Goal: Information Seeking & Learning: Find specific page/section

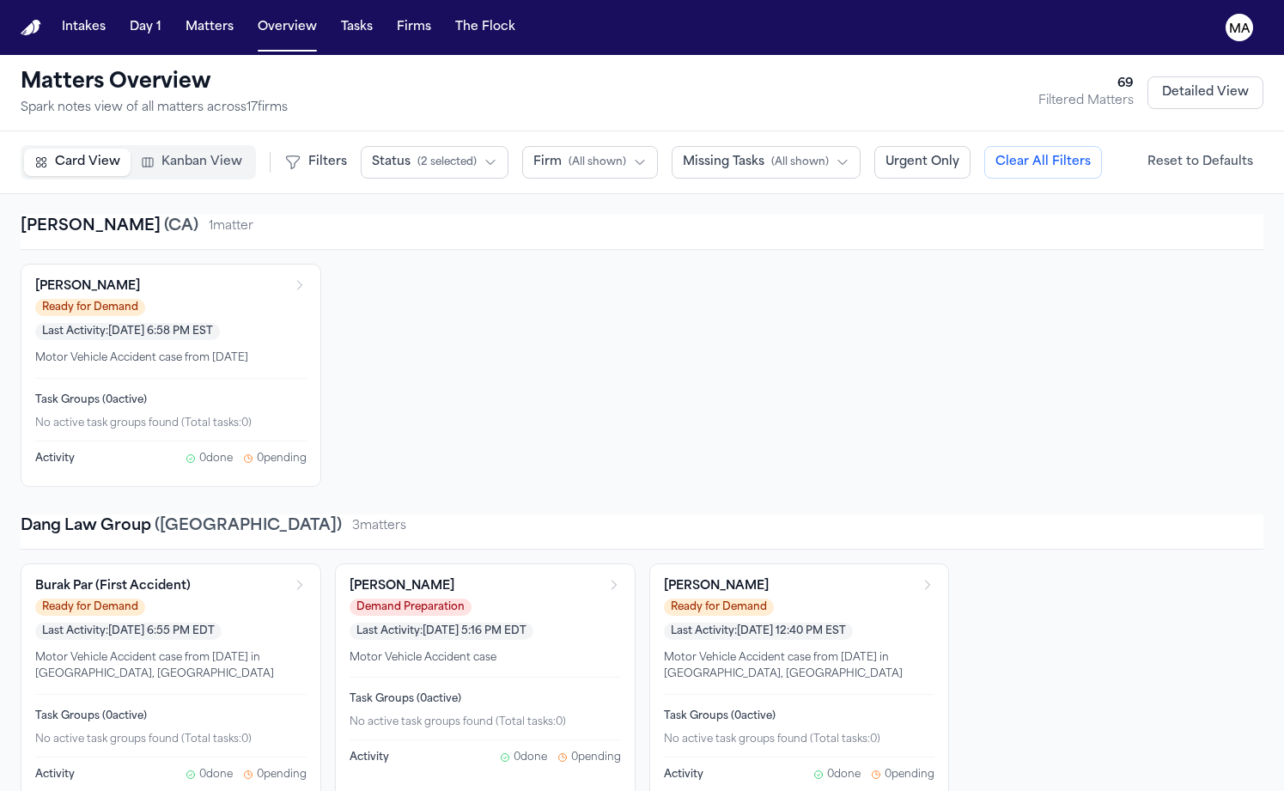
scroll to position [105, 0]
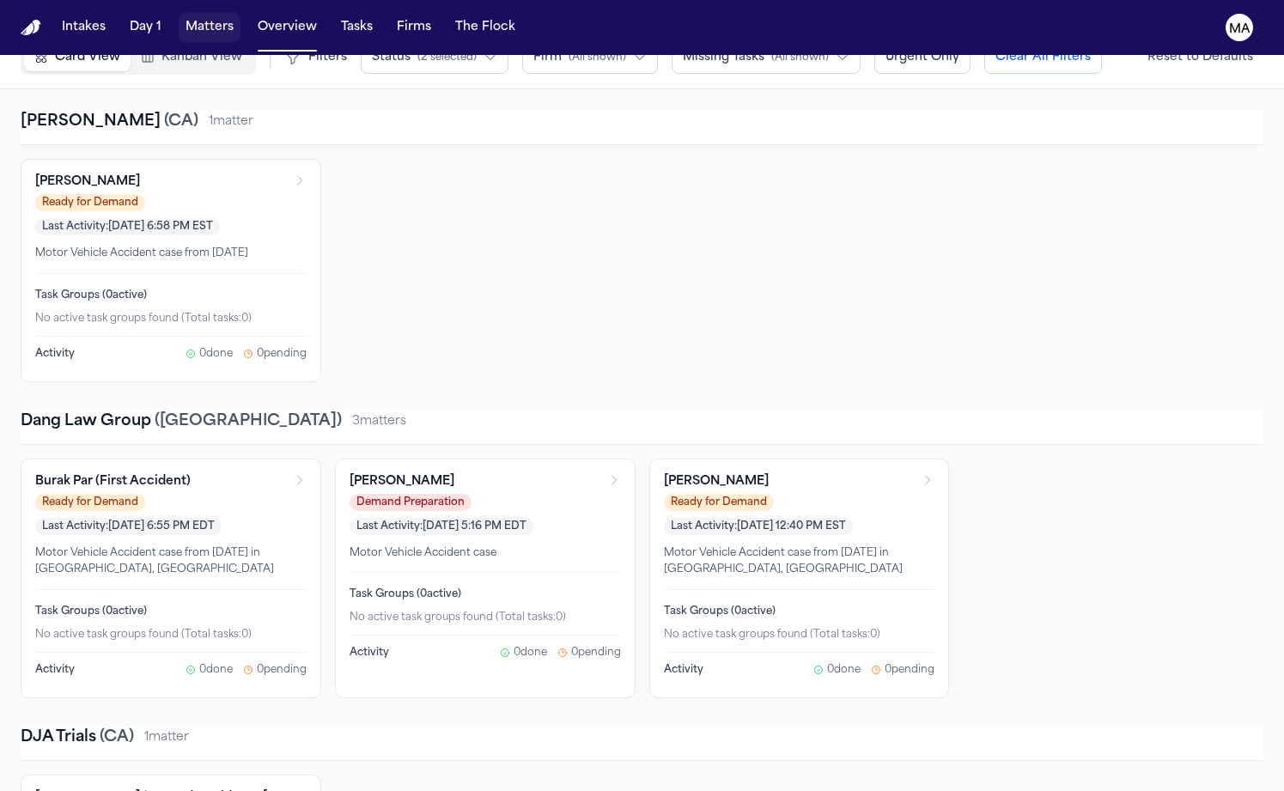
click at [179, 20] on button "Matters" at bounding box center [210, 27] width 62 height 31
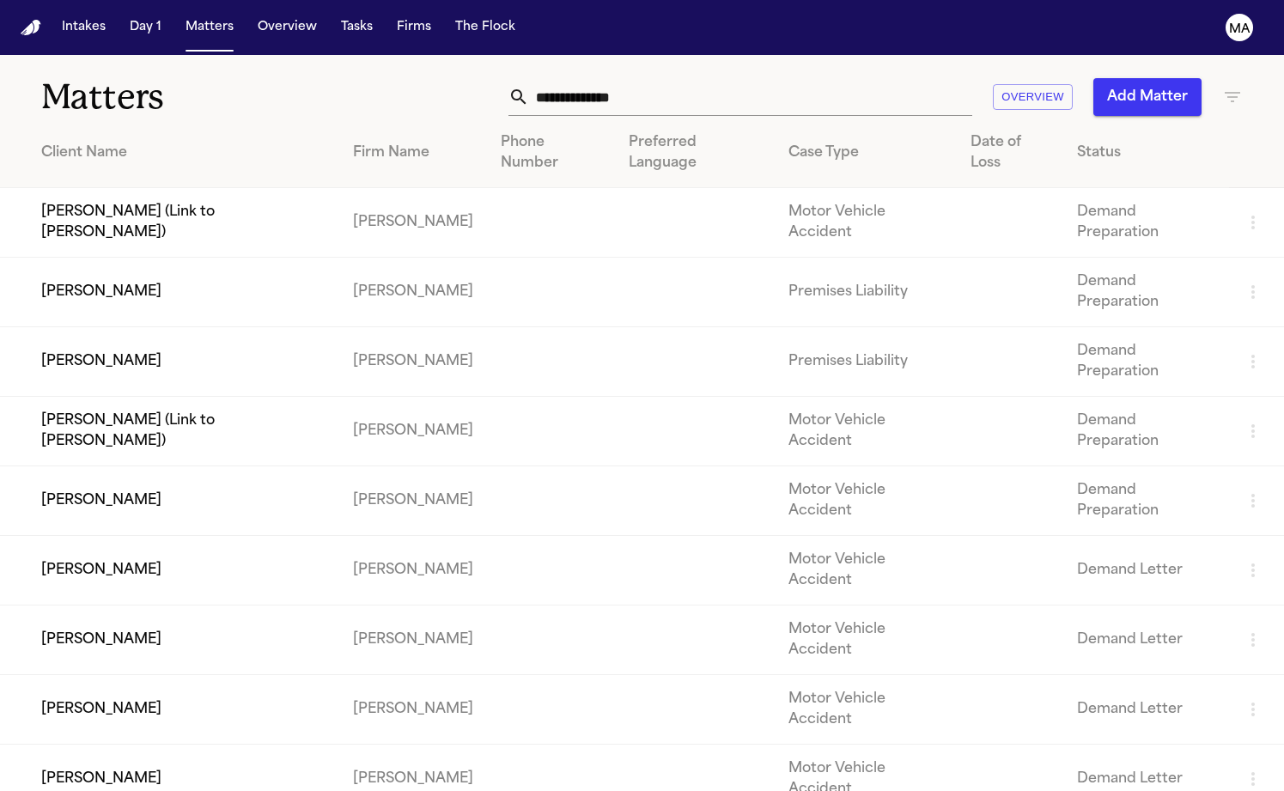
click at [816, 78] on input "text" at bounding box center [750, 97] width 443 height 38
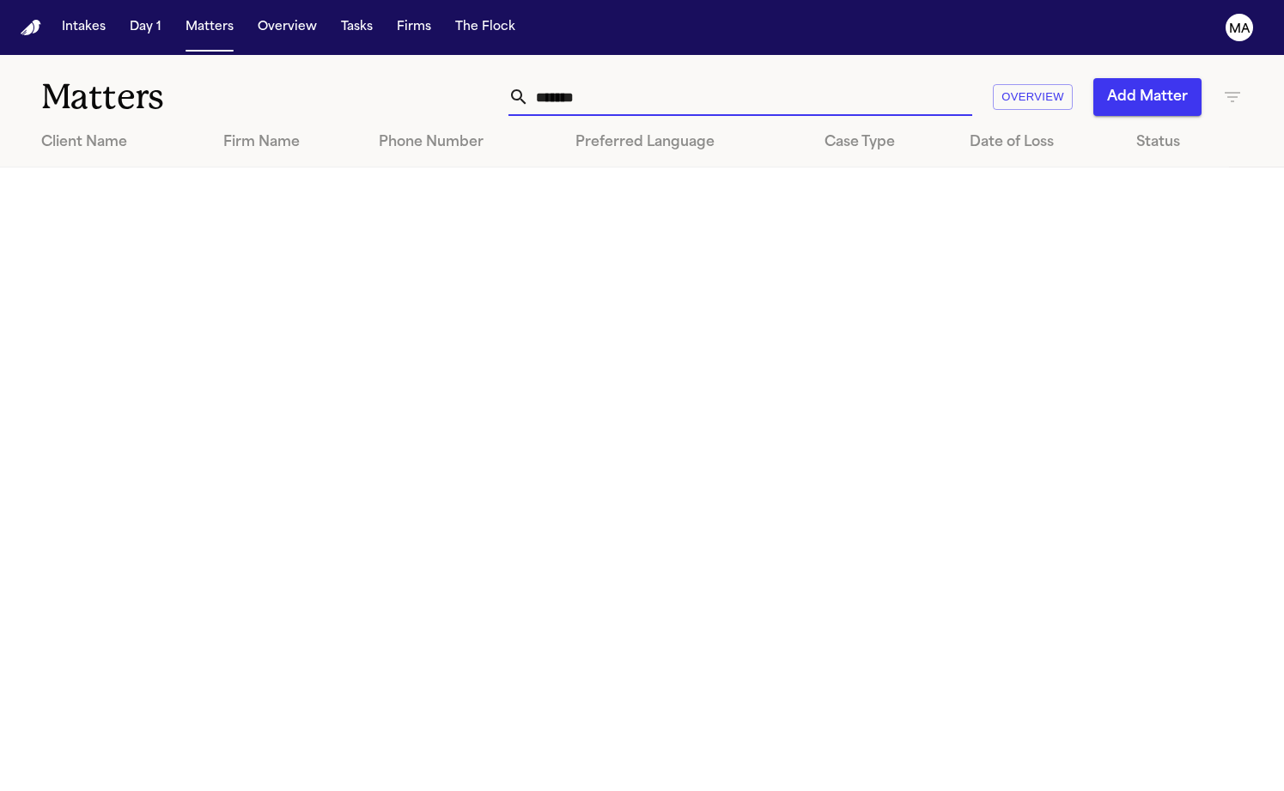
type input "*******"
drag, startPoint x: 1226, startPoint y: 58, endPoint x: 1234, endPoint y: 72, distance: 15.8
click at [1226, 78] on div "******* Overview Add Matter" at bounding box center [809, 97] width 867 height 38
click at [1234, 92] on icon "button" at bounding box center [1232, 97] width 15 height 10
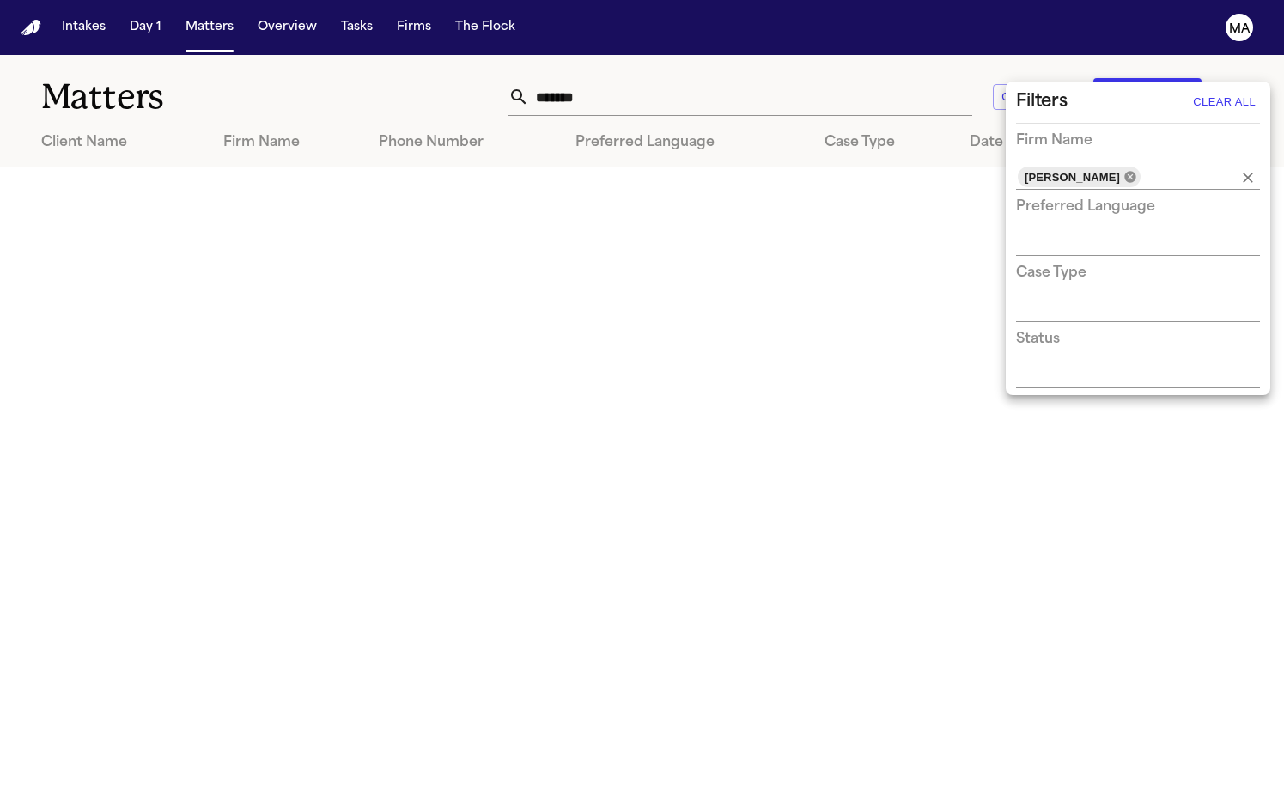
click at [1125, 171] on icon at bounding box center [1130, 176] width 11 height 11
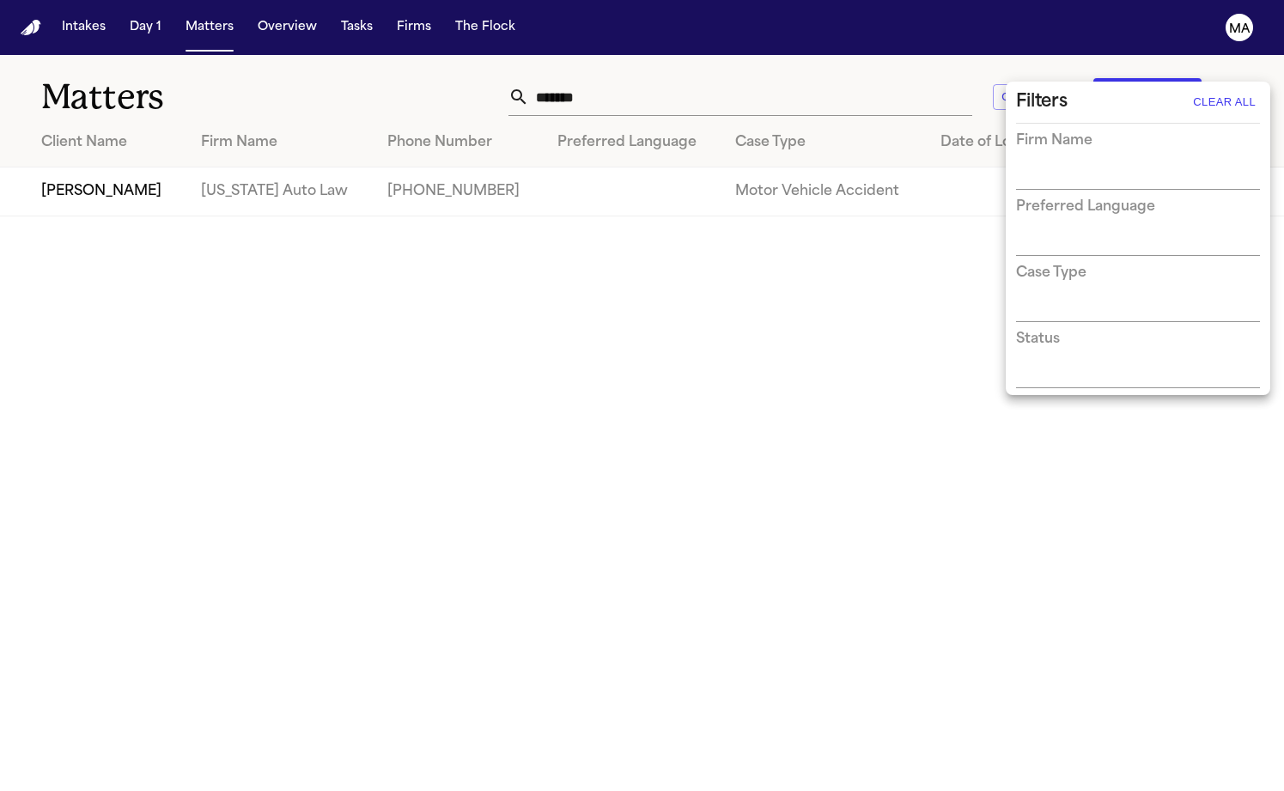
click at [859, 62] on div at bounding box center [642, 395] width 1284 height 791
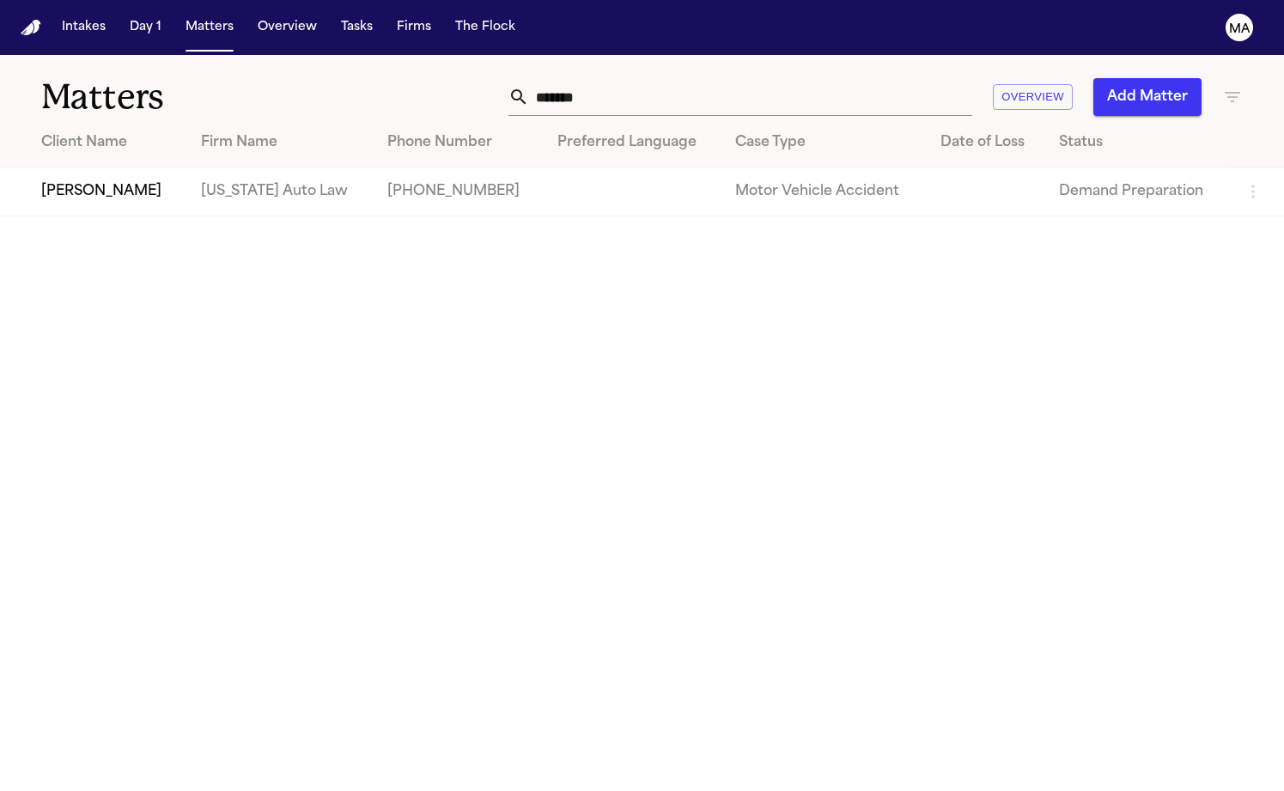
click at [145, 168] on td "Veronica Gullett" at bounding box center [93, 192] width 187 height 49
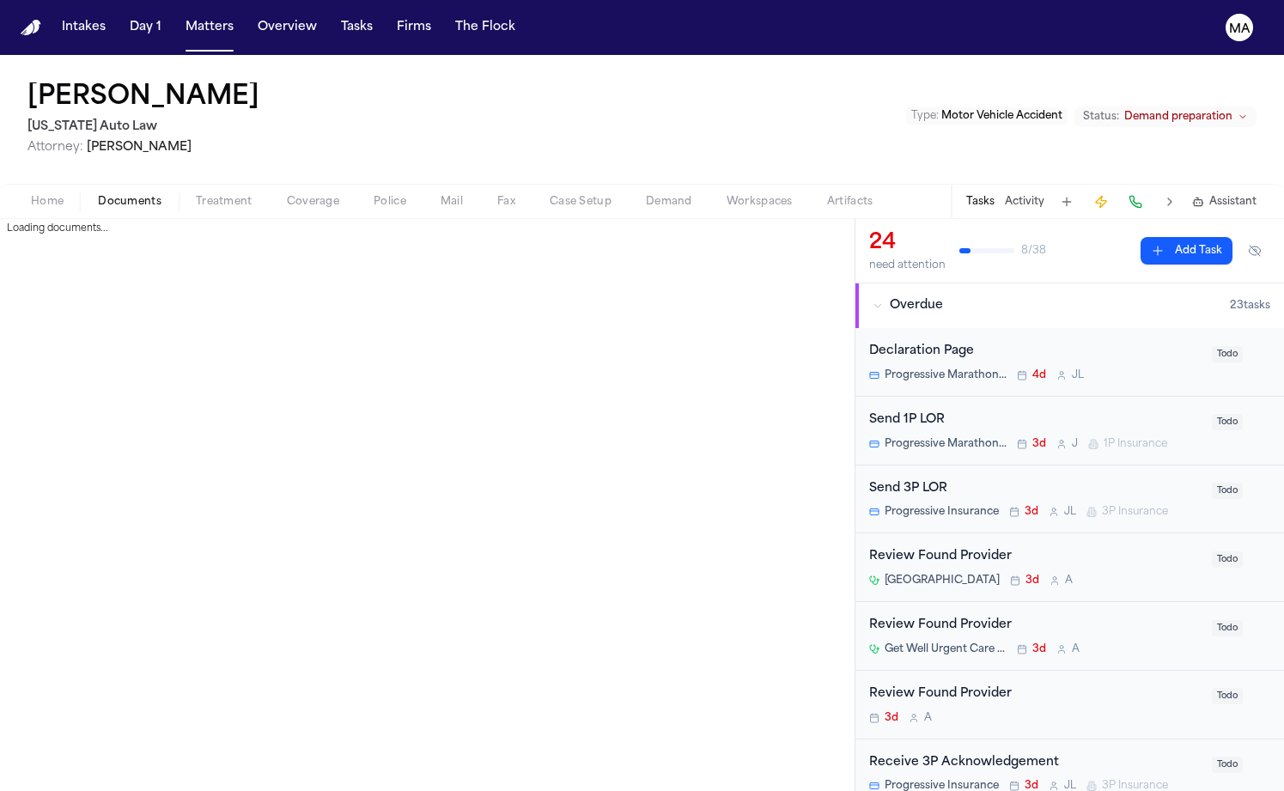
click at [98, 195] on span "Documents" at bounding box center [130, 202] width 64 height 14
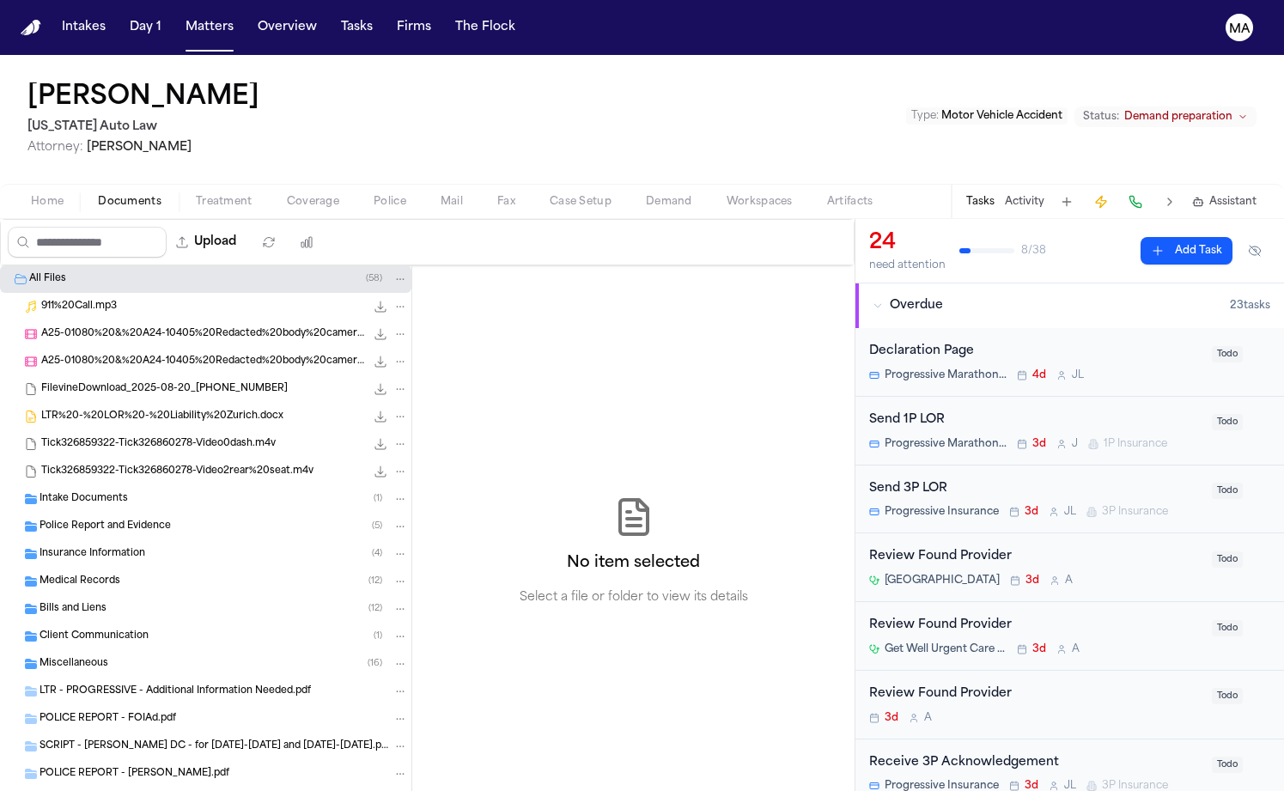
click at [521, 368] on div "No item selected Select a file or folder to view its details" at bounding box center [633, 551] width 442 height 572
click at [455, 375] on div "No item selected Select a file or folder to view its details" at bounding box center [633, 551] width 442 height 572
drag, startPoint x: 15, startPoint y: 68, endPoint x: 89, endPoint y: 69, distance: 73.9
click at [89, 117] on h2 "[US_STATE] Auto Law" at bounding box center [146, 127] width 239 height 21
click at [412, 285] on div "No item selected Select a file or folder to view its details" at bounding box center [633, 551] width 442 height 572
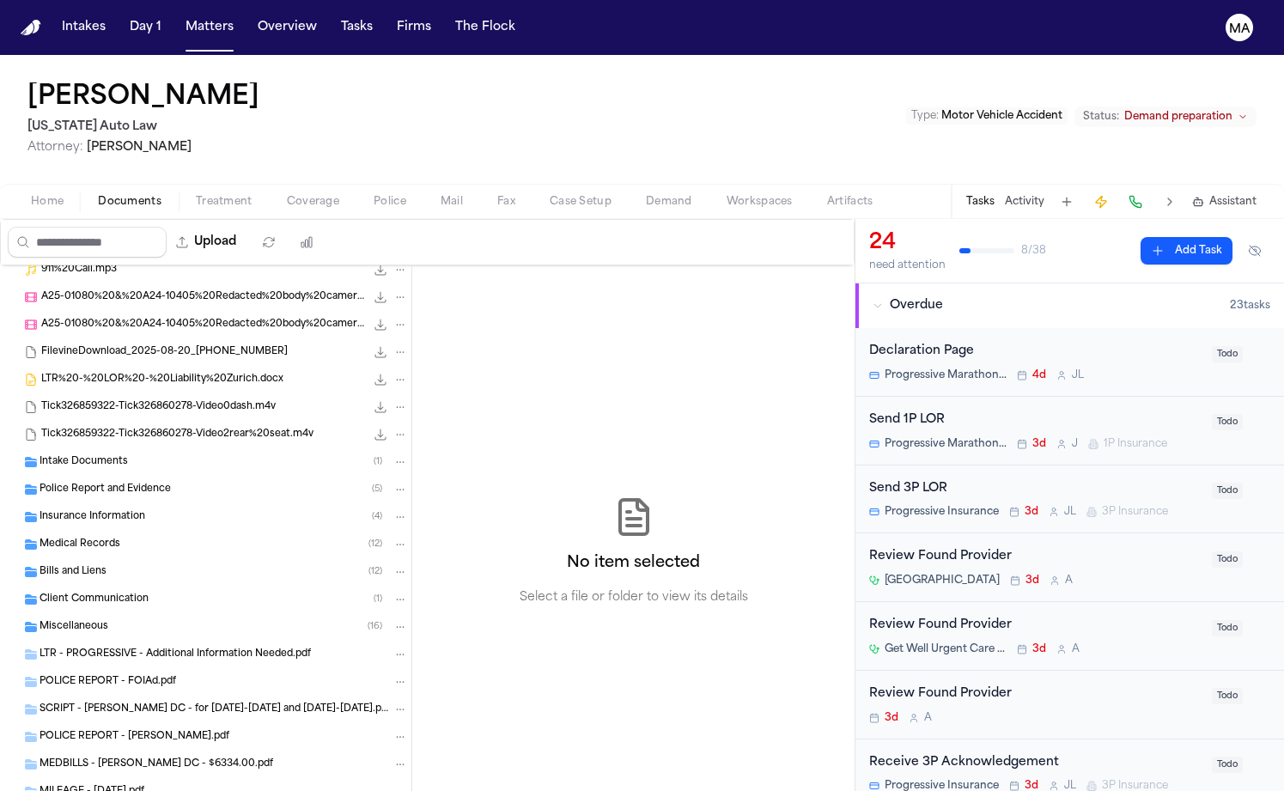
scroll to position [112, 0]
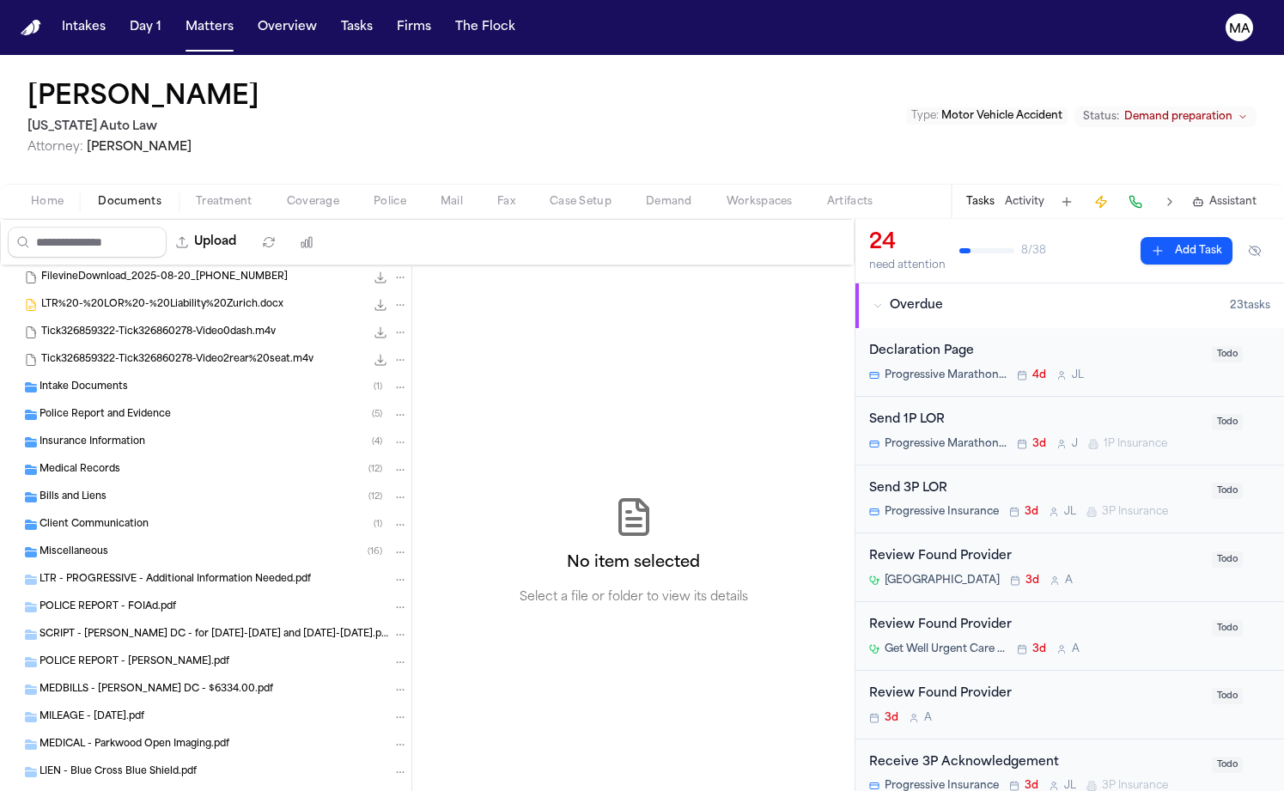
click at [412, 327] on div "No item selected Select a file or folder to view its details" at bounding box center [633, 551] width 442 height 572
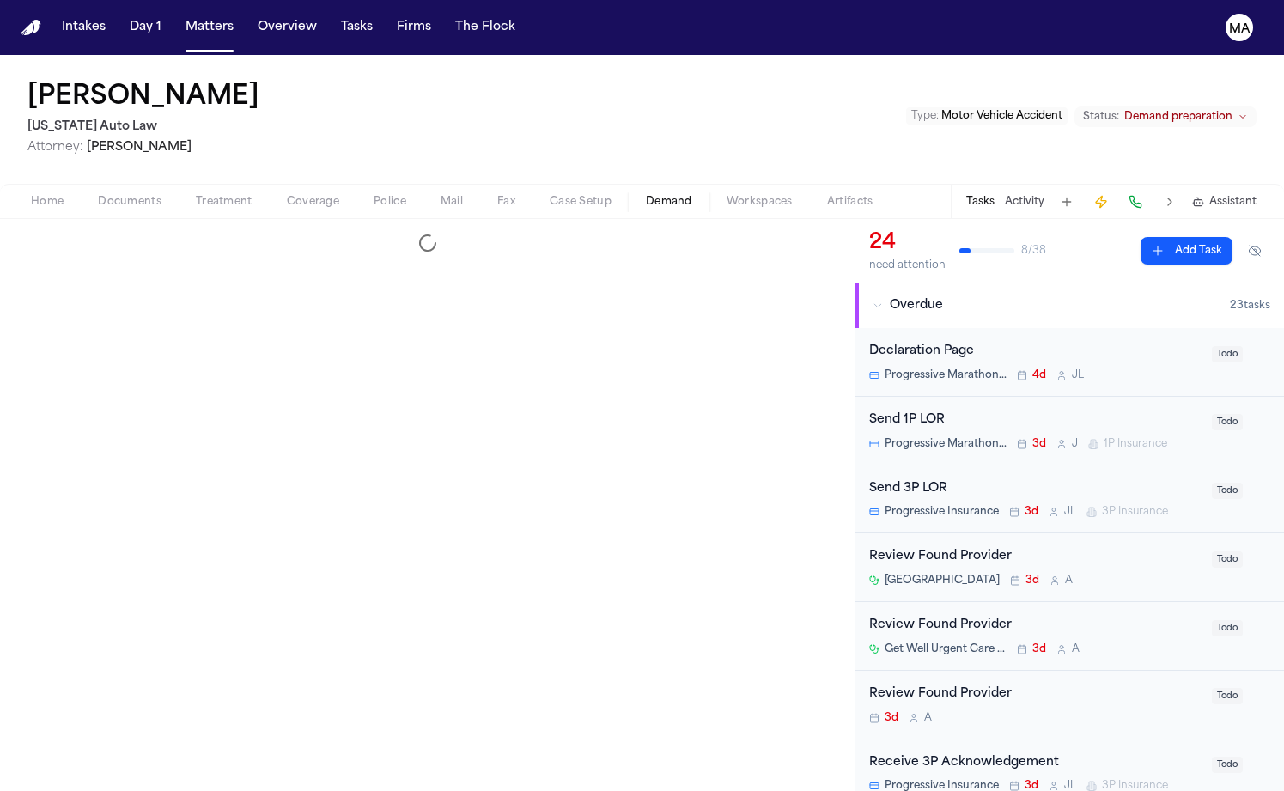
click at [646, 195] on span "Demand" at bounding box center [669, 202] width 46 height 14
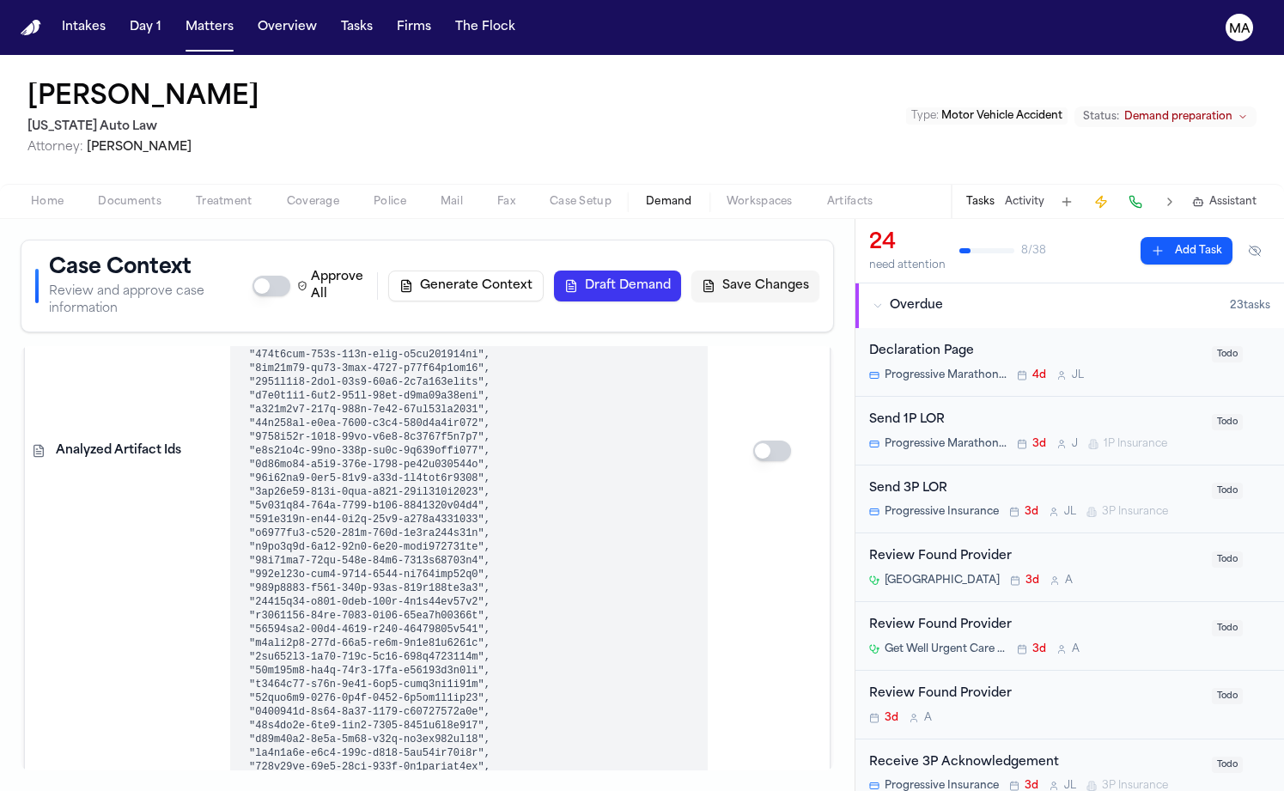
scroll to position [453, 0]
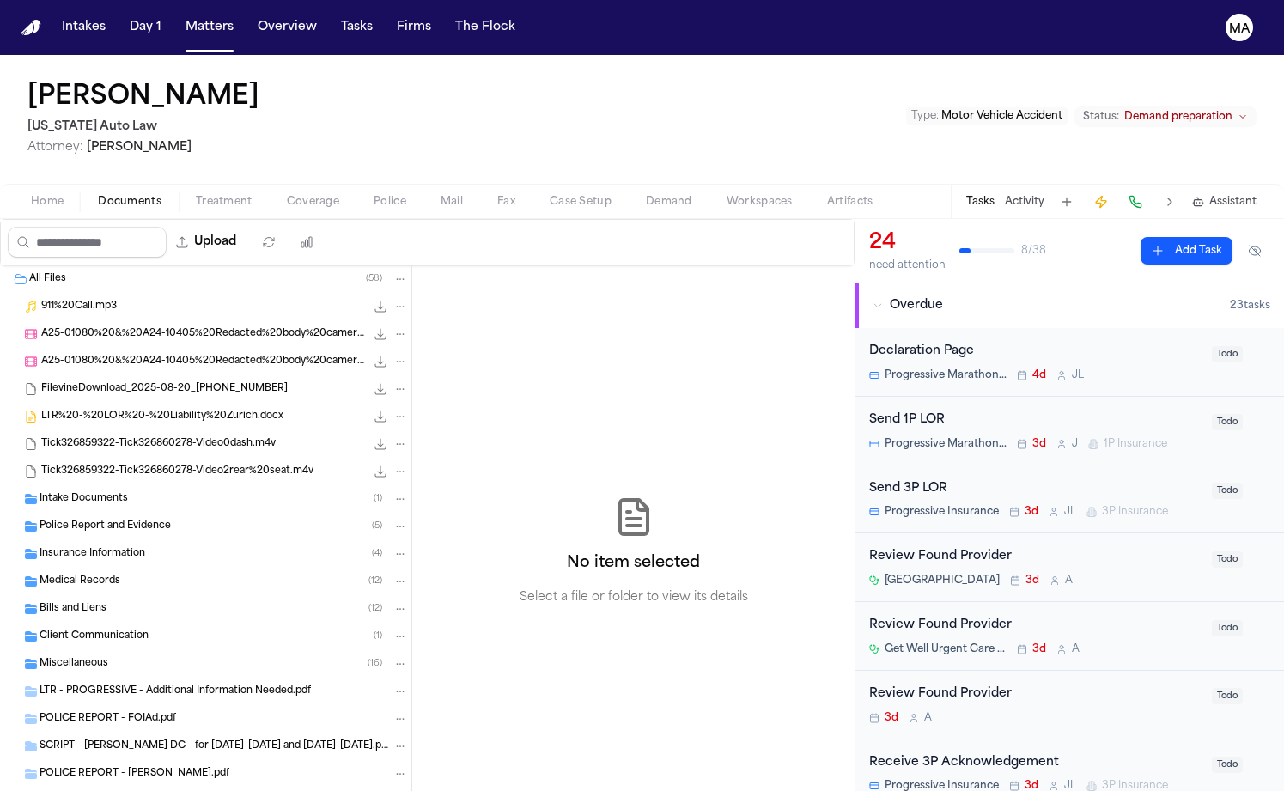
click at [98, 195] on span "Documents" at bounding box center [130, 202] width 64 height 14
click at [125, 546] on div "Insurance Information ( 4 )" at bounding box center [224, 553] width 369 height 15
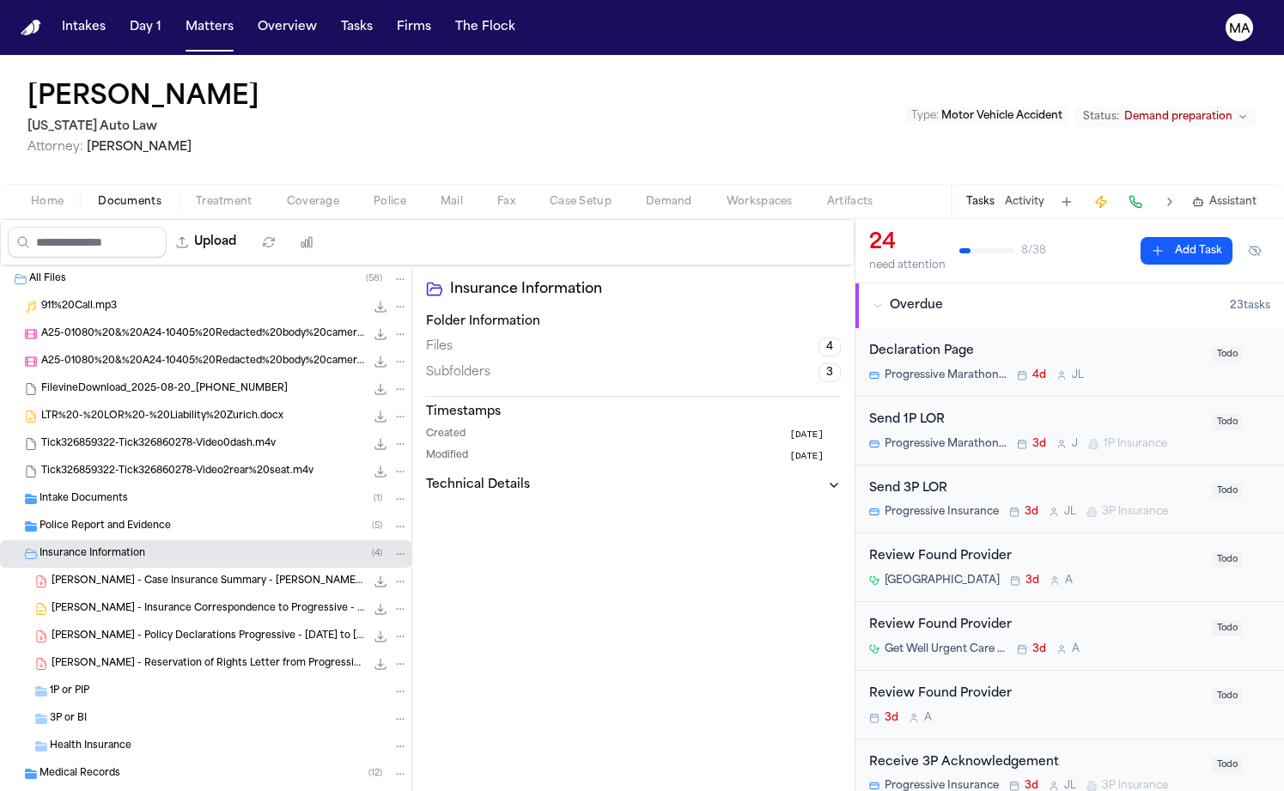
click at [130, 595] on div "V. Gullett - Insurance Correspondence to Progressive - 5.5.25 52.2 KB • DOCX" at bounding box center [206, 608] width 412 height 27
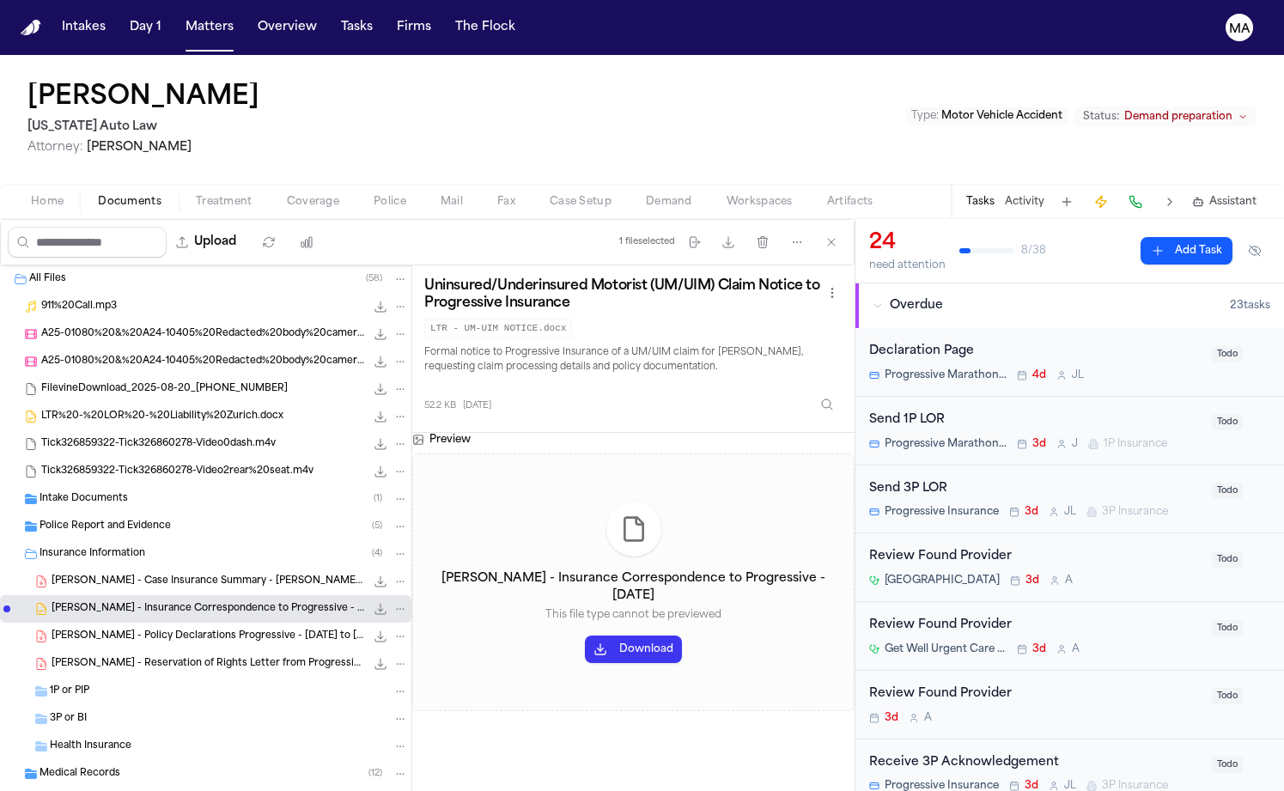
click at [82, 623] on div "V. Gullett - Policy Declarations Progressive - 8.11.24 to 2.11.25 75.7 KB • PDF" at bounding box center [206, 636] width 412 height 27
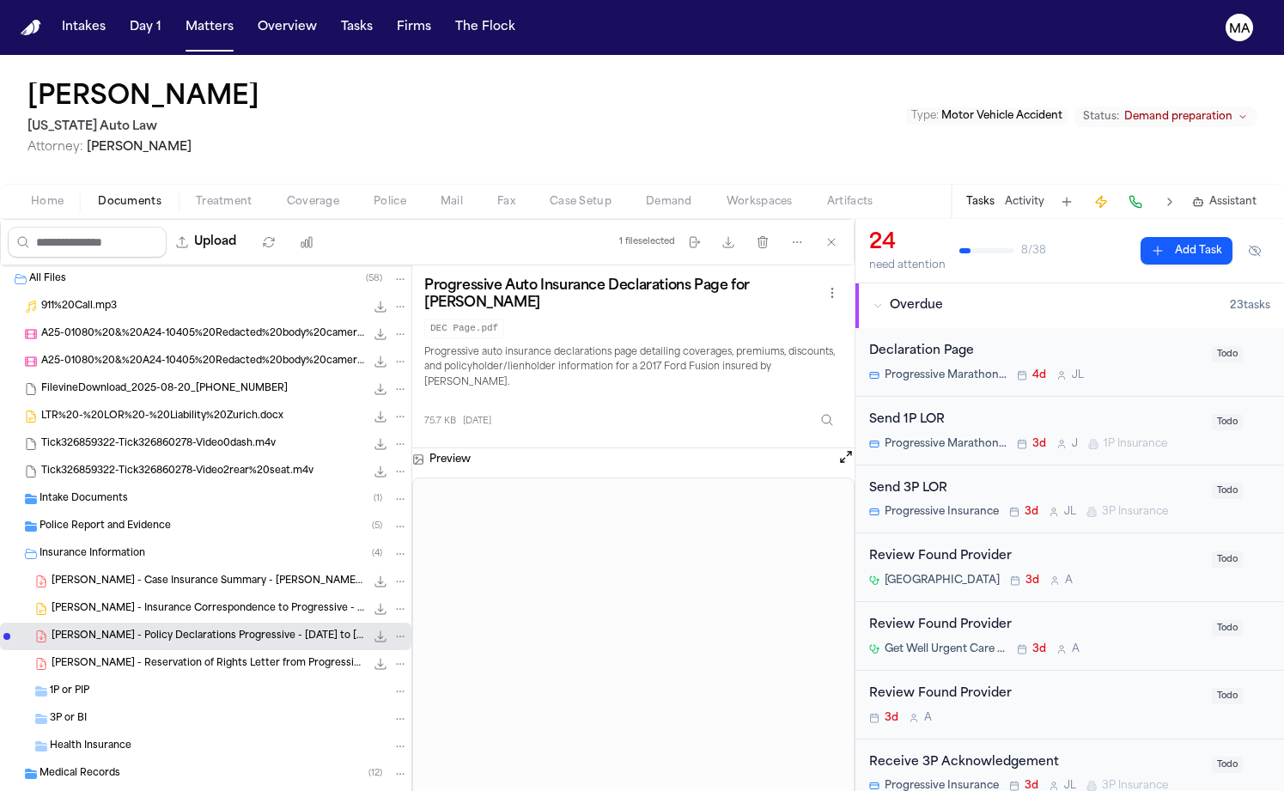
click at [115, 650] on div "V. Gullett - Reservation of Rights Letter from Progressive - 7.21.25 412.1 KB •…" at bounding box center [206, 663] width 412 height 27
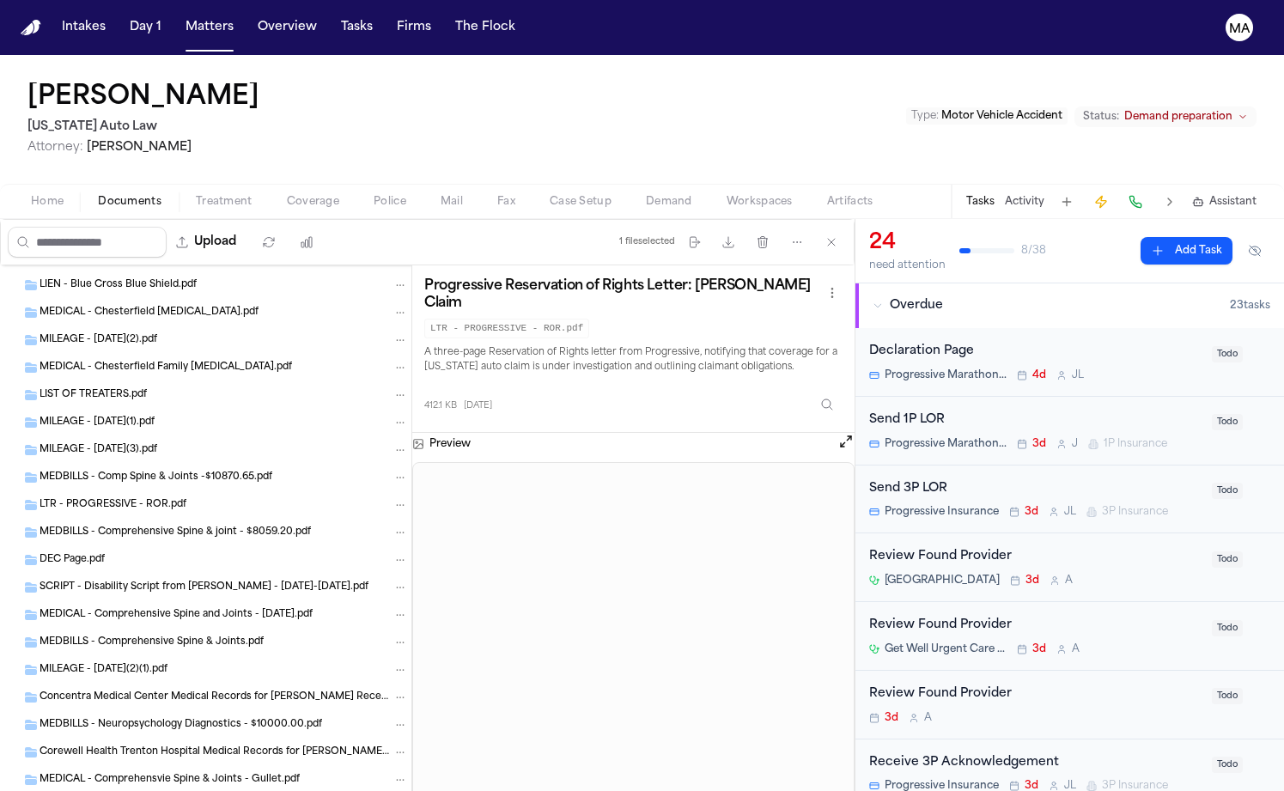
scroll to position [402, 0]
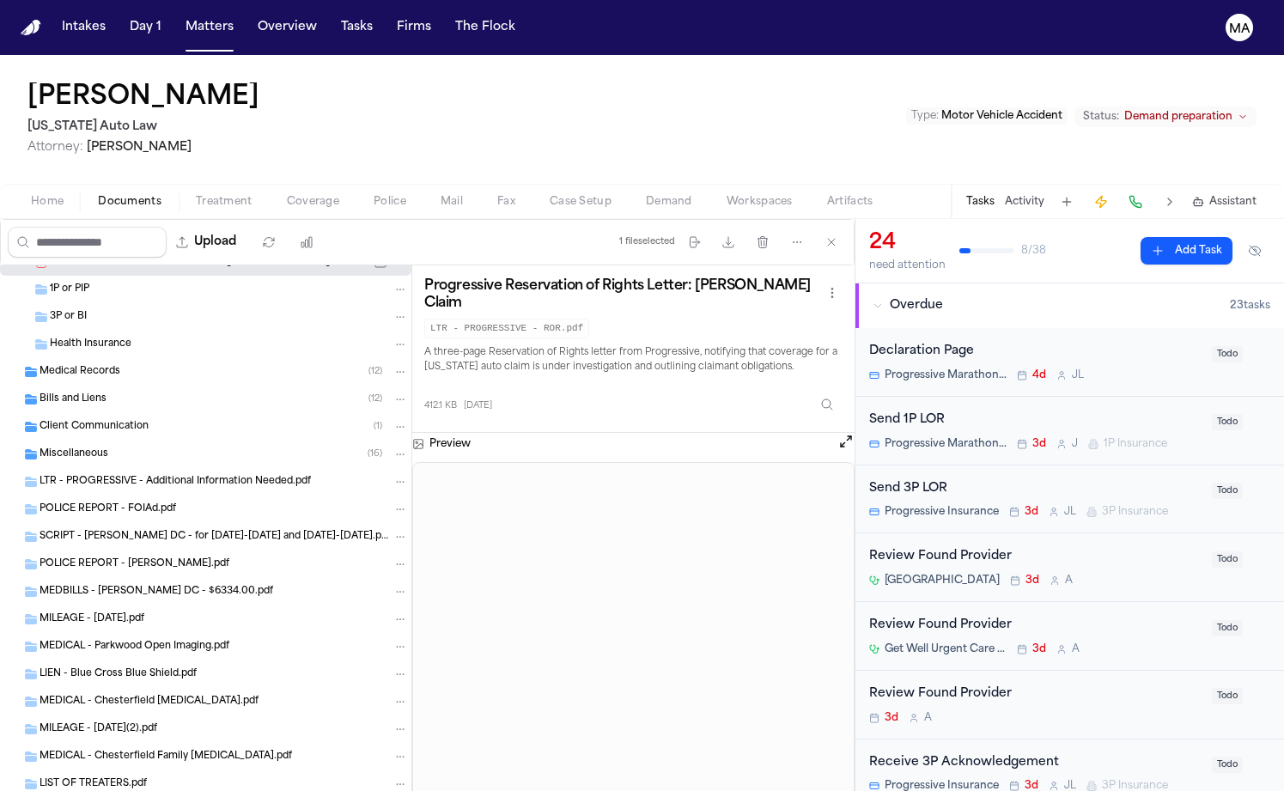
click at [90, 447] on div "Miscellaneous ( 16 )" at bounding box center [224, 454] width 369 height 15
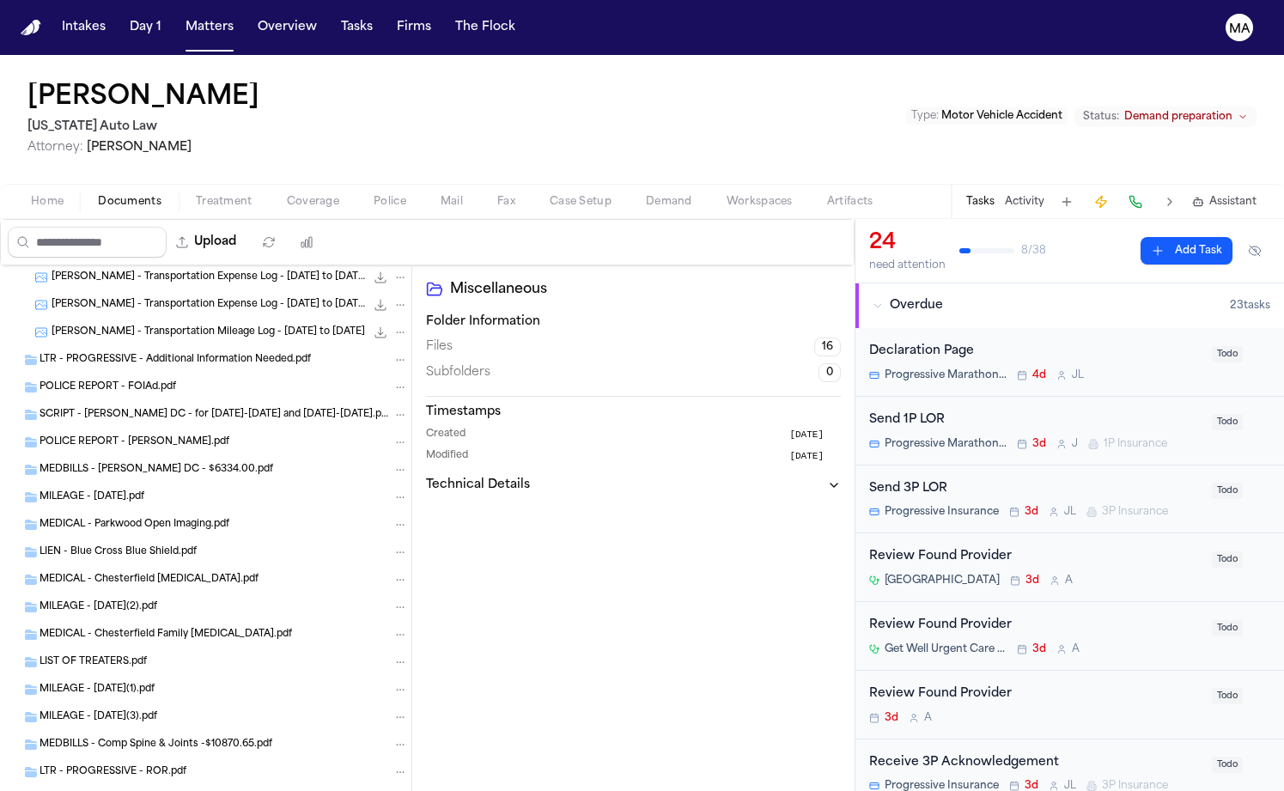
scroll to position [0, 0]
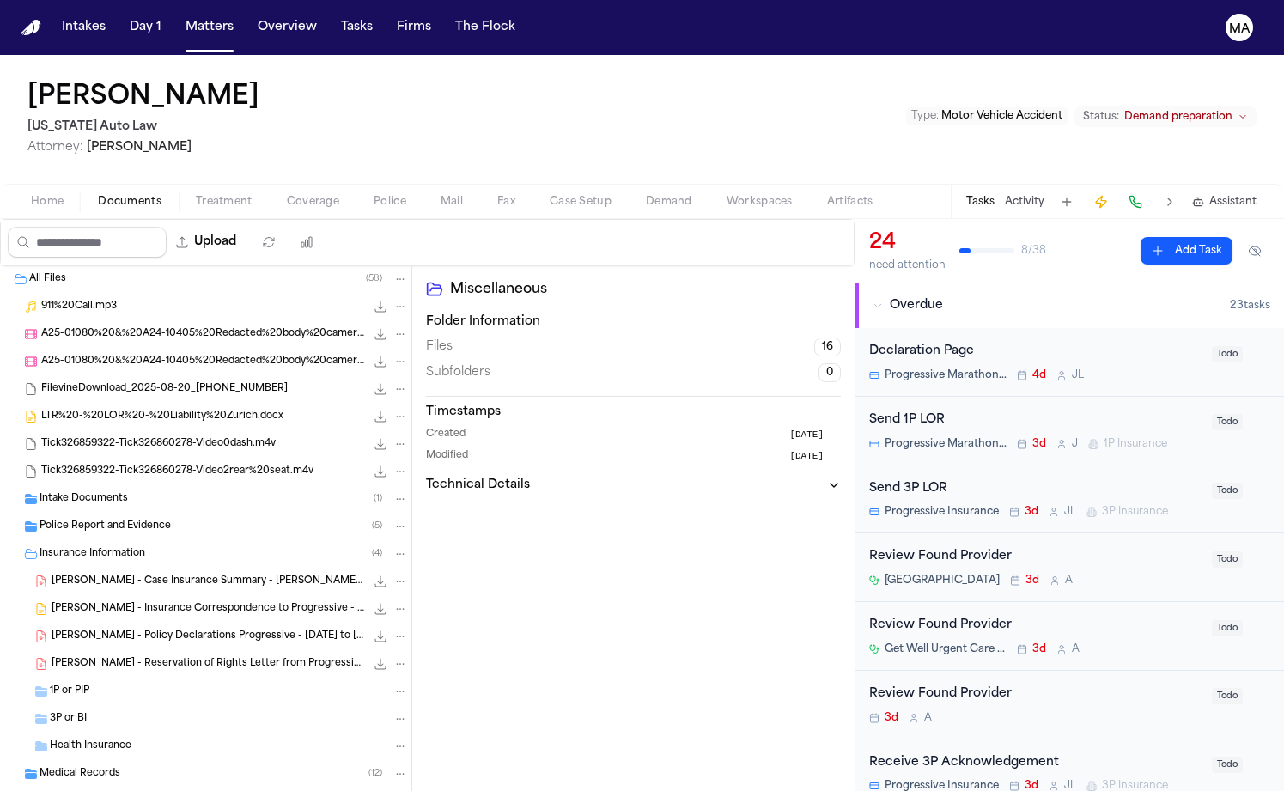
click at [78, 271] on div "All Files ( 58 )" at bounding box center [218, 278] width 379 height 15
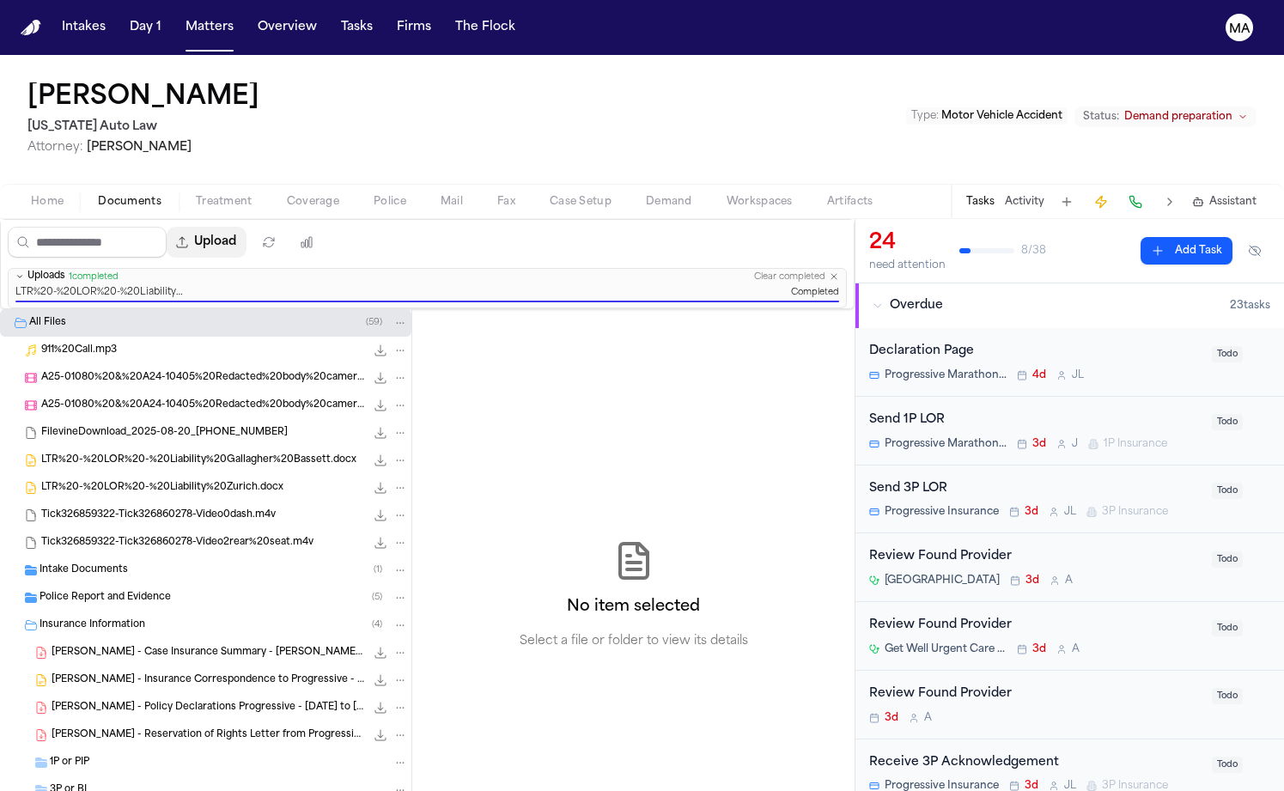
click at [174, 227] on button "Upload" at bounding box center [207, 242] width 80 height 31
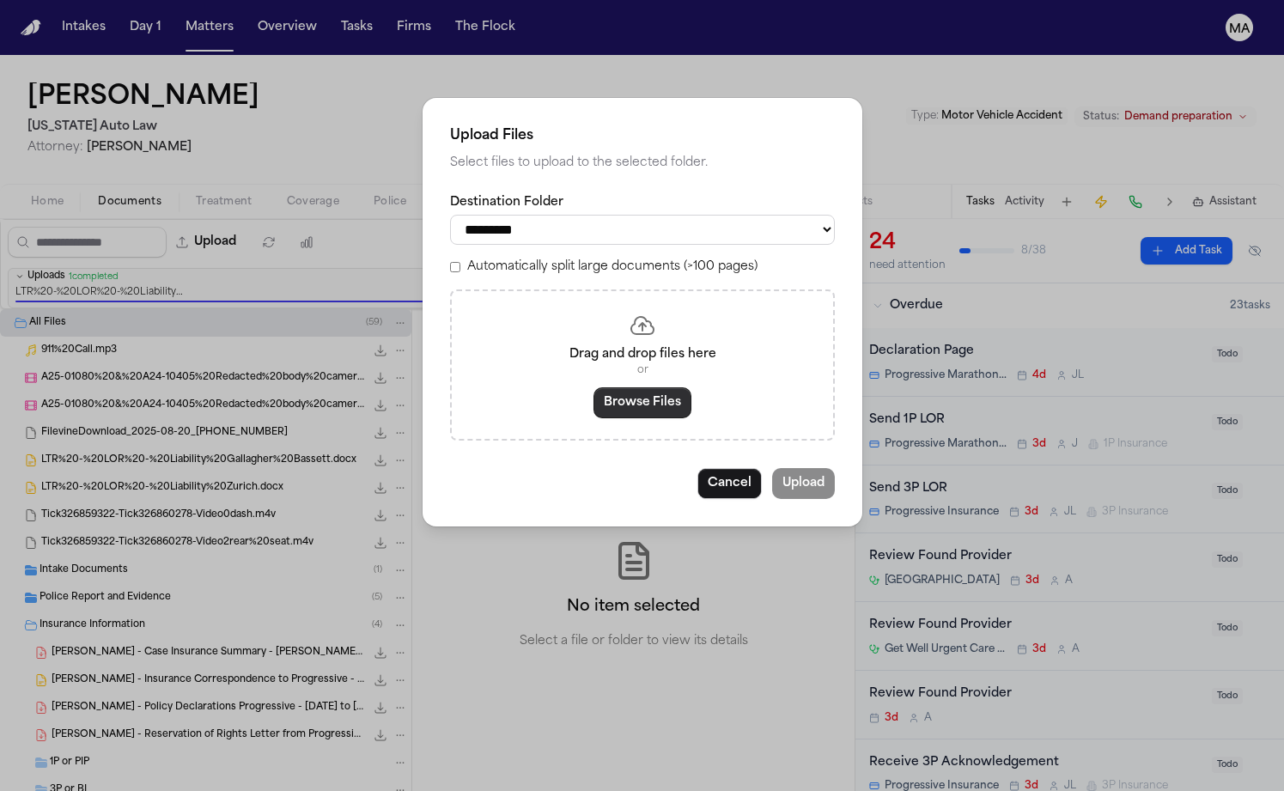
click at [627, 387] on button "Browse Files" at bounding box center [643, 402] width 98 height 31
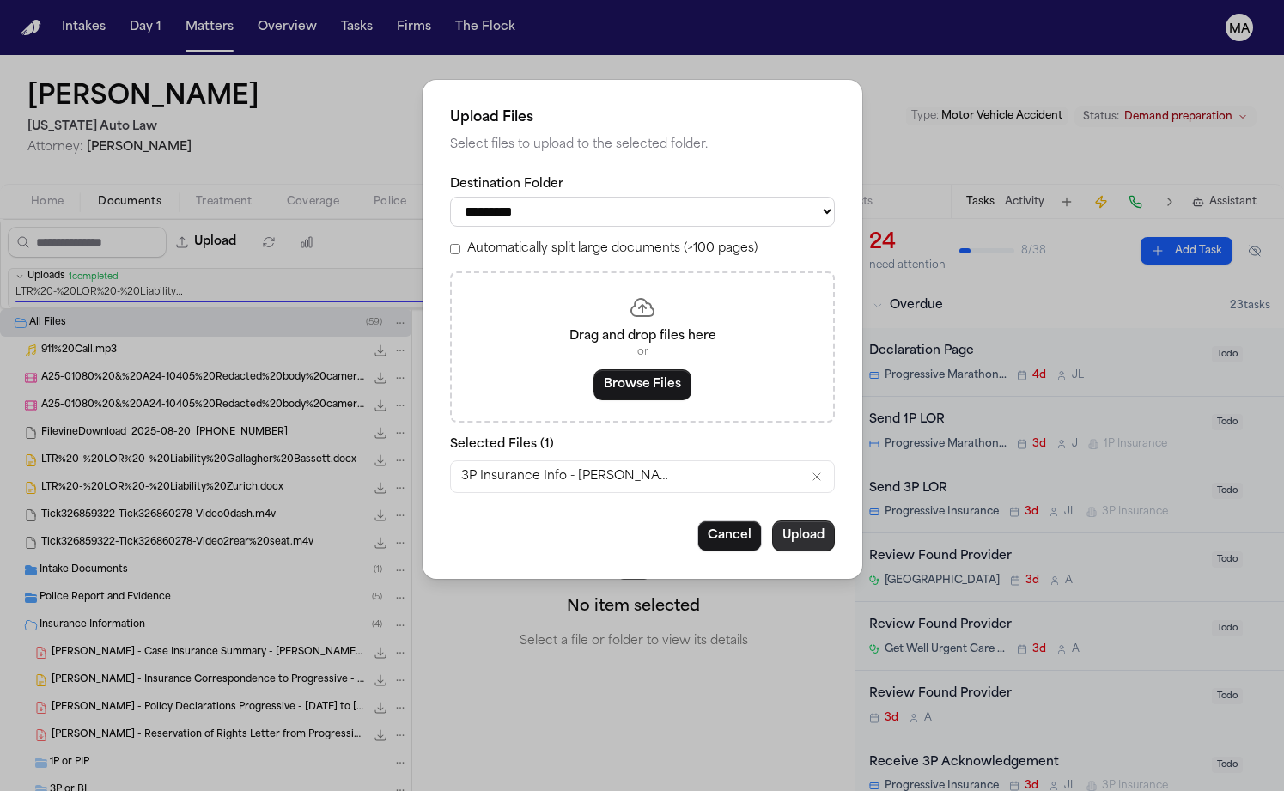
click at [772, 521] on button "Upload" at bounding box center [803, 536] width 63 height 31
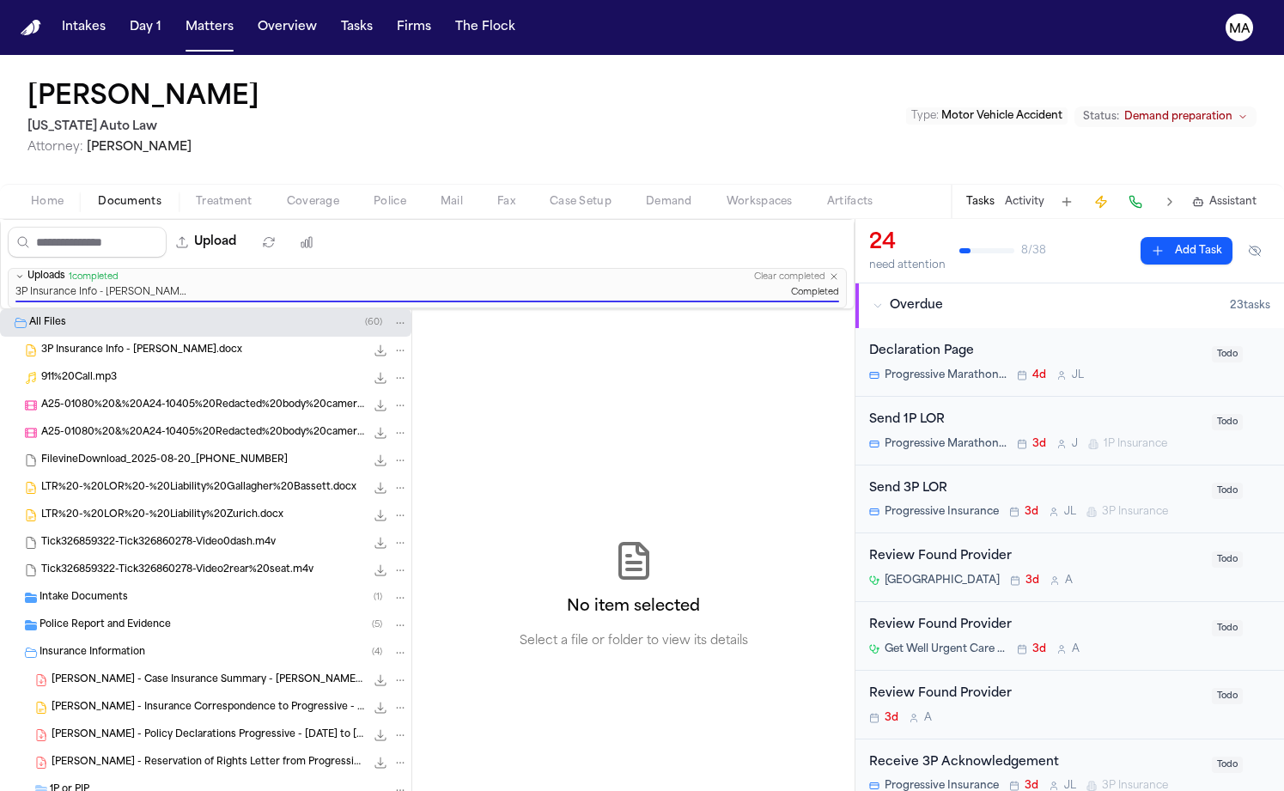
click at [412, 387] on div "No item selected Select a file or folder to view its details" at bounding box center [633, 595] width 442 height 572
click at [244, 59] on div "Veronica Gullett 3 Michigan Auto Law Attorney: Derek Brackon Type : Motor Vehic…" at bounding box center [642, 119] width 1284 height 129
click at [276, 72] on div "Veronica Gullett 3 Michigan Auto Law Attorney: Derek Brackon Type : Motor Vehic…" at bounding box center [642, 119] width 1284 height 129
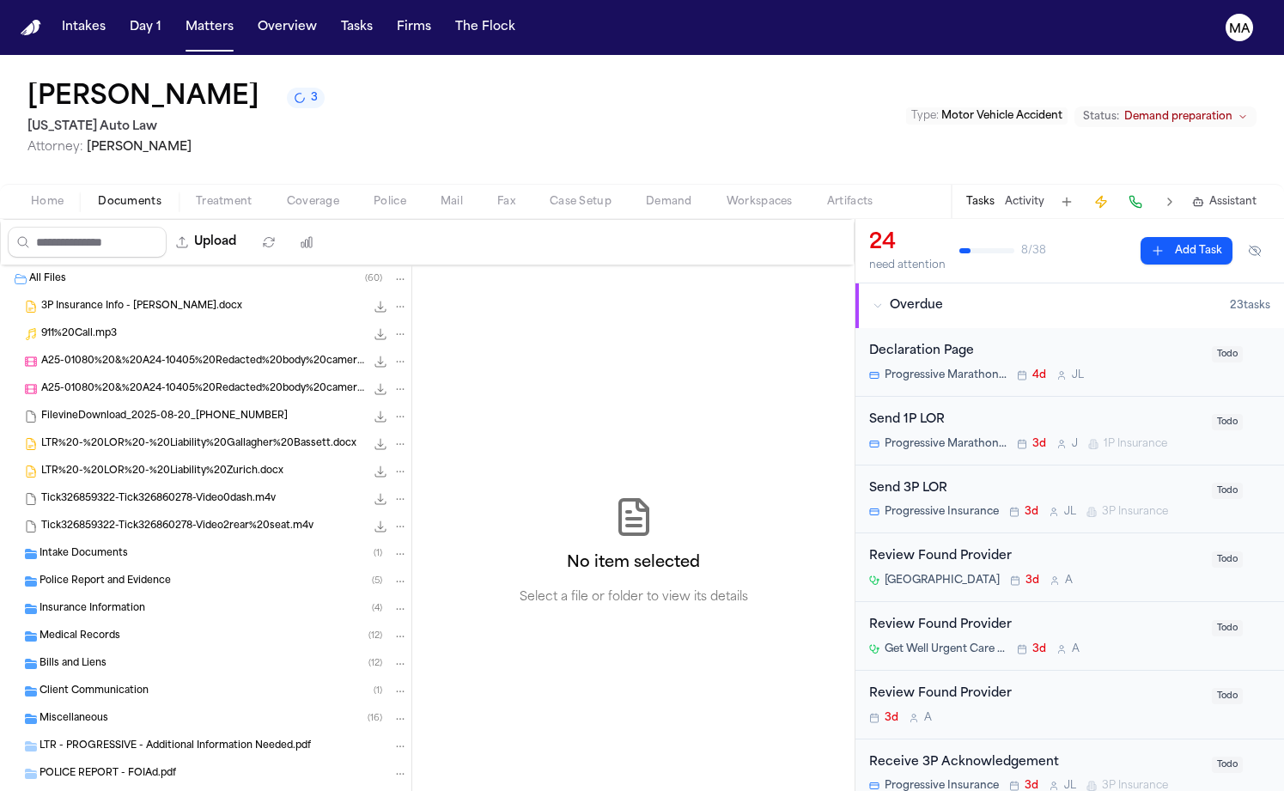
click at [294, 92] on icon "3 active tasks" at bounding box center [300, 98] width 12 height 12
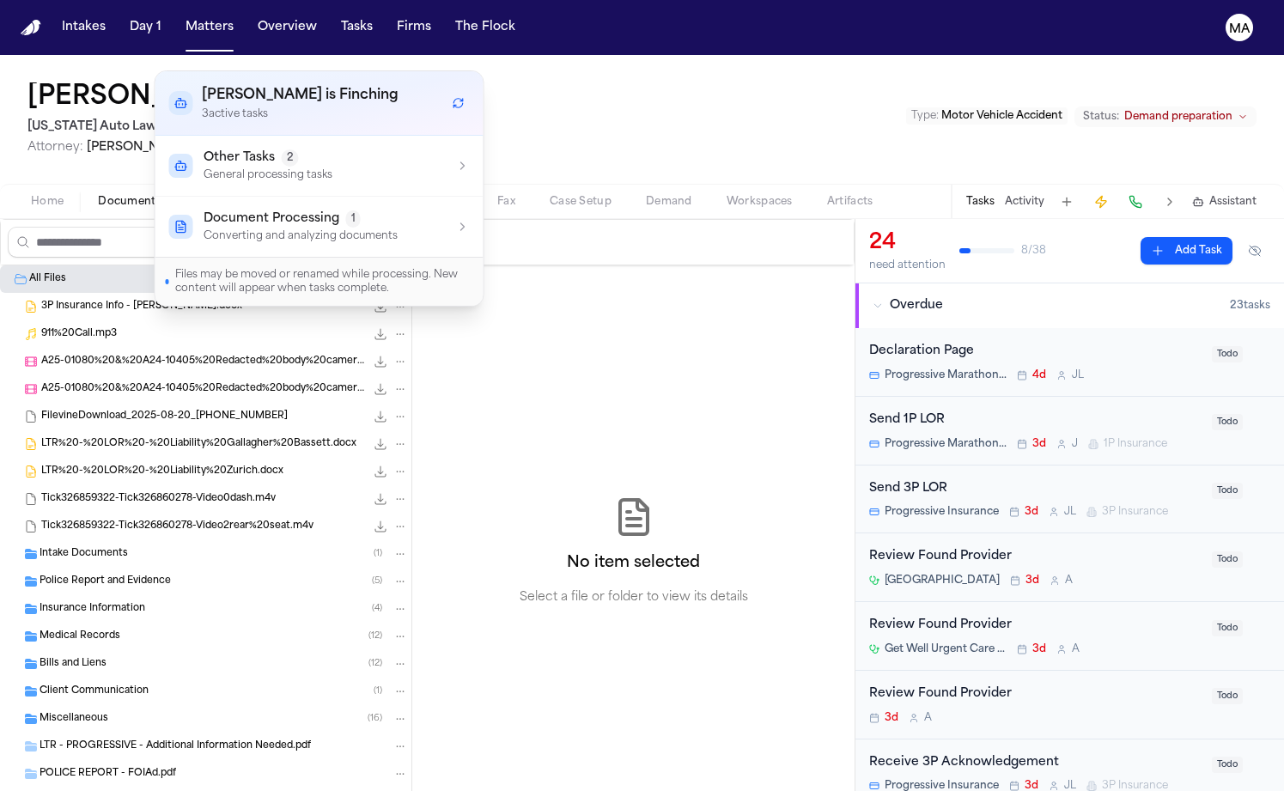
click at [227, 168] on p "General processing tasks" at bounding box center [268, 175] width 129 height 14
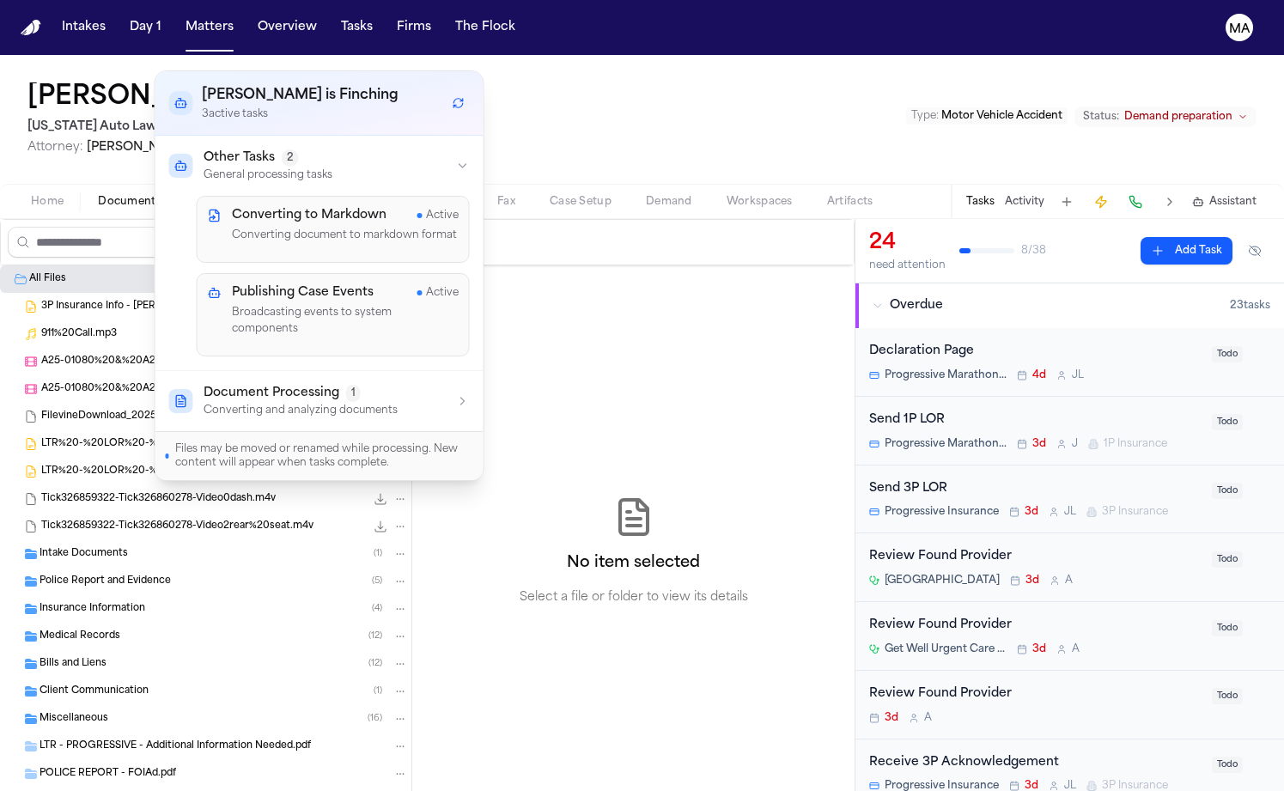
scroll to position [21, 0]
click at [290, 404] on p "Converting and analyzing documents" at bounding box center [301, 411] width 194 height 14
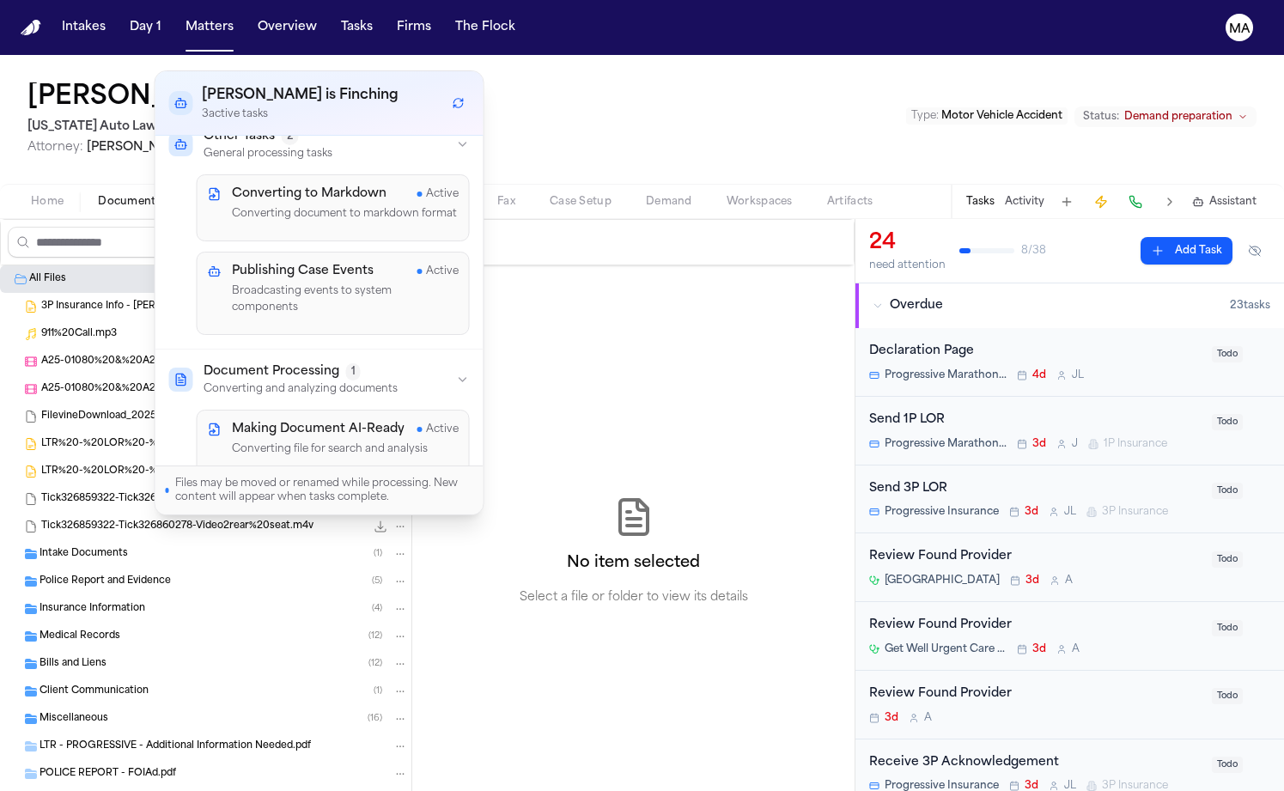
click at [494, 275] on div "No item selected Select a file or folder to view its details" at bounding box center [633, 551] width 442 height 572
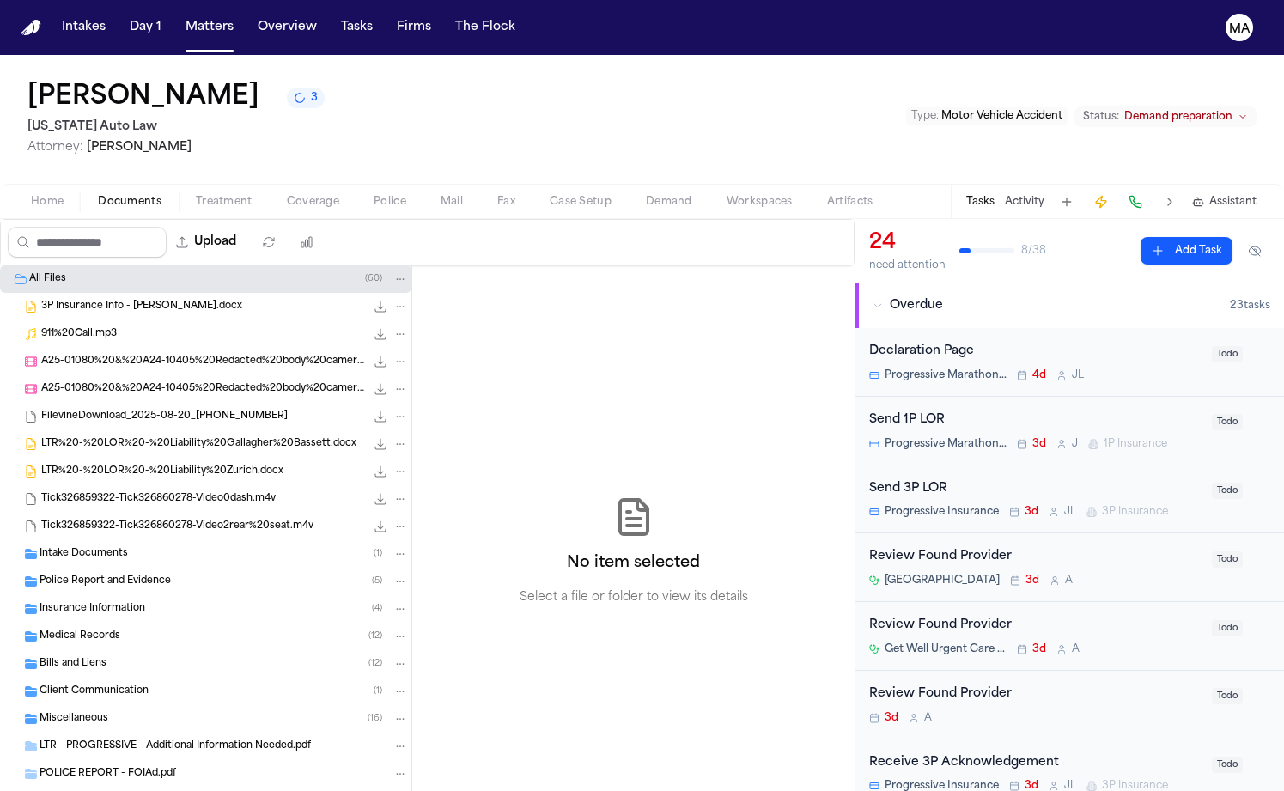
click at [1243, 195] on span "Assistant" at bounding box center [1233, 202] width 47 height 14
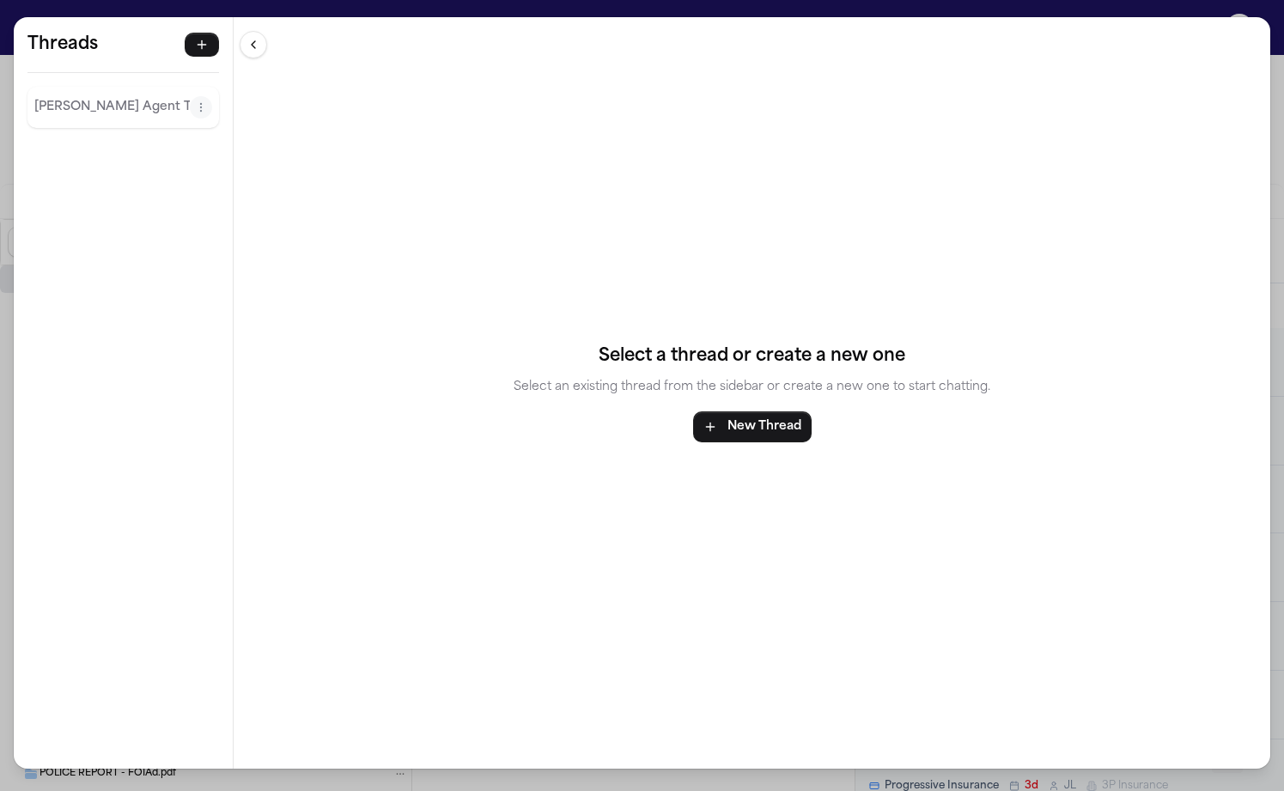
click at [413, 9] on div "Threads [PERSON_NAME] Agent Thread Threads [PERSON_NAME] Agent Thread Select a …" at bounding box center [642, 395] width 1284 height 791
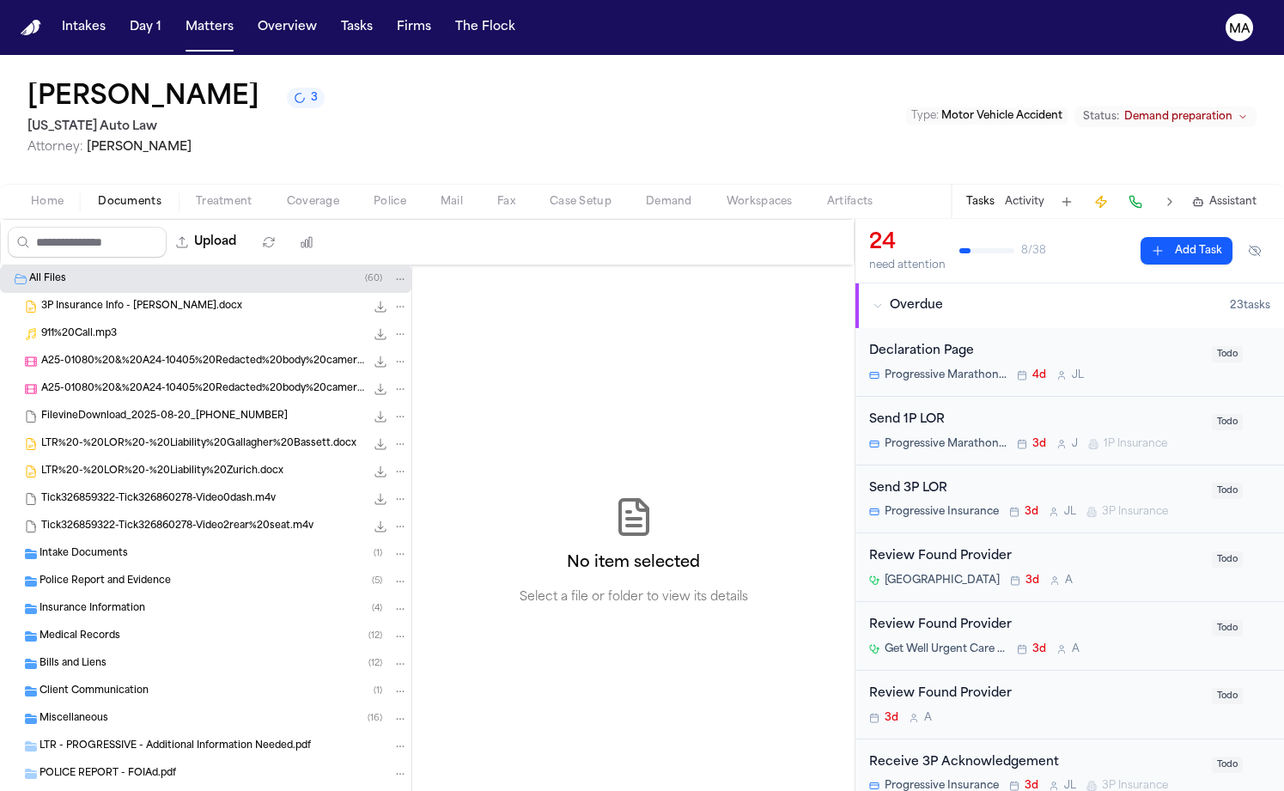
click at [646, 195] on span "Demand" at bounding box center [669, 202] width 46 height 14
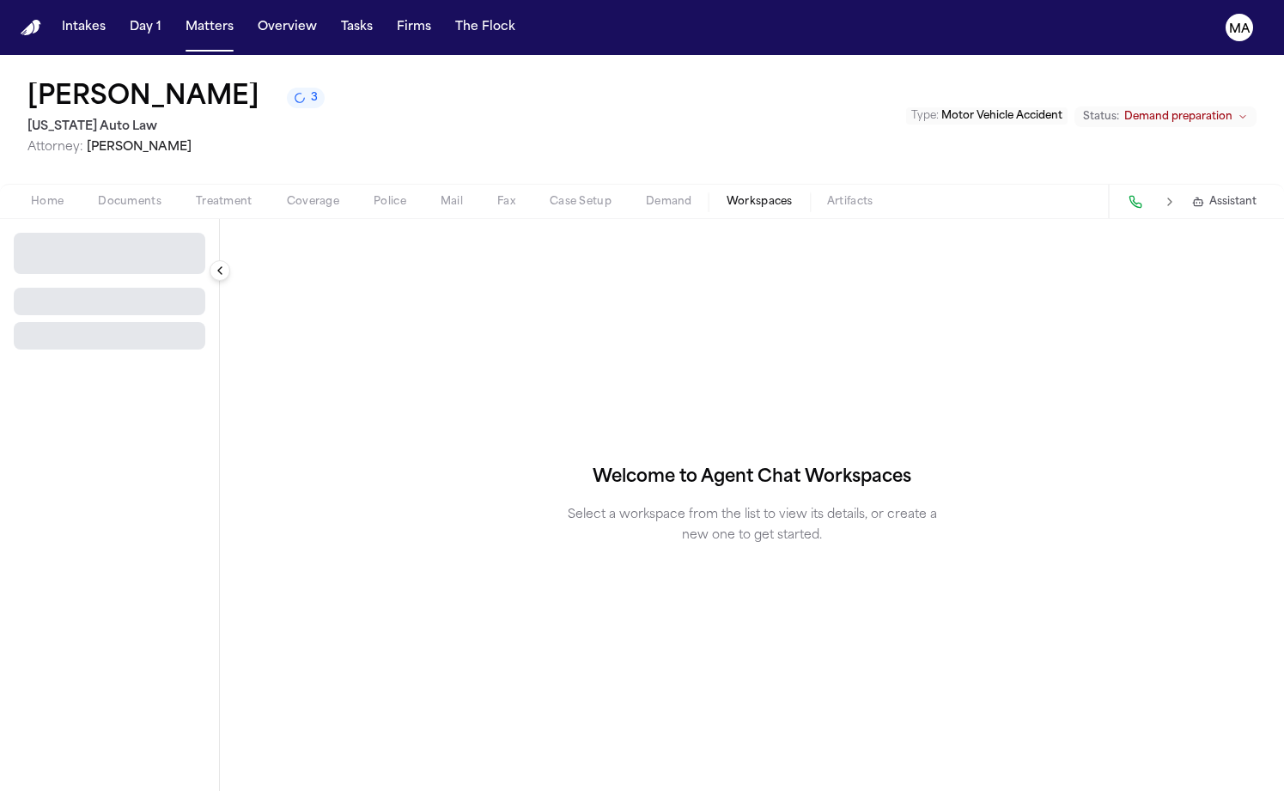
click at [727, 195] on span "Workspaces" at bounding box center [760, 202] width 66 height 14
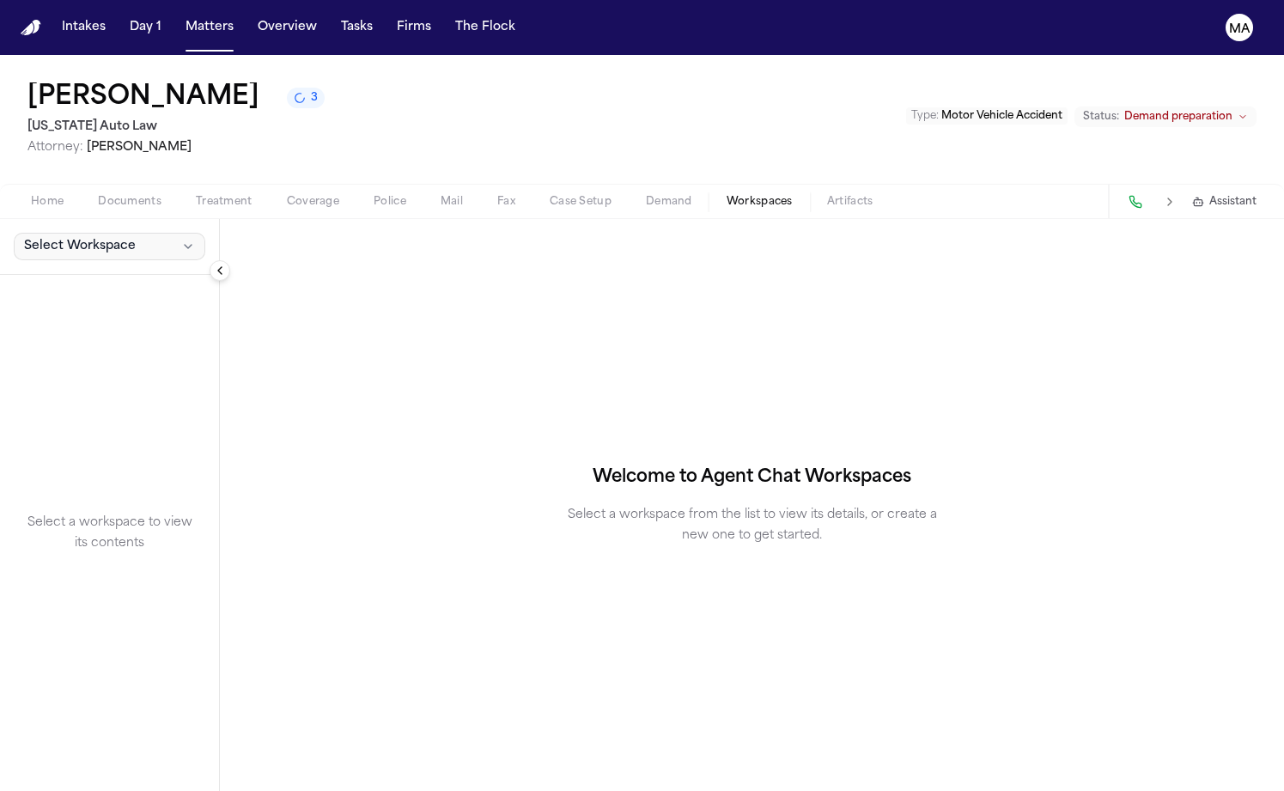
click at [71, 238] on span "Select Workspace" at bounding box center [80, 246] width 112 height 17
click at [74, 161] on span "[PERSON_NAME] Agent Demand" at bounding box center [116, 169] width 200 height 17
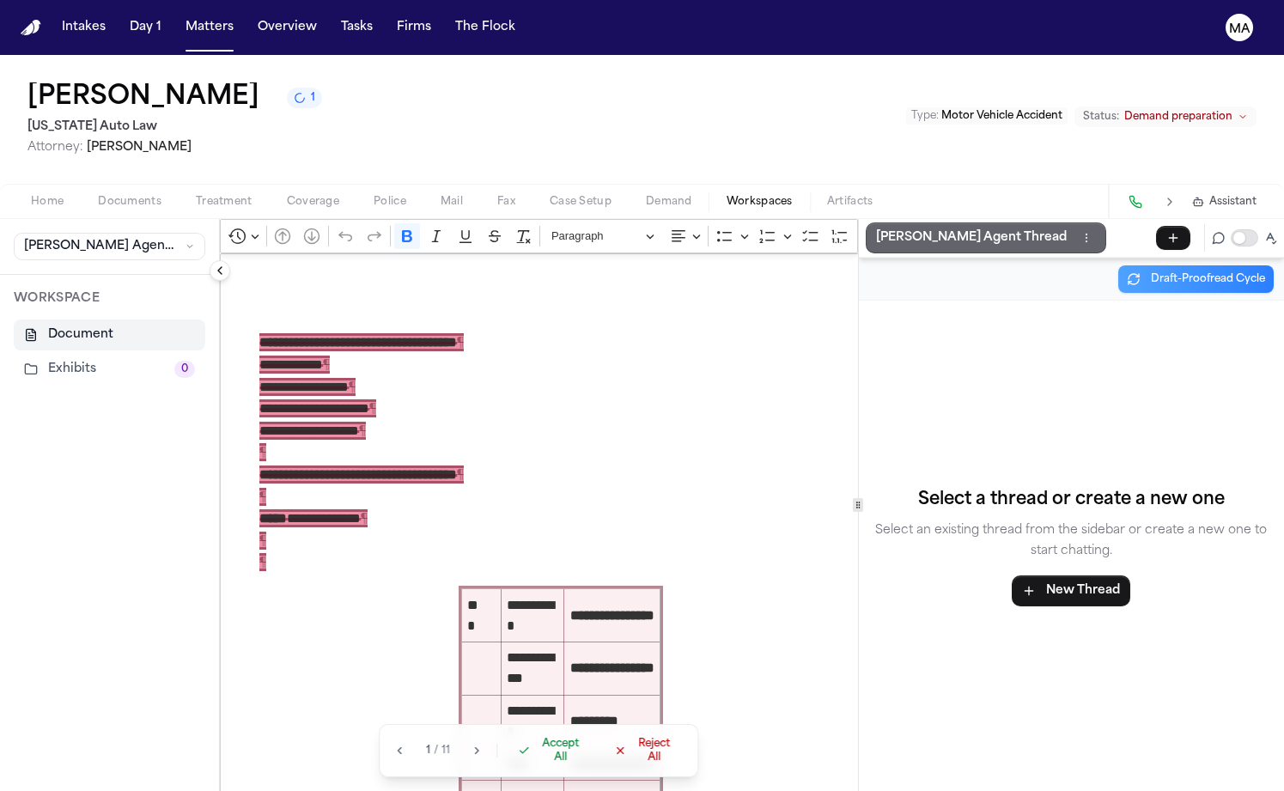
click at [876, 228] on p "[PERSON_NAME] Agent Thread" at bounding box center [971, 238] width 191 height 21
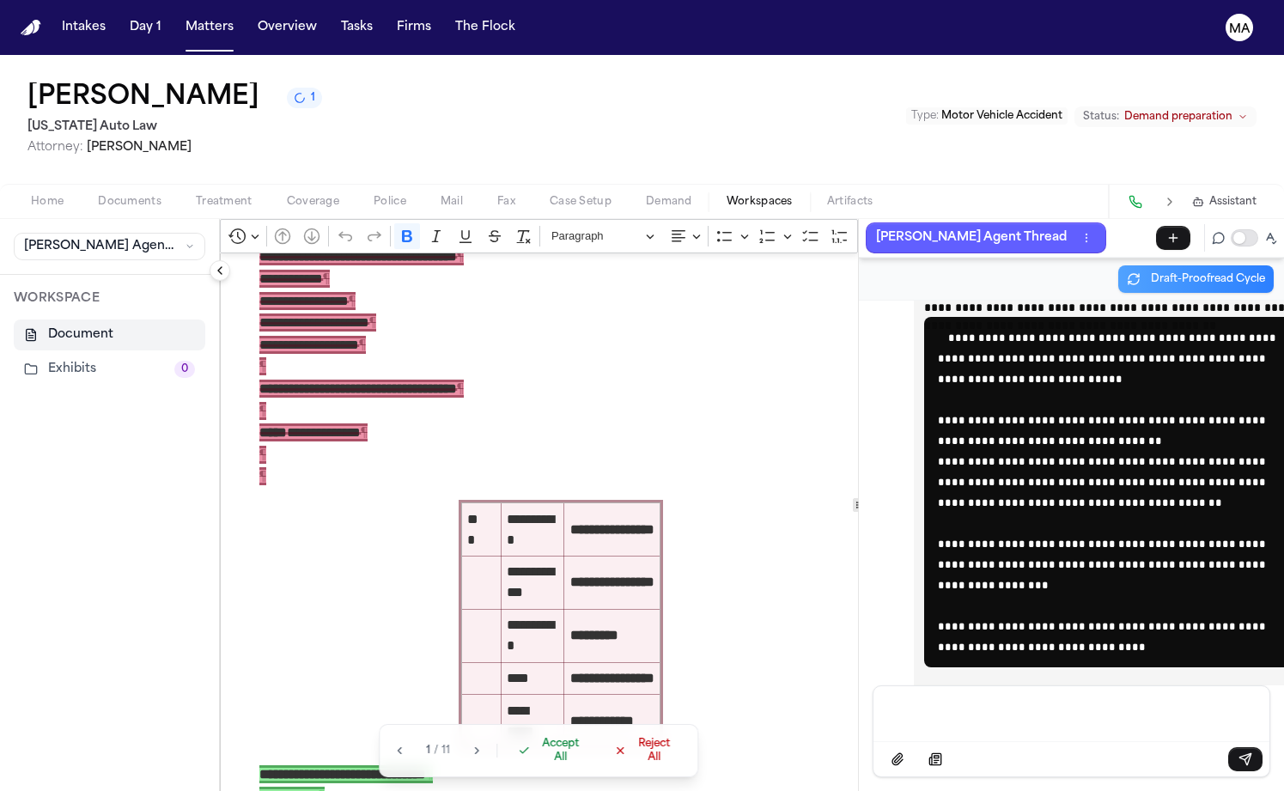
scroll to position [99, 0]
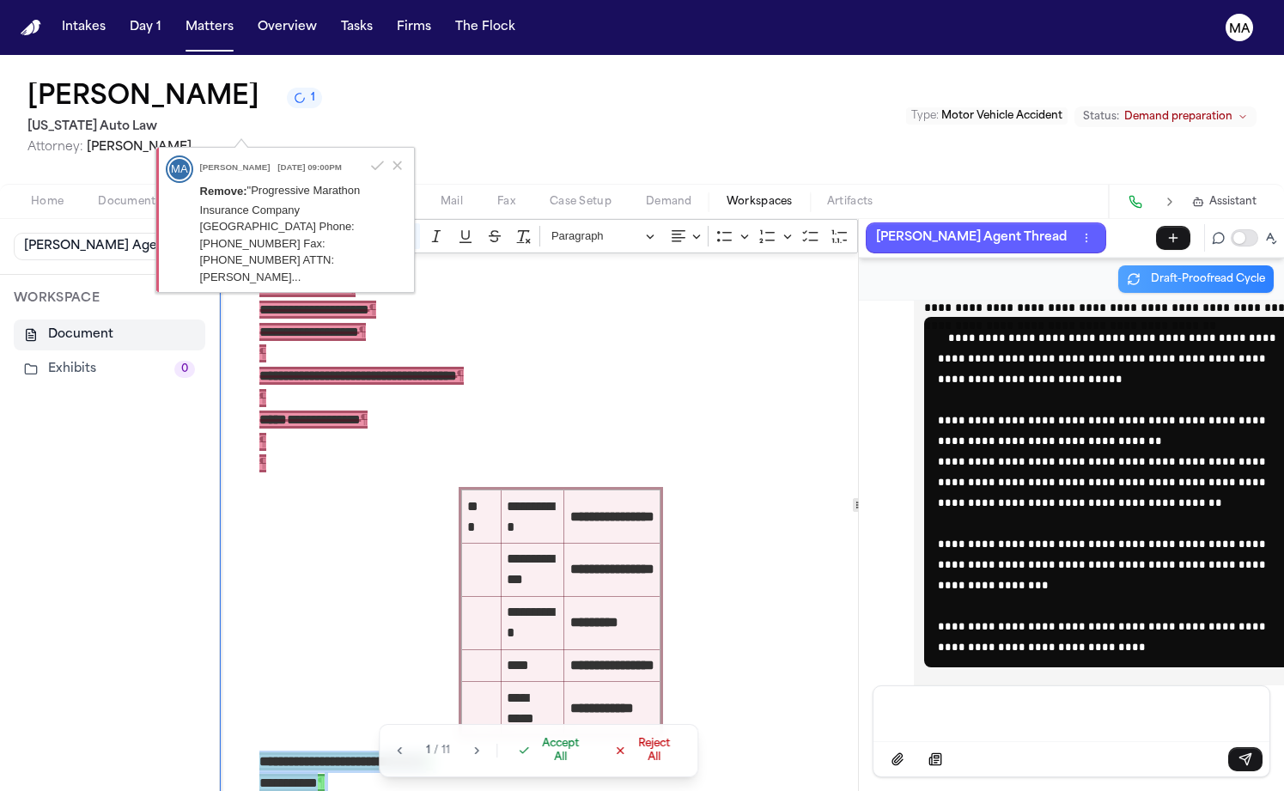
drag, startPoint x: 254, startPoint y: 471, endPoint x: 162, endPoint y: 380, distance: 130.0
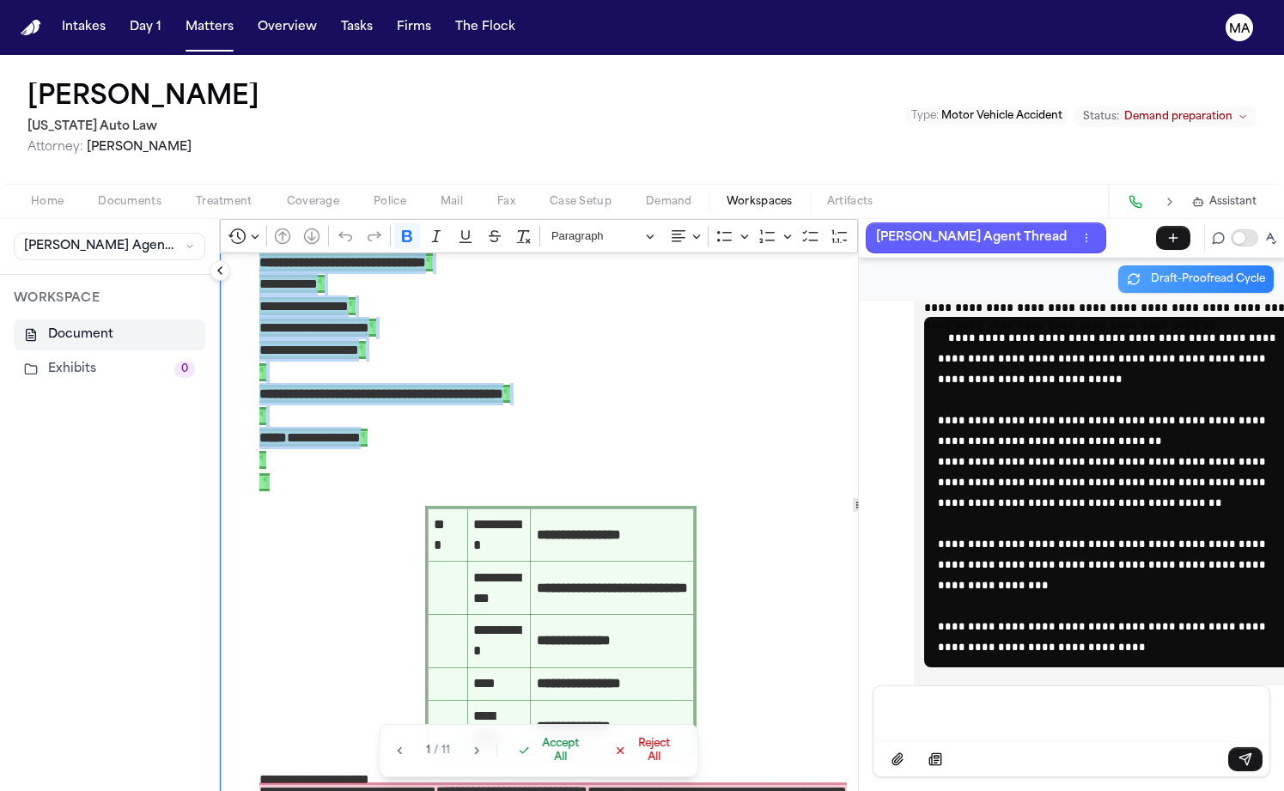
scroll to position [595, 0]
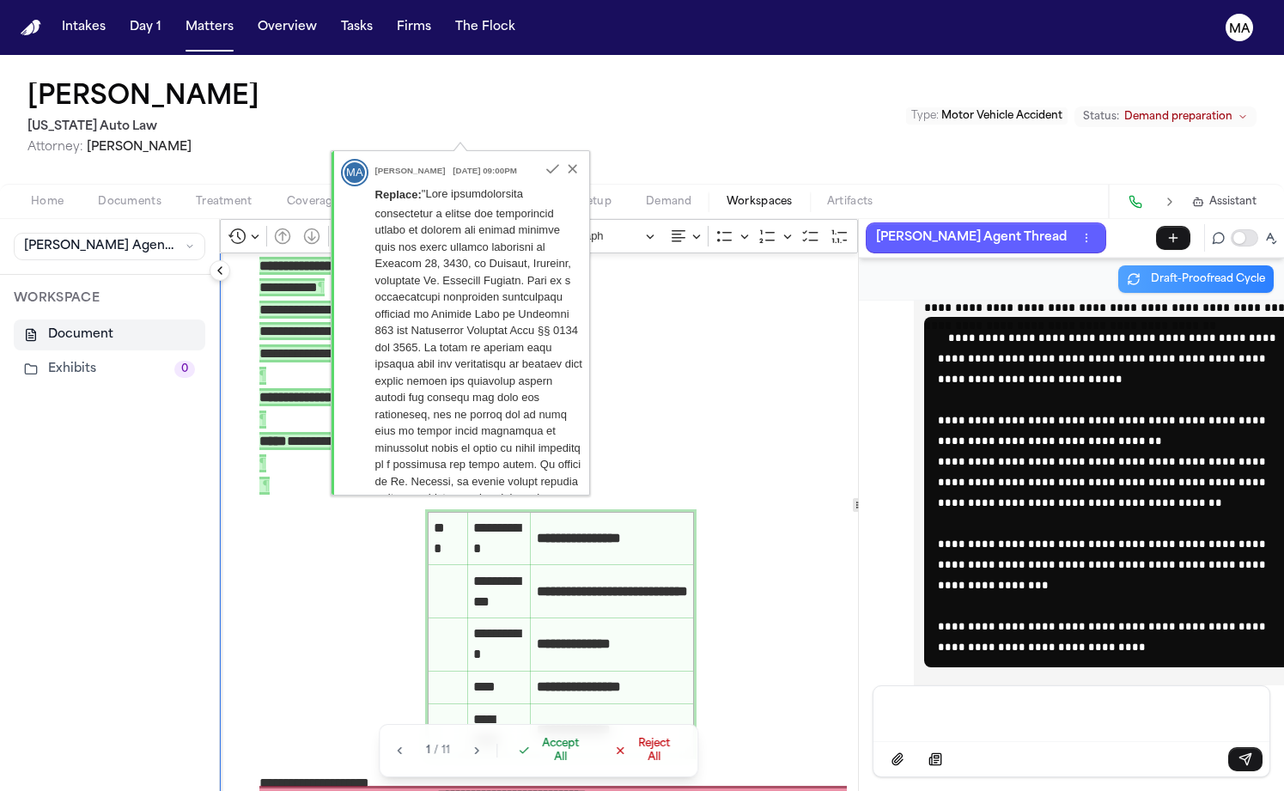
drag, startPoint x: 167, startPoint y: 233, endPoint x: 276, endPoint y: 246, distance: 109.9
copy p "**********"
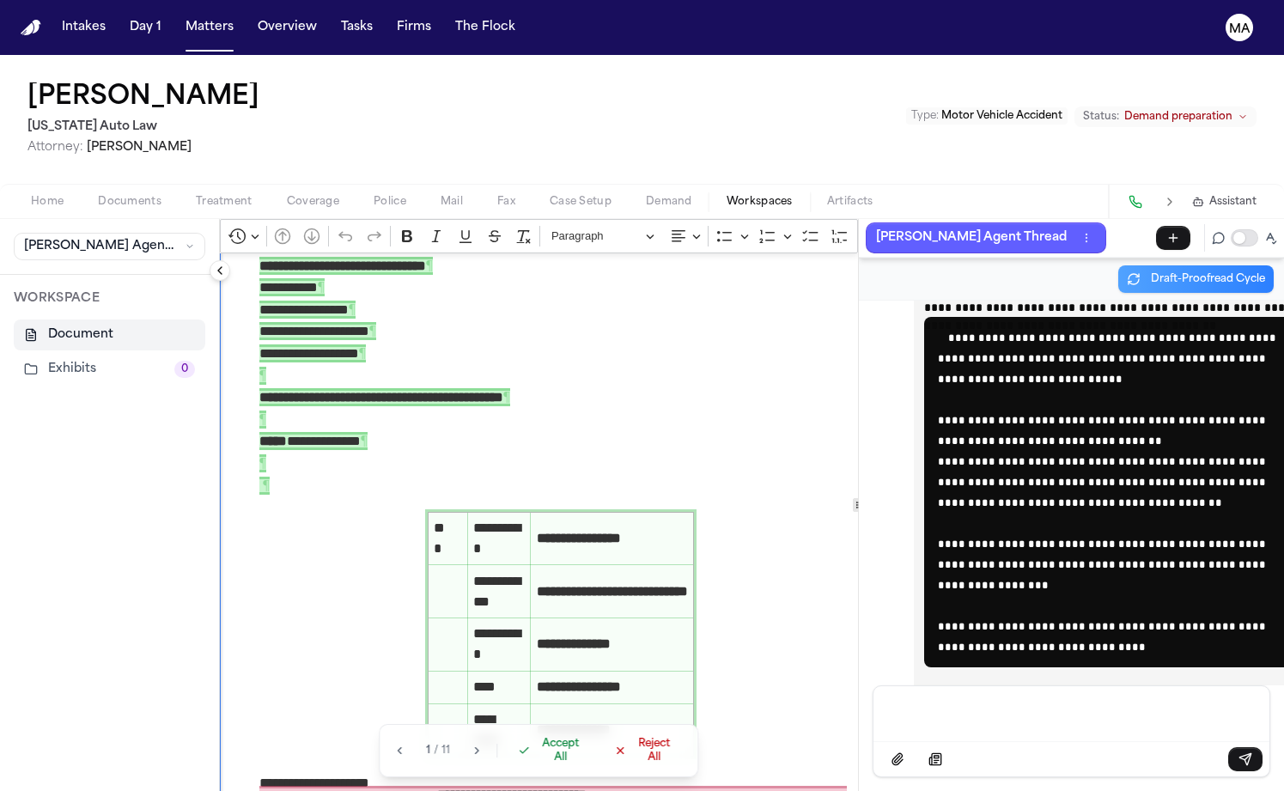
drag, startPoint x: 169, startPoint y: 281, endPoint x: 330, endPoint y: 321, distance: 165.7
copy p "**********"
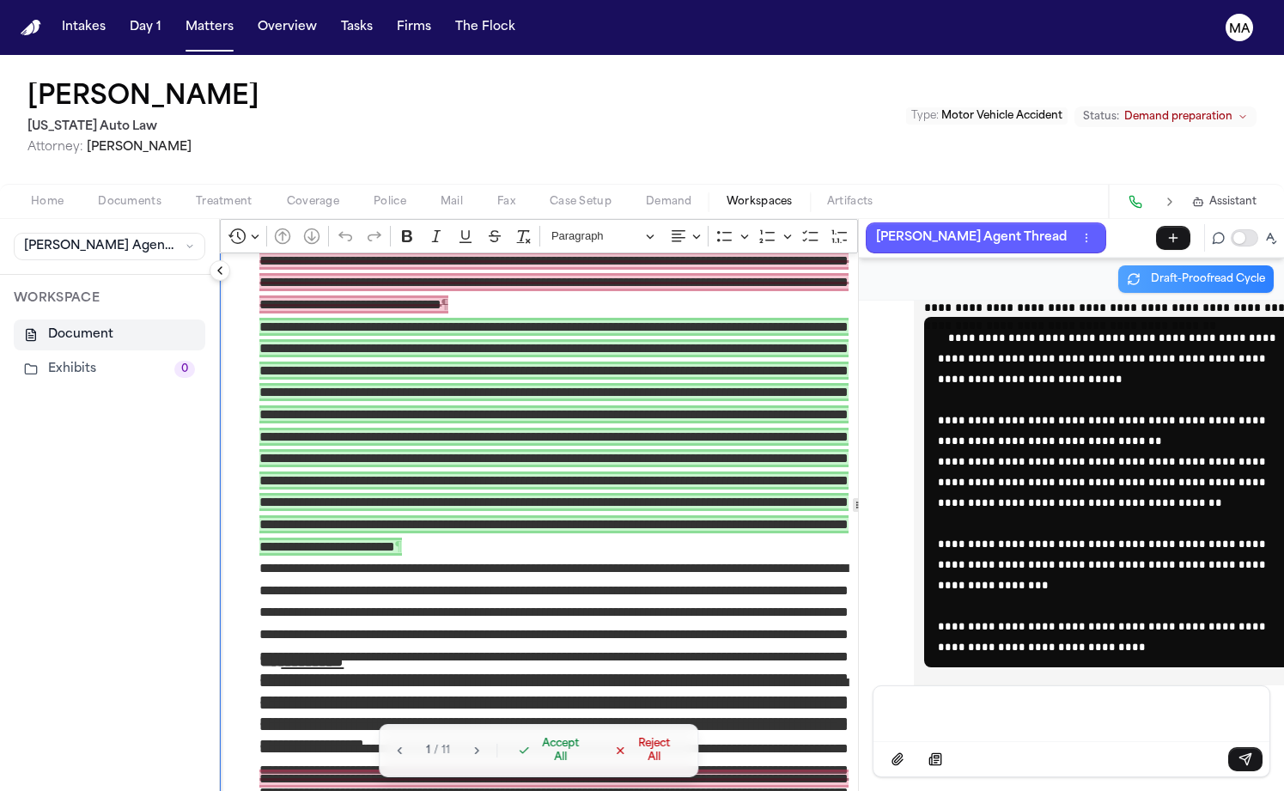
scroll to position [1936, 0]
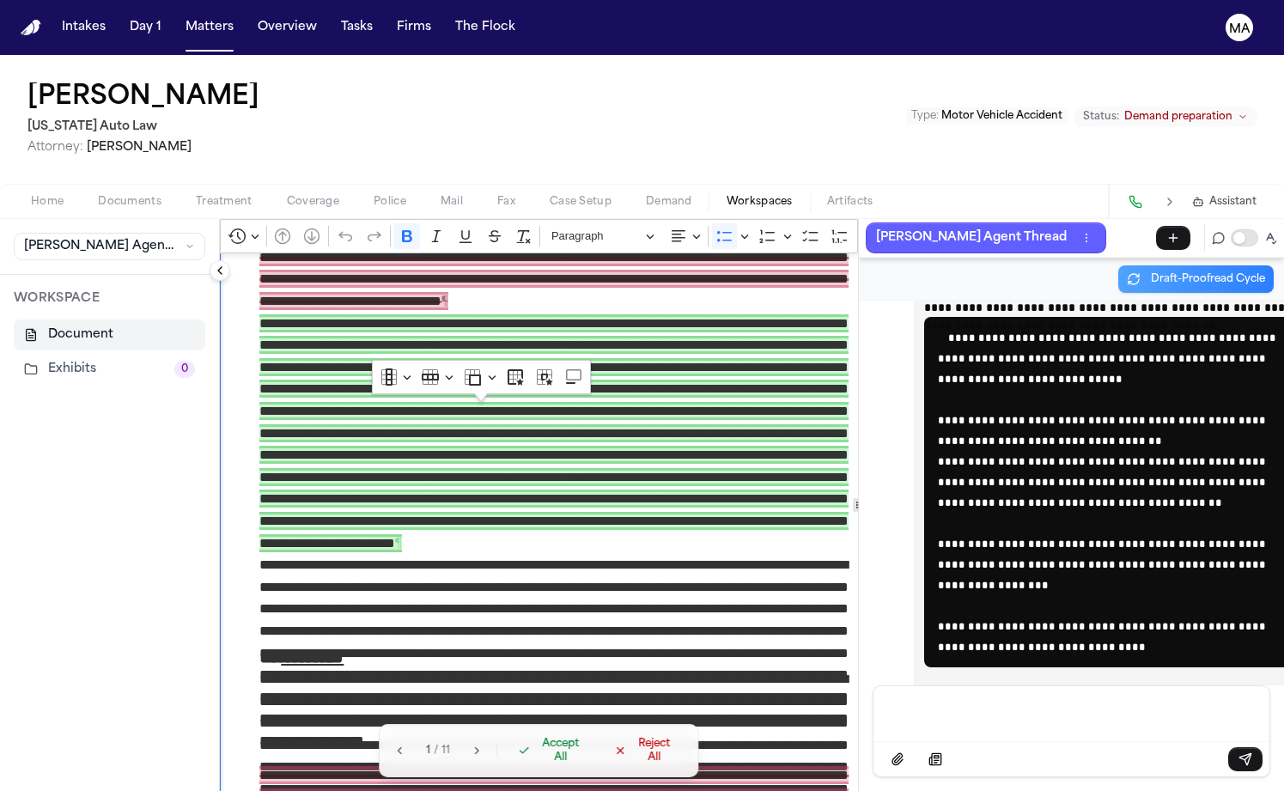
drag, startPoint x: 416, startPoint y: 586, endPoint x: 354, endPoint y: 473, distance: 128.4
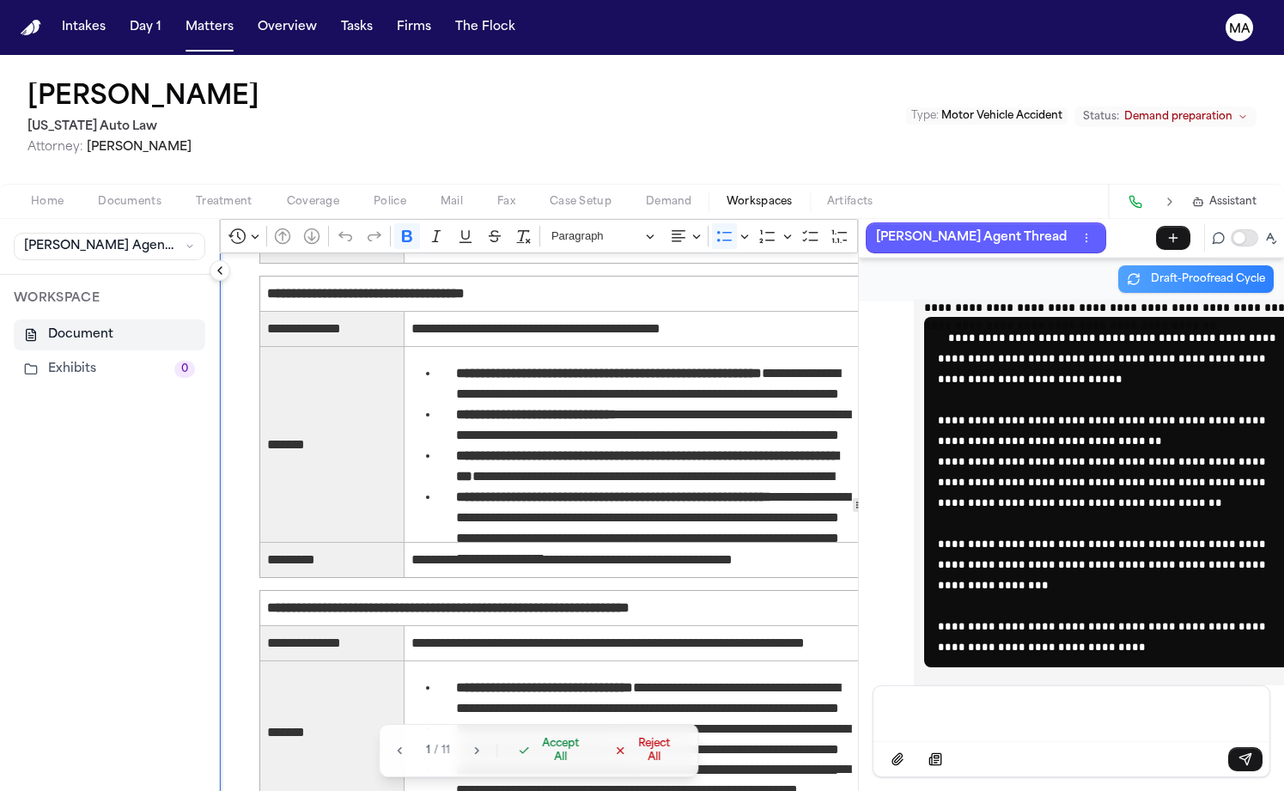
scroll to position [4967, 0]
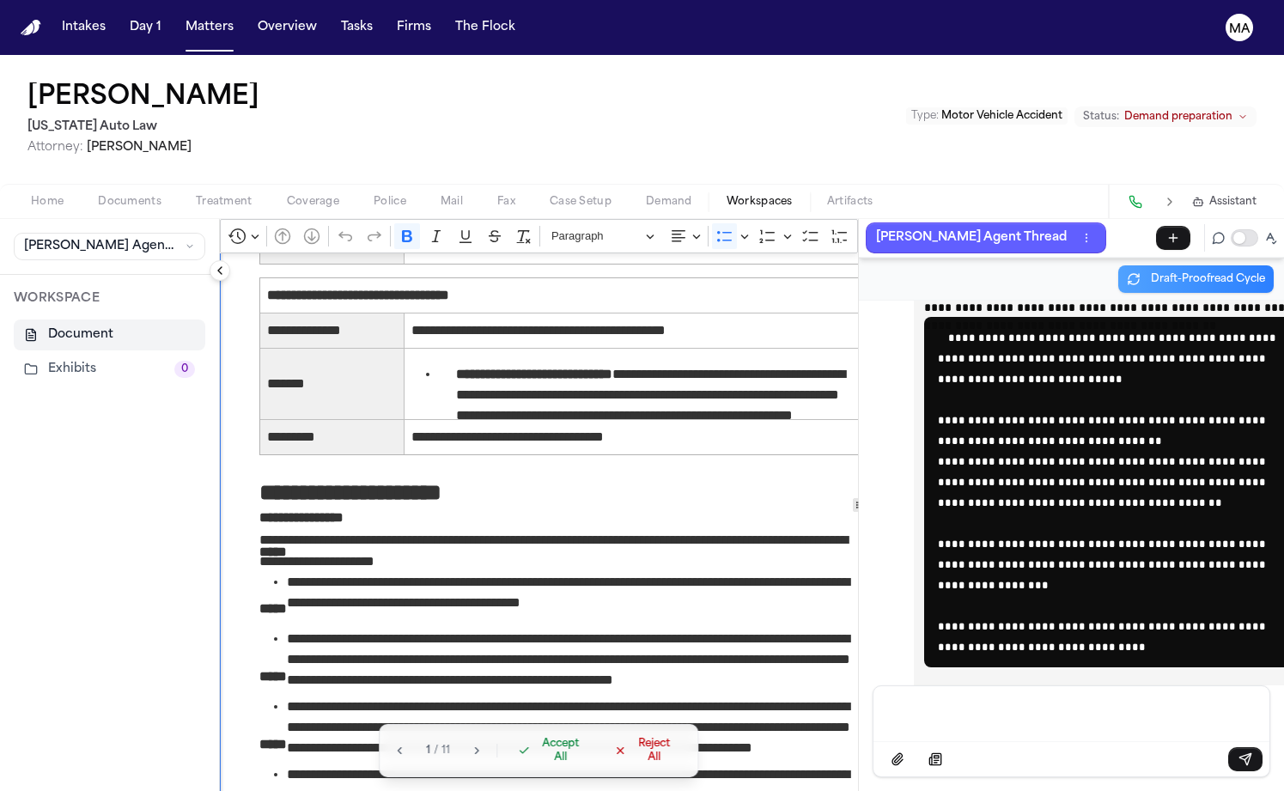
click at [536, 765] on span "Accept All" at bounding box center [561, 750] width 51 height 27
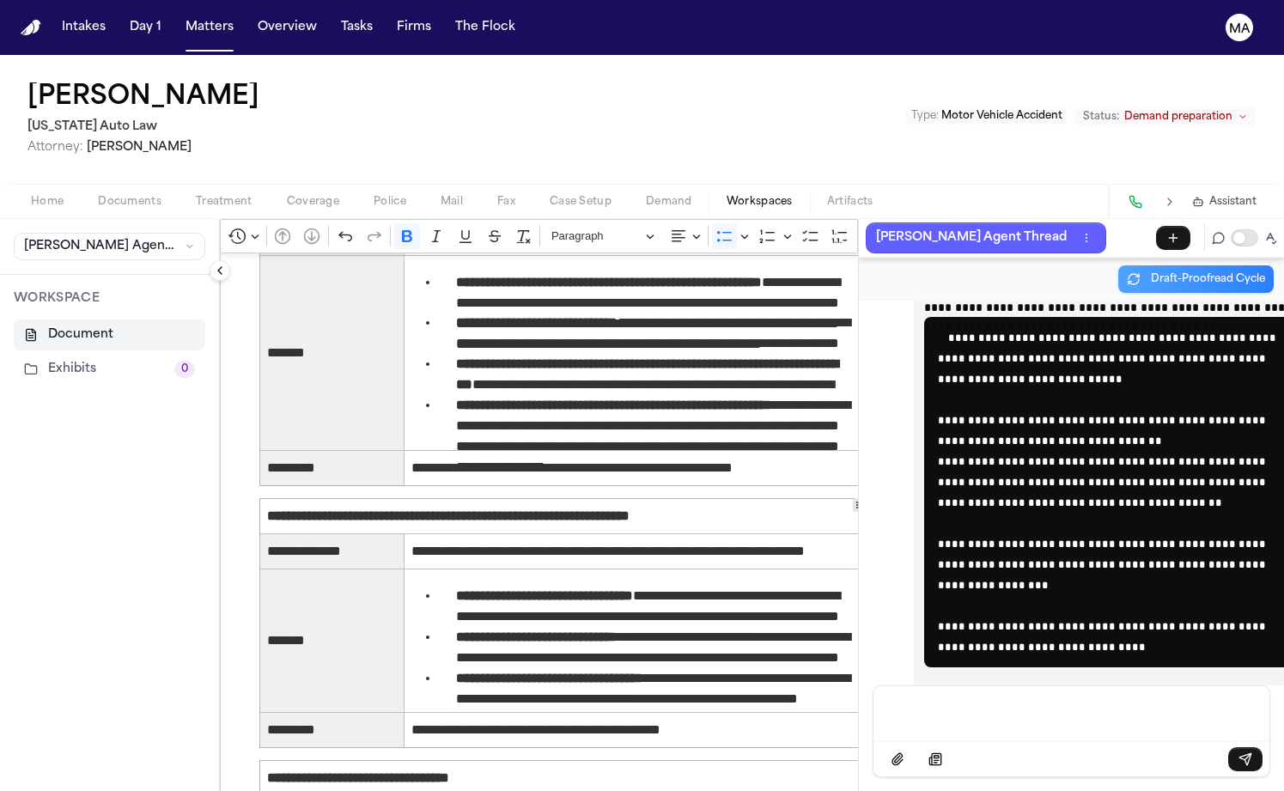
scroll to position [2698, 0]
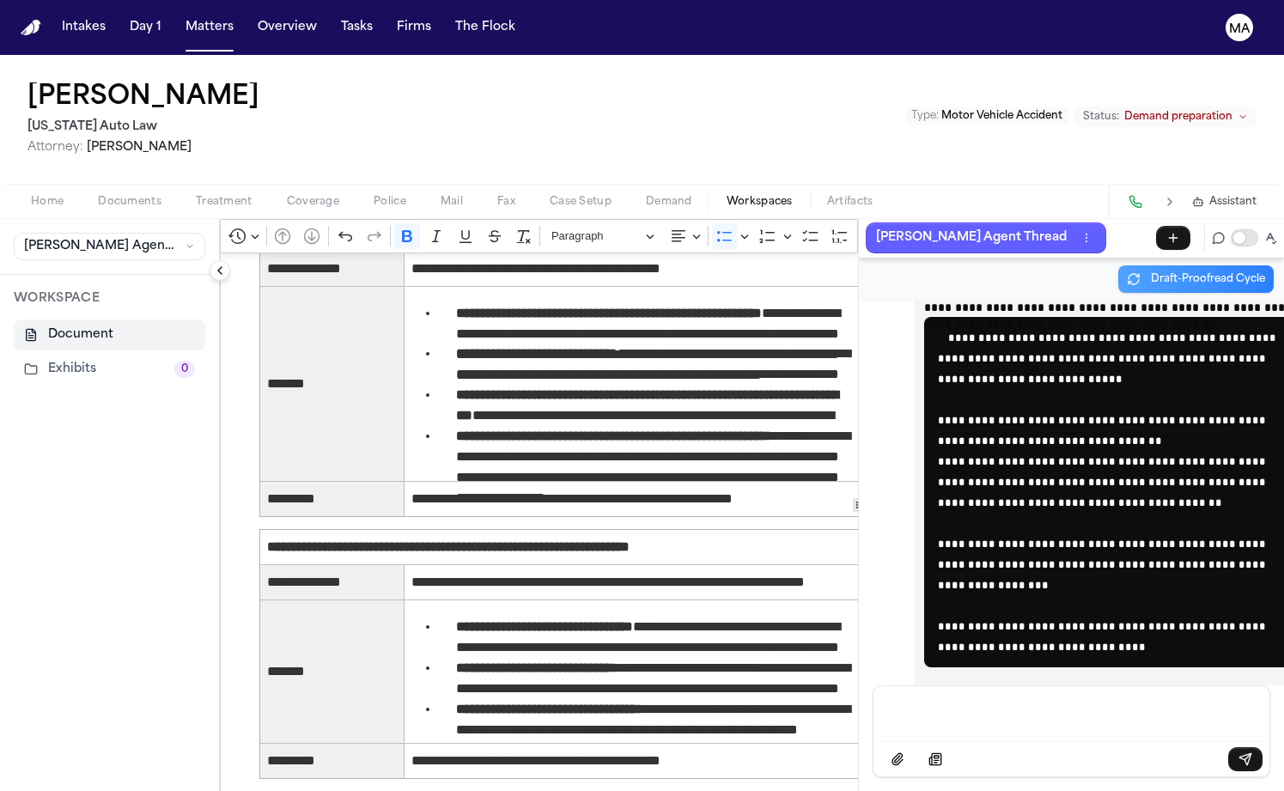
click at [894, 721] on p "Message input" at bounding box center [1071, 712] width 355 height 17
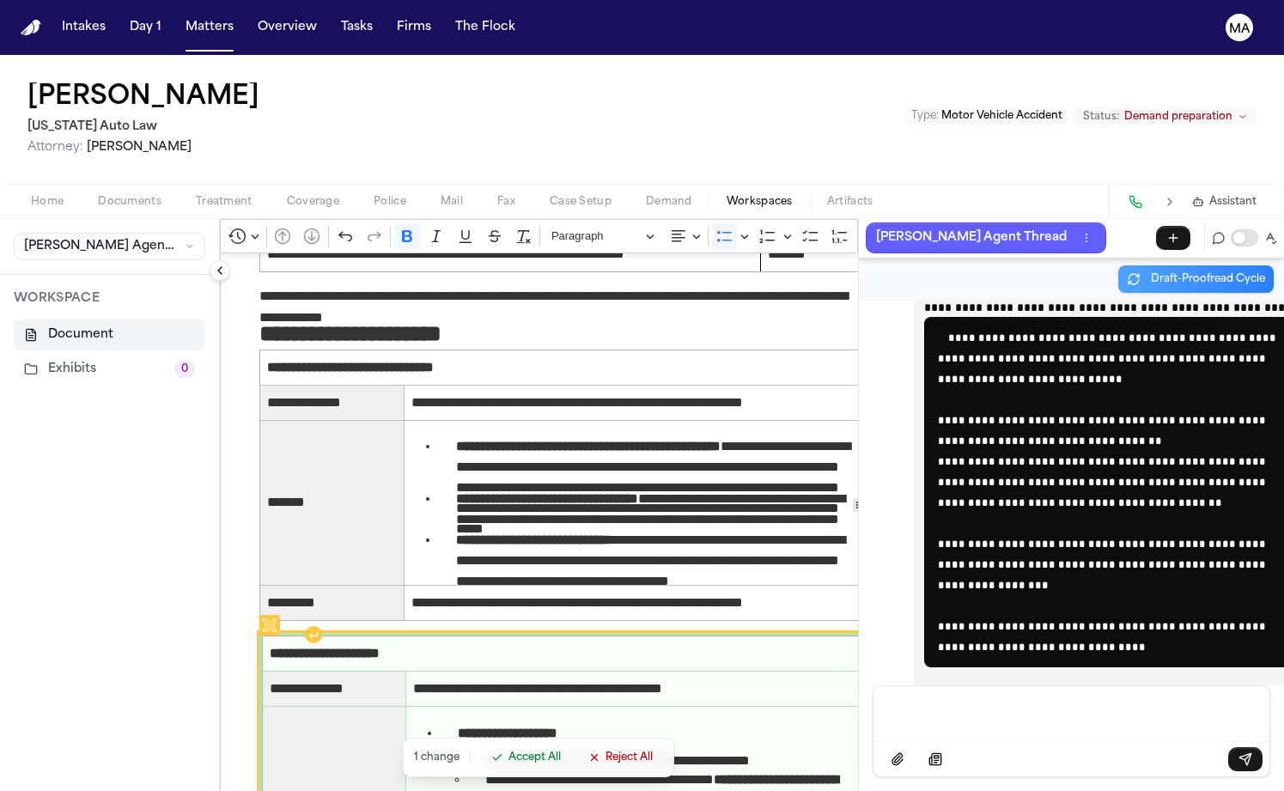
scroll to position [1930, 0]
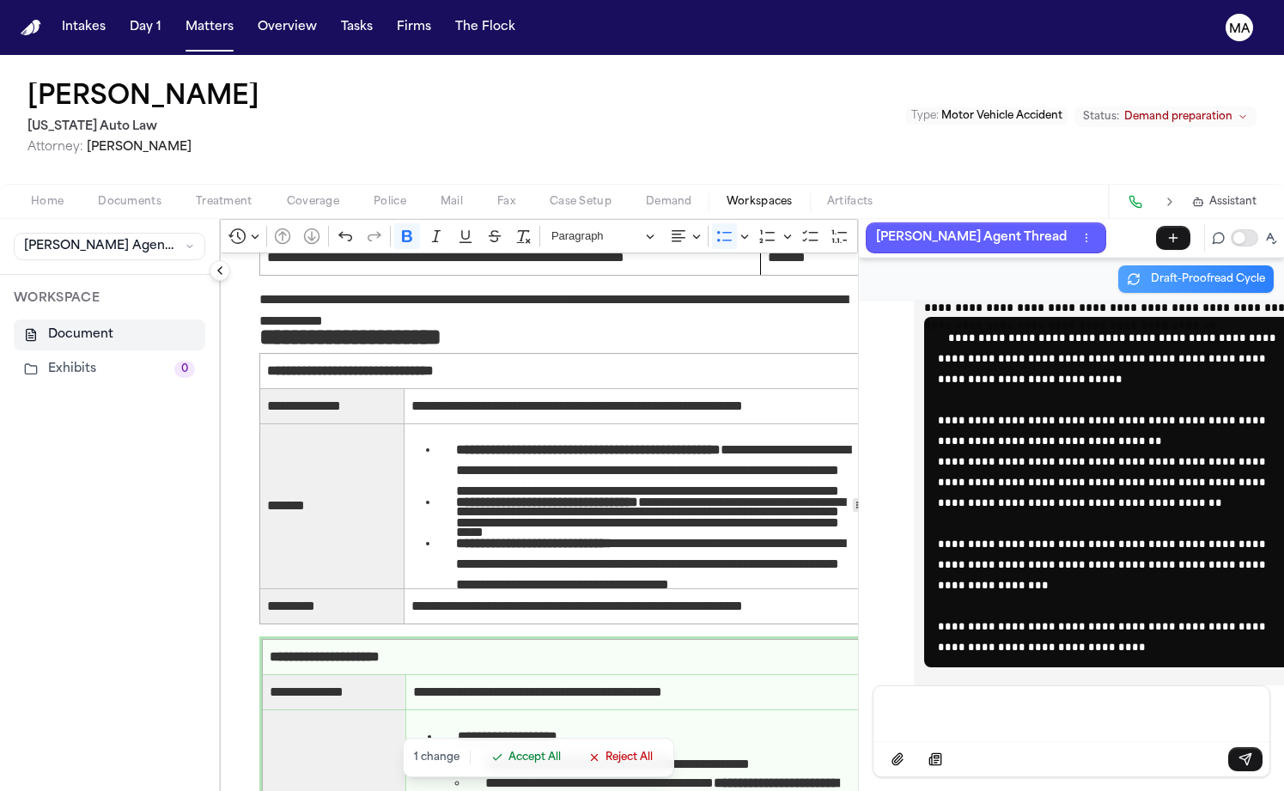
click at [509, 765] on span "Accept All" at bounding box center [535, 758] width 52 height 14
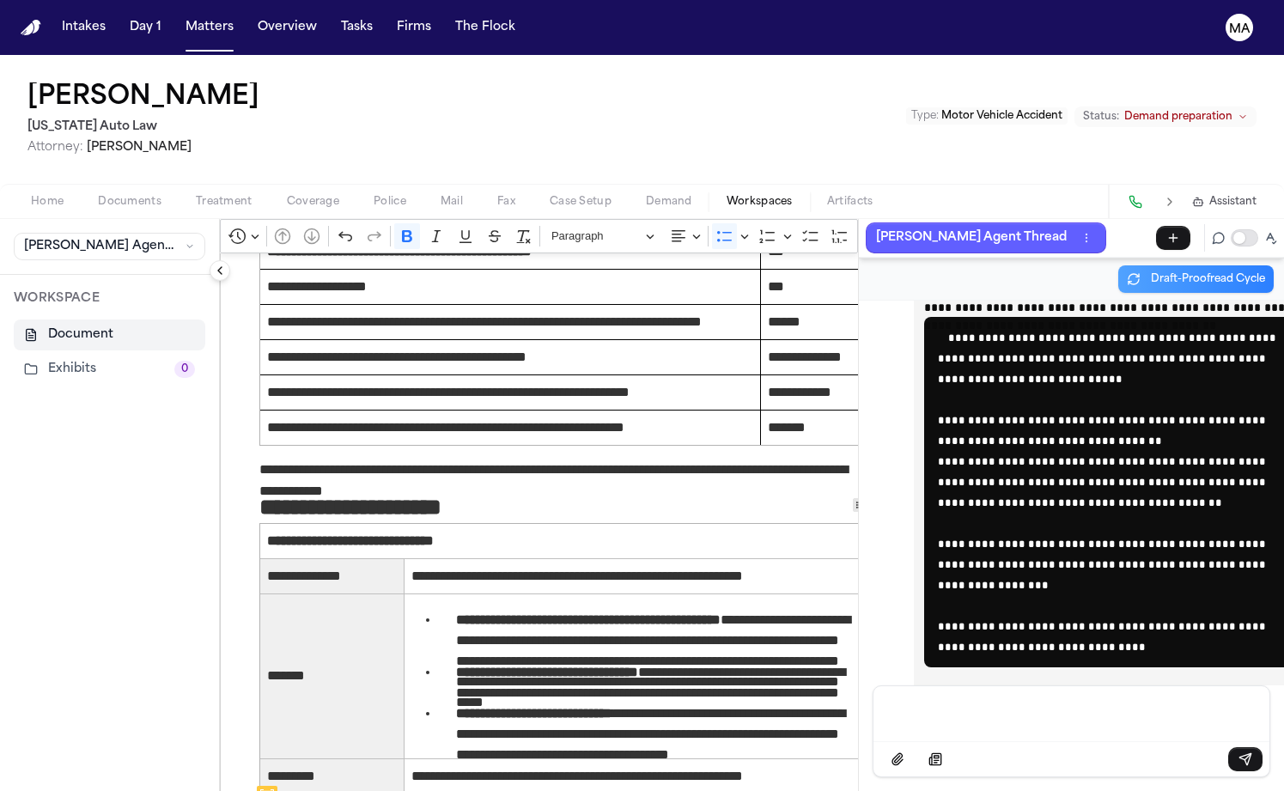
scroll to position [1764, 0]
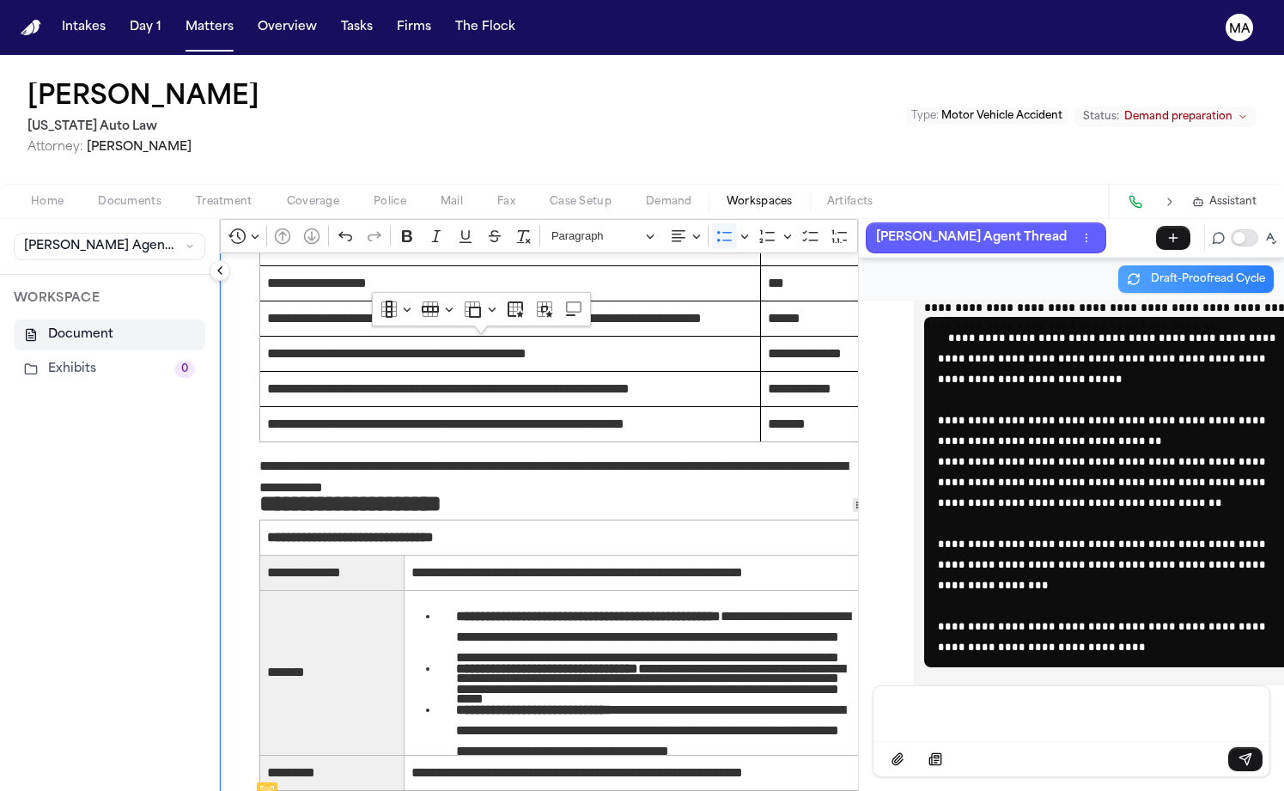
drag, startPoint x: 625, startPoint y: 521, endPoint x: 576, endPoint y: 524, distance: 48.2
drag, startPoint x: 510, startPoint y: 523, endPoint x: 379, endPoint y: 509, distance: 132.3
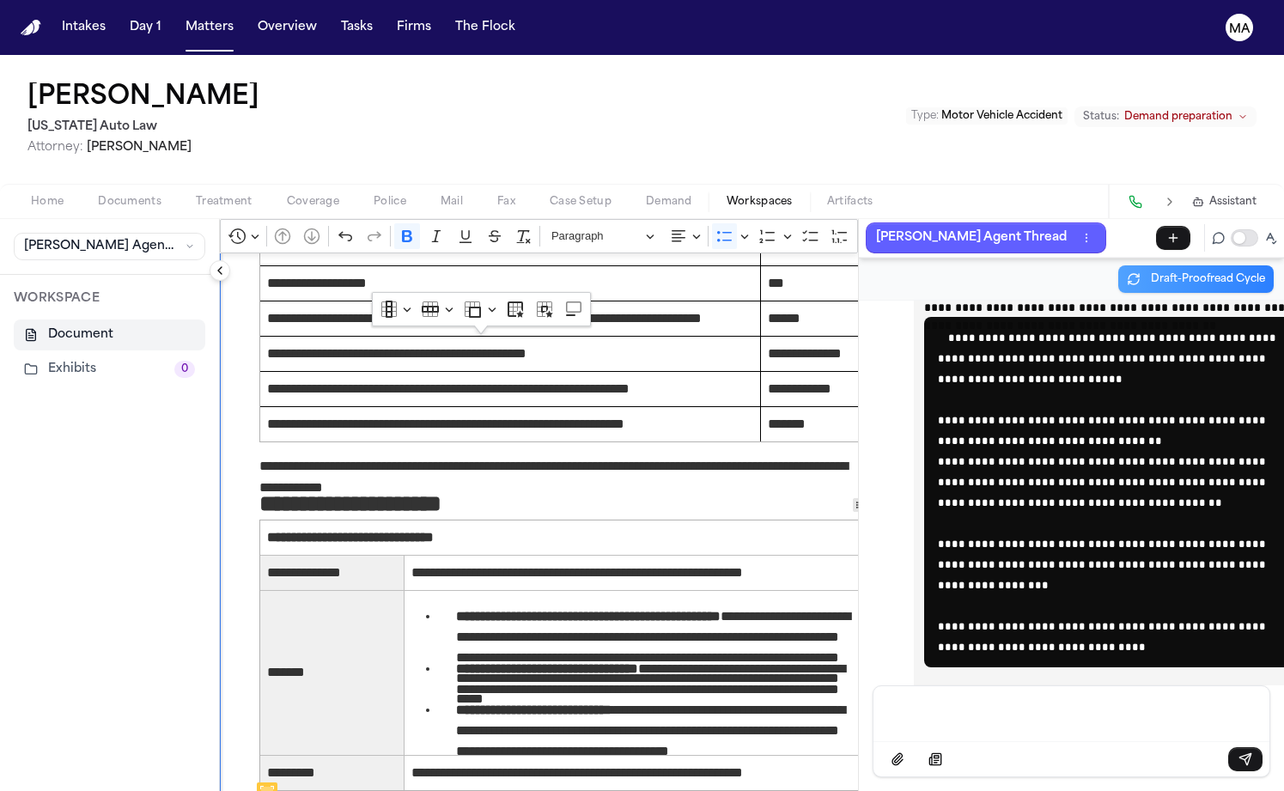
copy p "**********"
drag, startPoint x: 599, startPoint y: 639, endPoint x: 385, endPoint y: 625, distance: 214.4
copy p "**********"
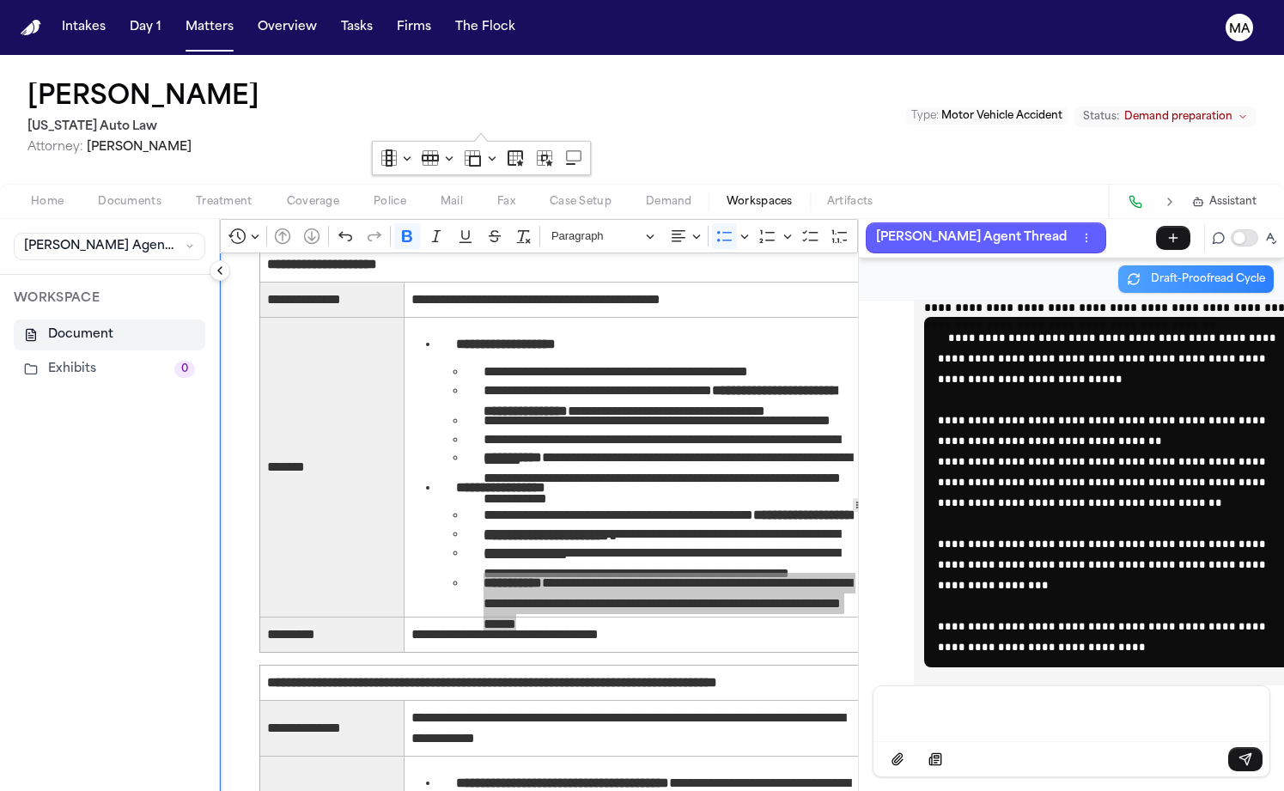
scroll to position [2444, 0]
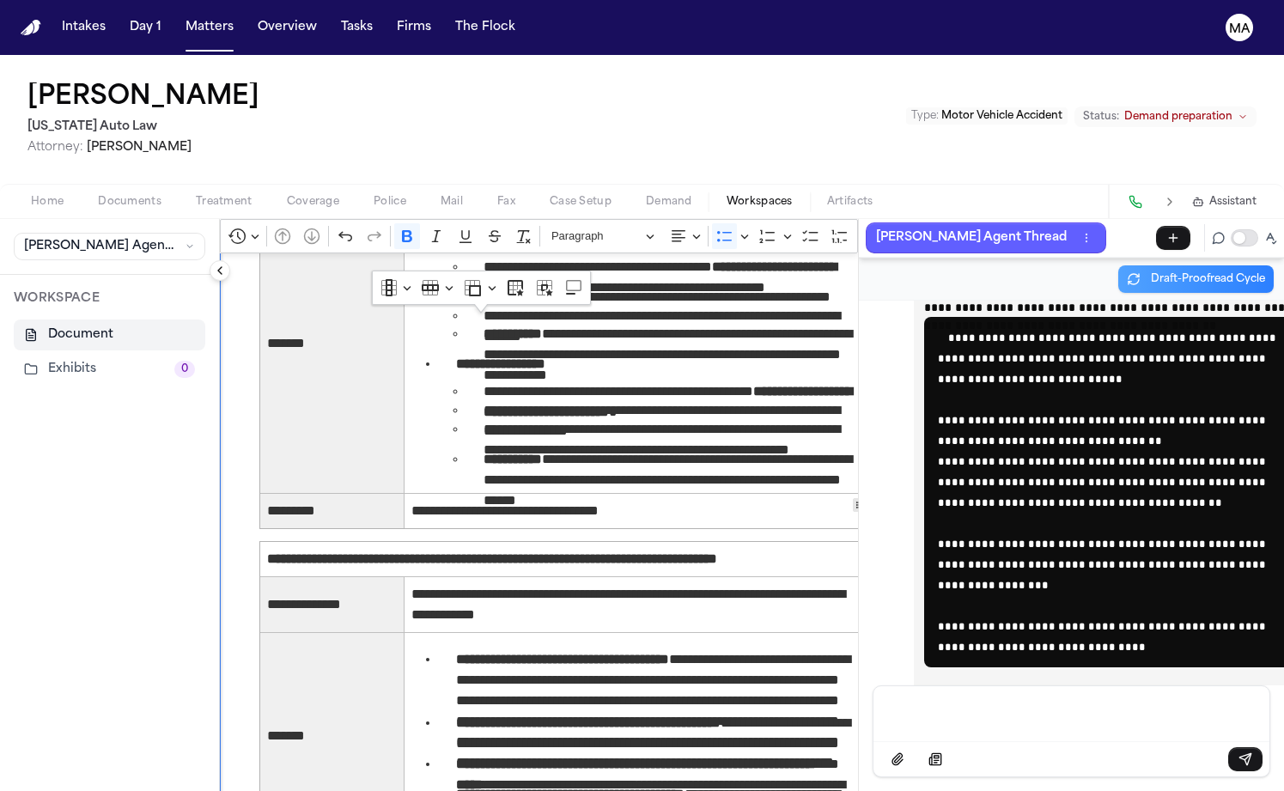
drag, startPoint x: 363, startPoint y: 381, endPoint x: 470, endPoint y: 446, distance: 124.5
copy ul "**********"
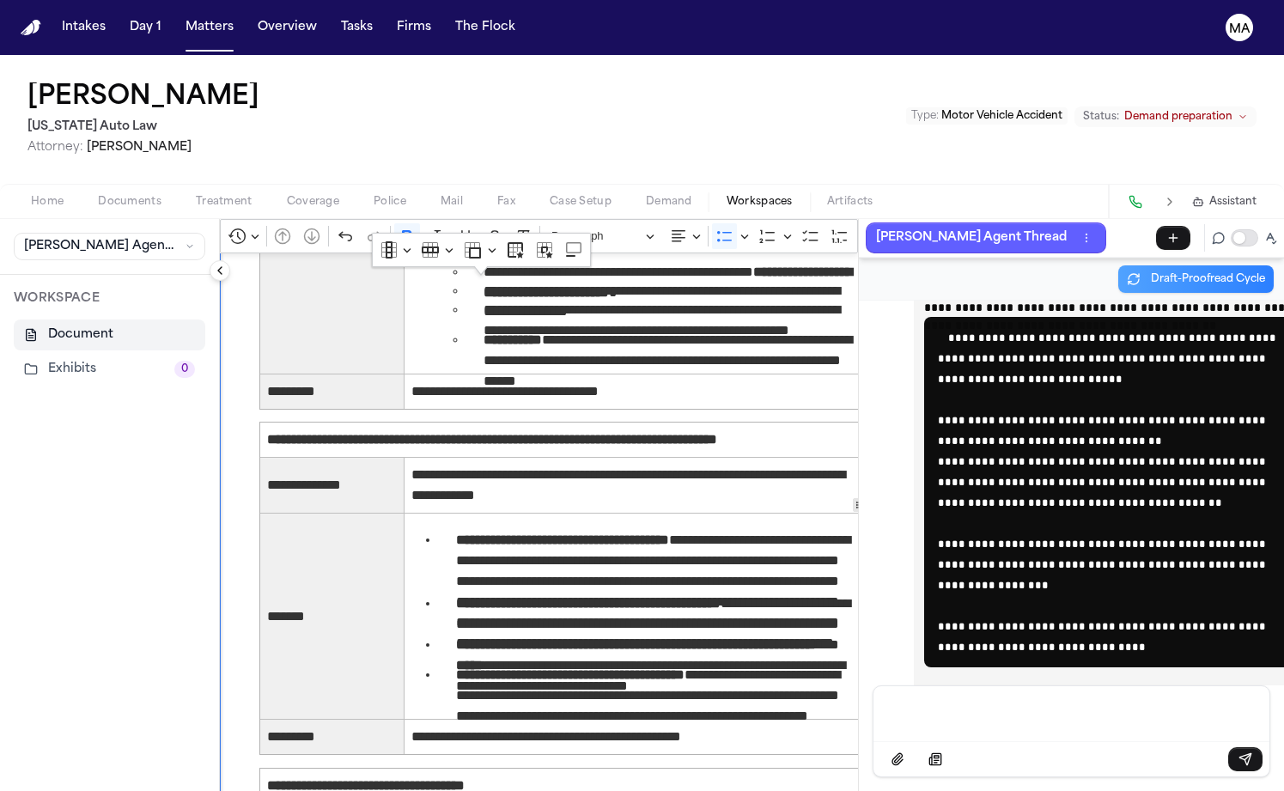
scroll to position [2645, 0]
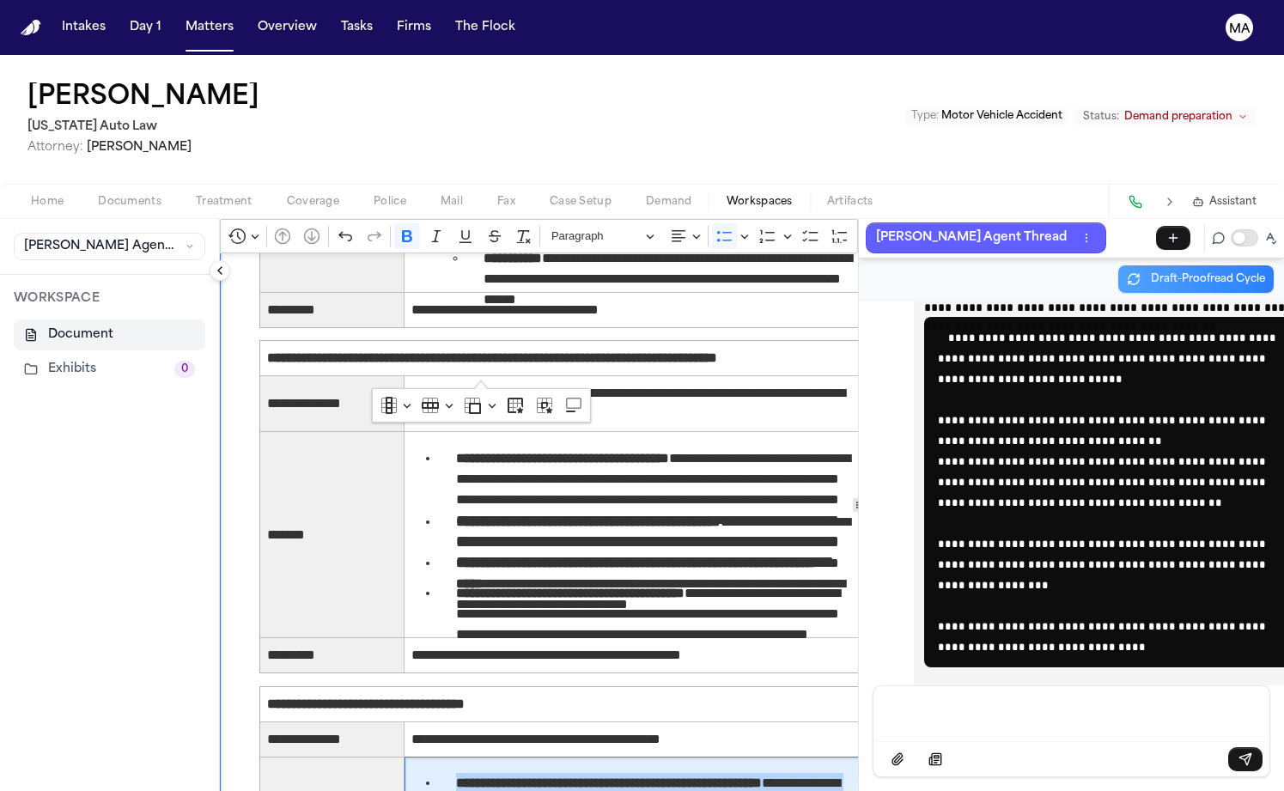
click at [954, 733] on div "Message input" at bounding box center [1071, 712] width 375 height 52
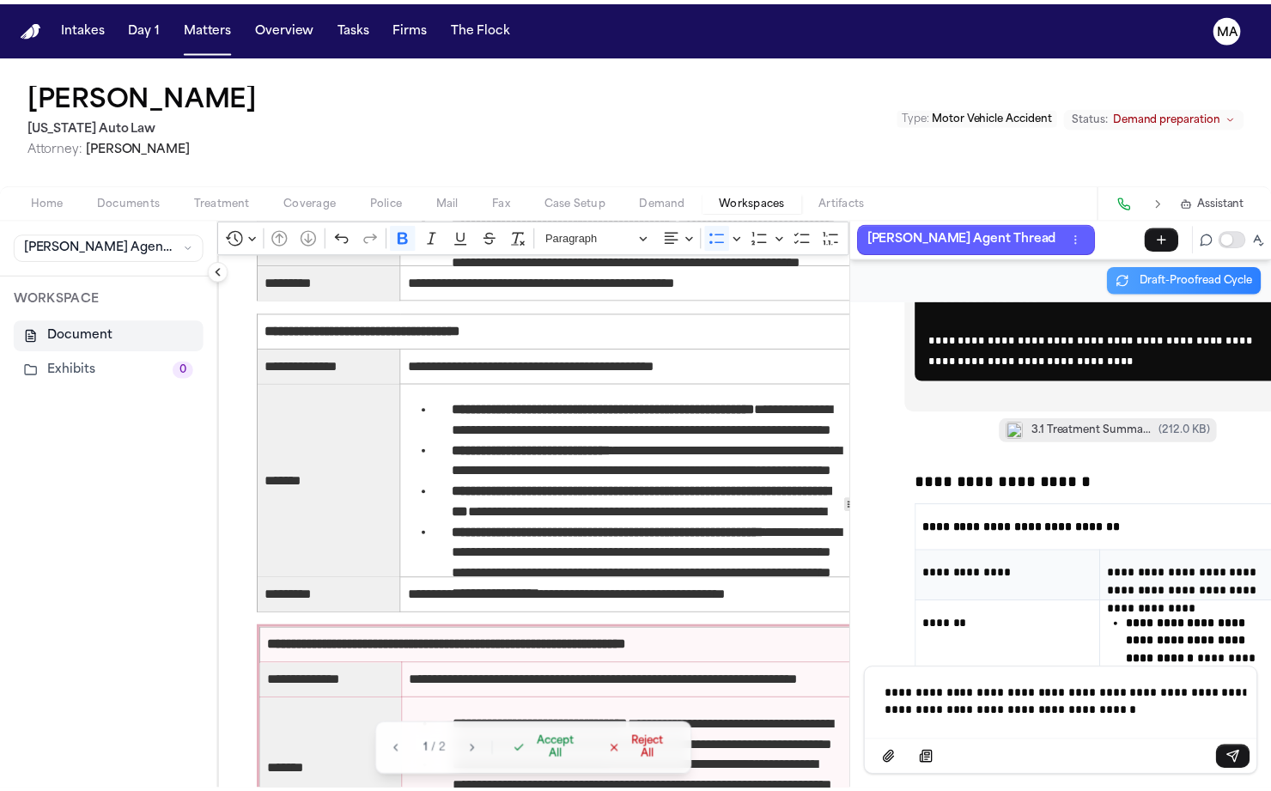
scroll to position [3100, 0]
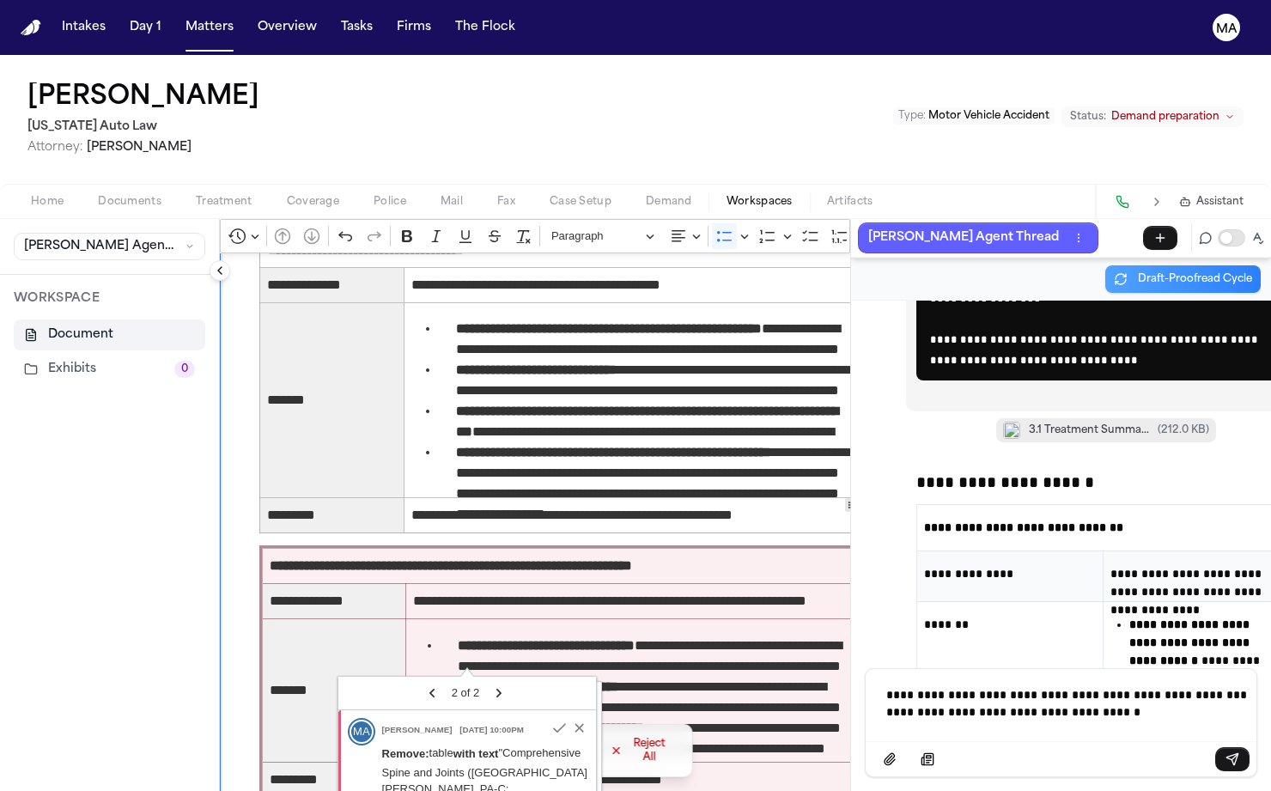
drag, startPoint x: 625, startPoint y: 616, endPoint x: 409, endPoint y: 549, distance: 225.8
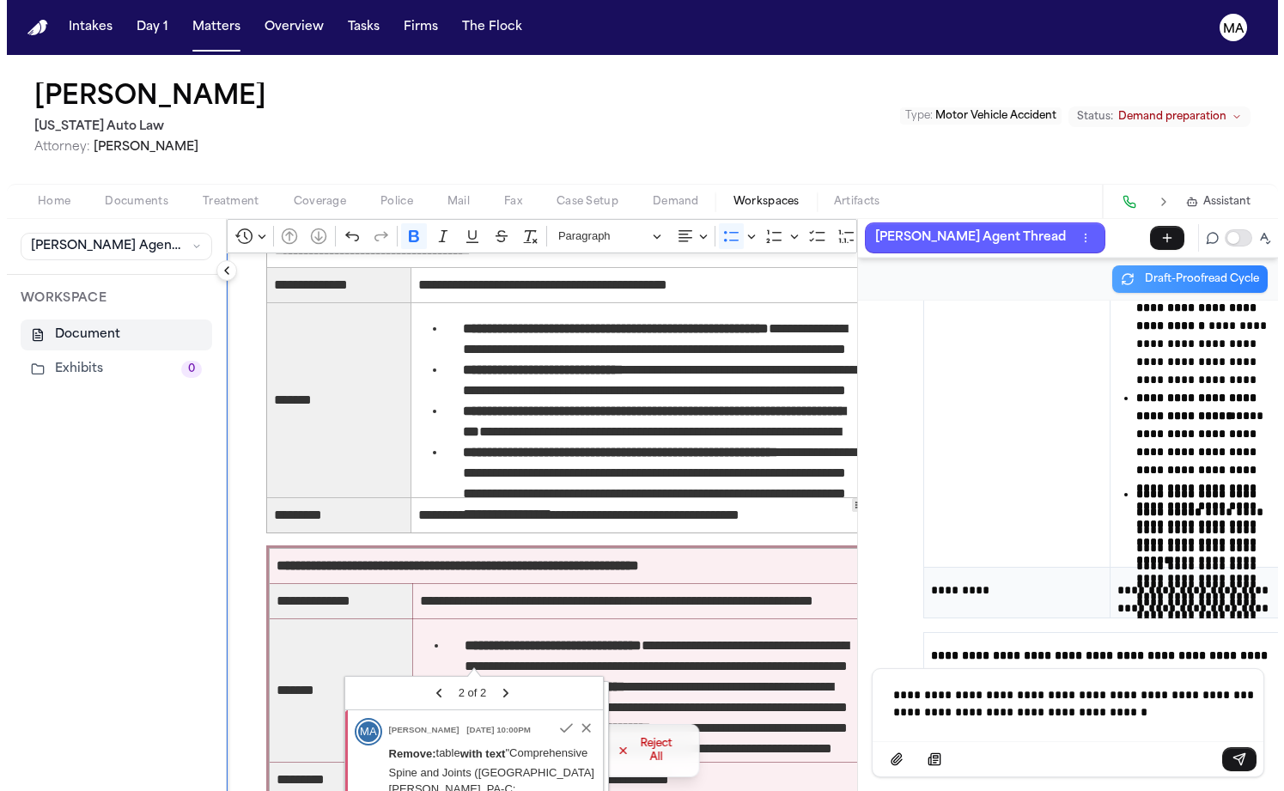
scroll to position [44318, 0]
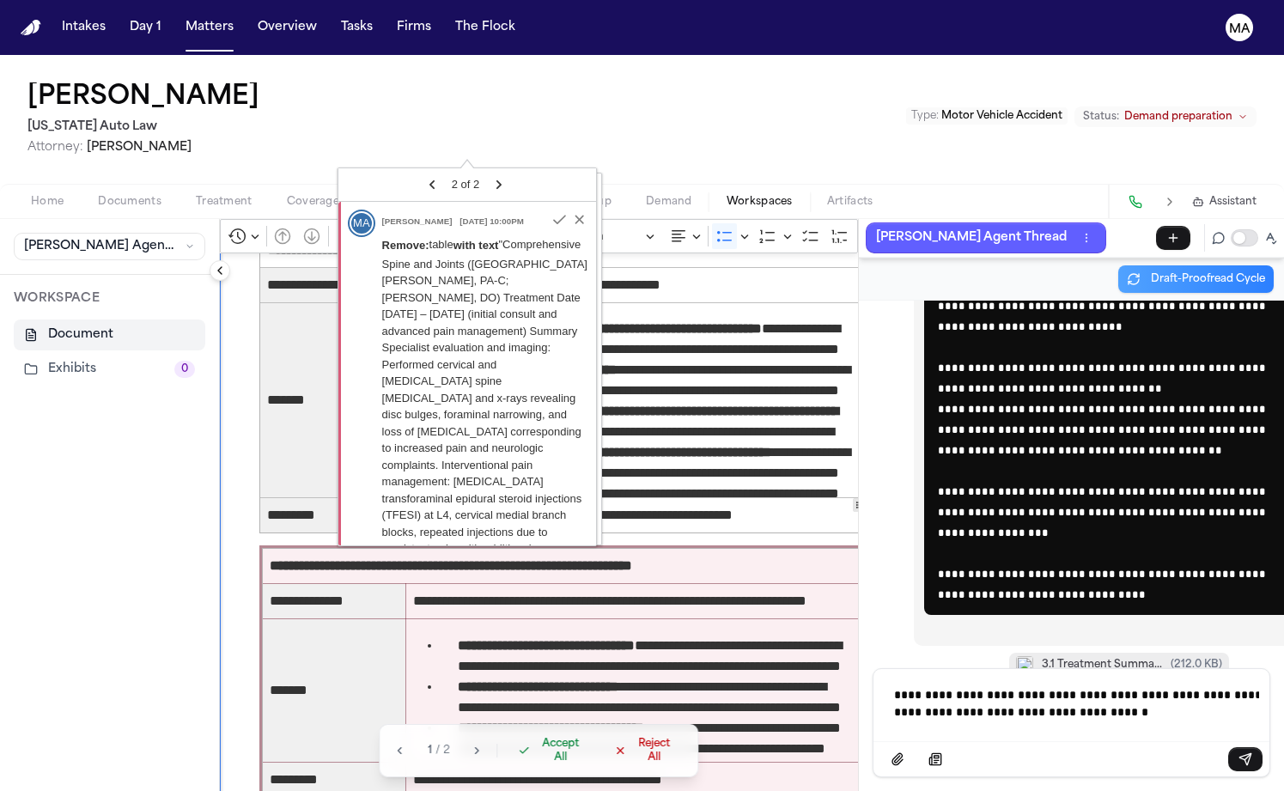
drag, startPoint x: 633, startPoint y: 617, endPoint x: 345, endPoint y: 269, distance: 452.1
click at [345, 269] on body "**********" at bounding box center [642, 395] width 1284 height 791
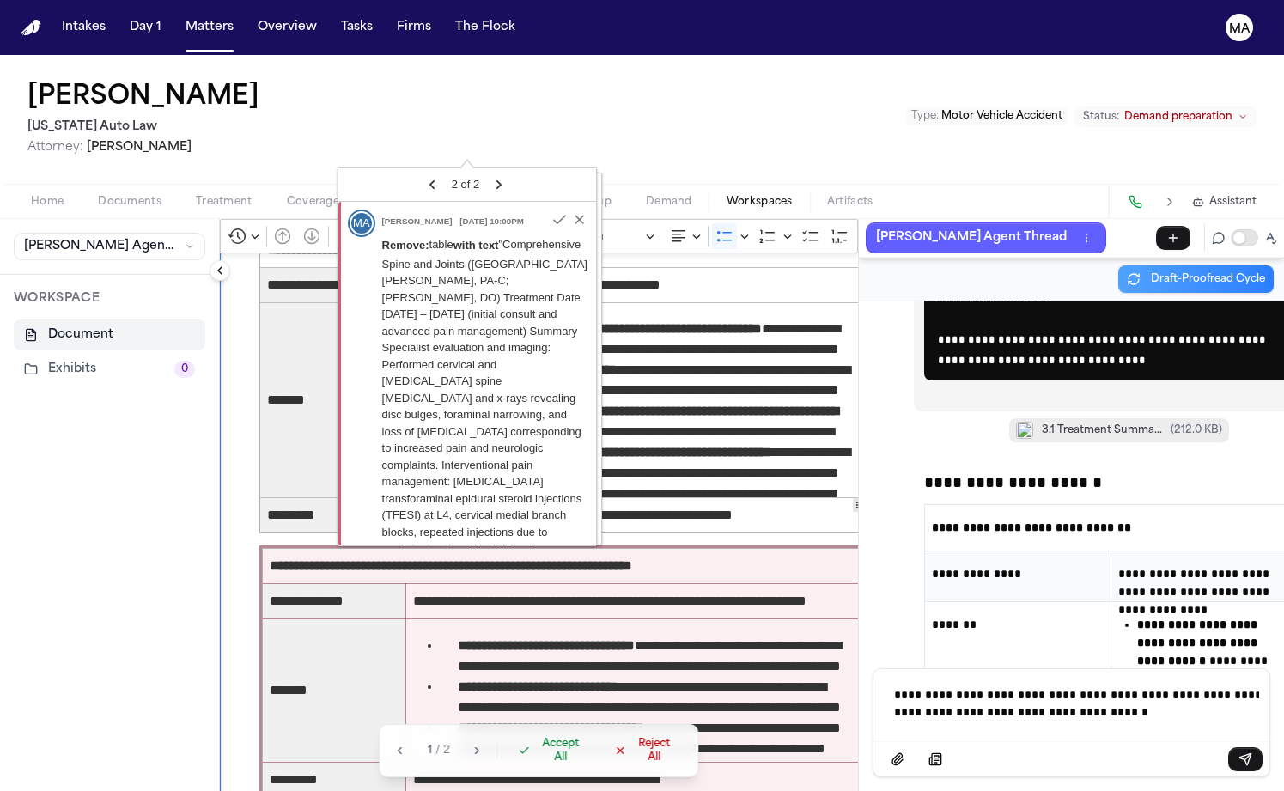
click at [536, 765] on span "Accept All" at bounding box center [561, 750] width 51 height 27
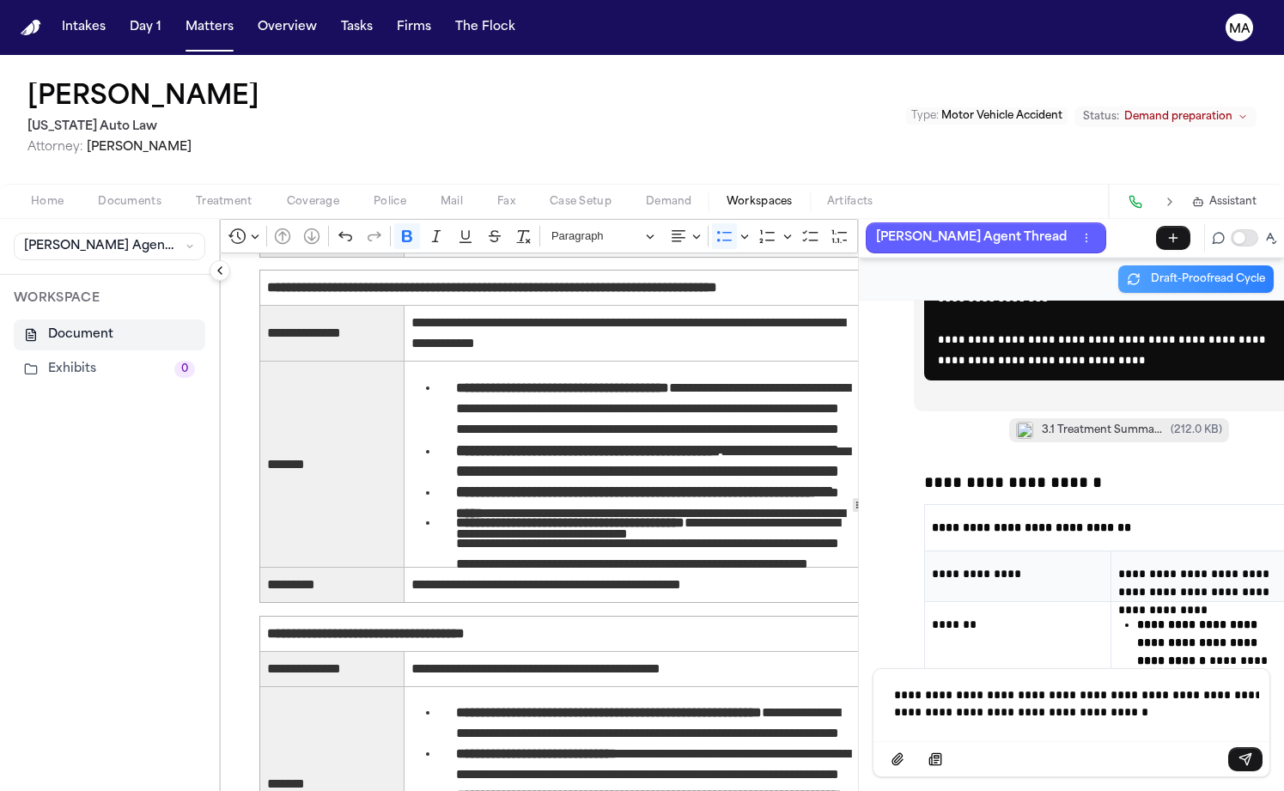
scroll to position [2896, 0]
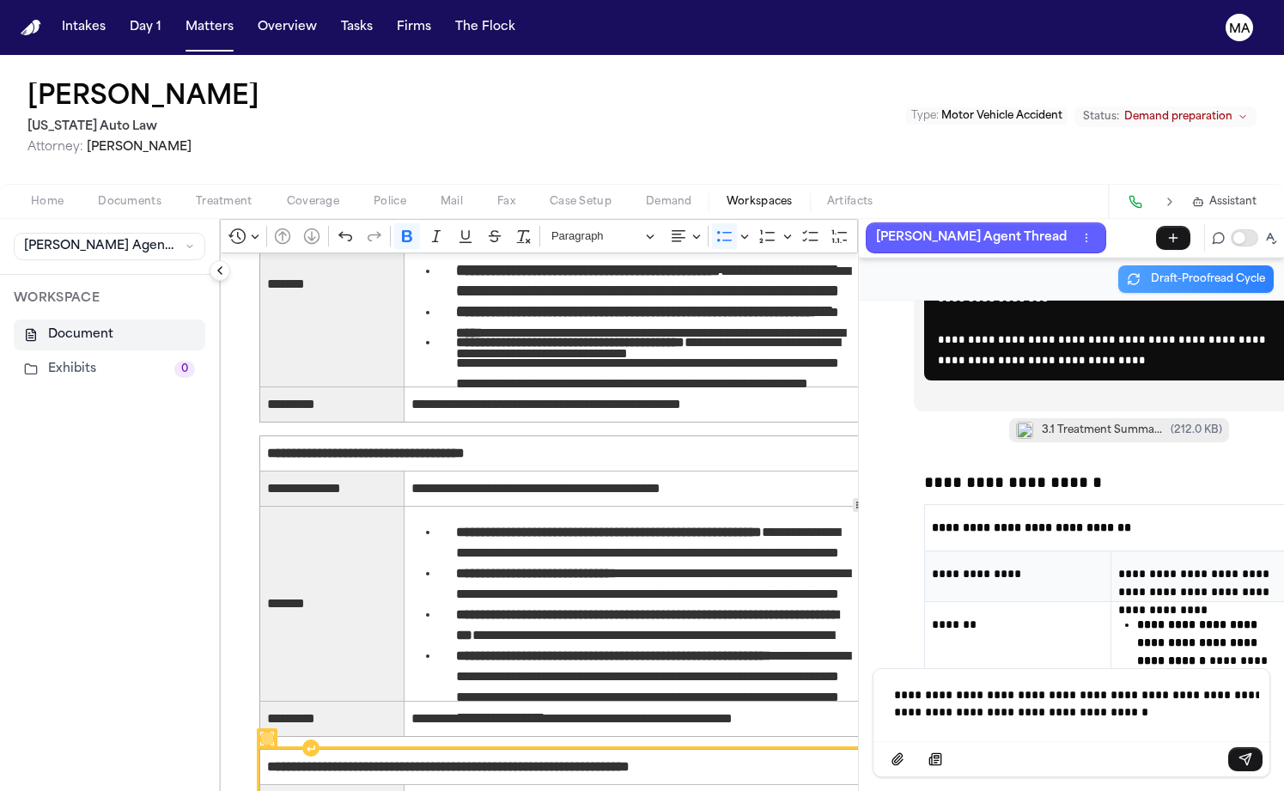
drag, startPoint x: 613, startPoint y: 589, endPoint x: 376, endPoint y: 247, distance: 416.1
drag, startPoint x: 345, startPoint y: 241, endPoint x: 583, endPoint y: 586, distance: 419.9
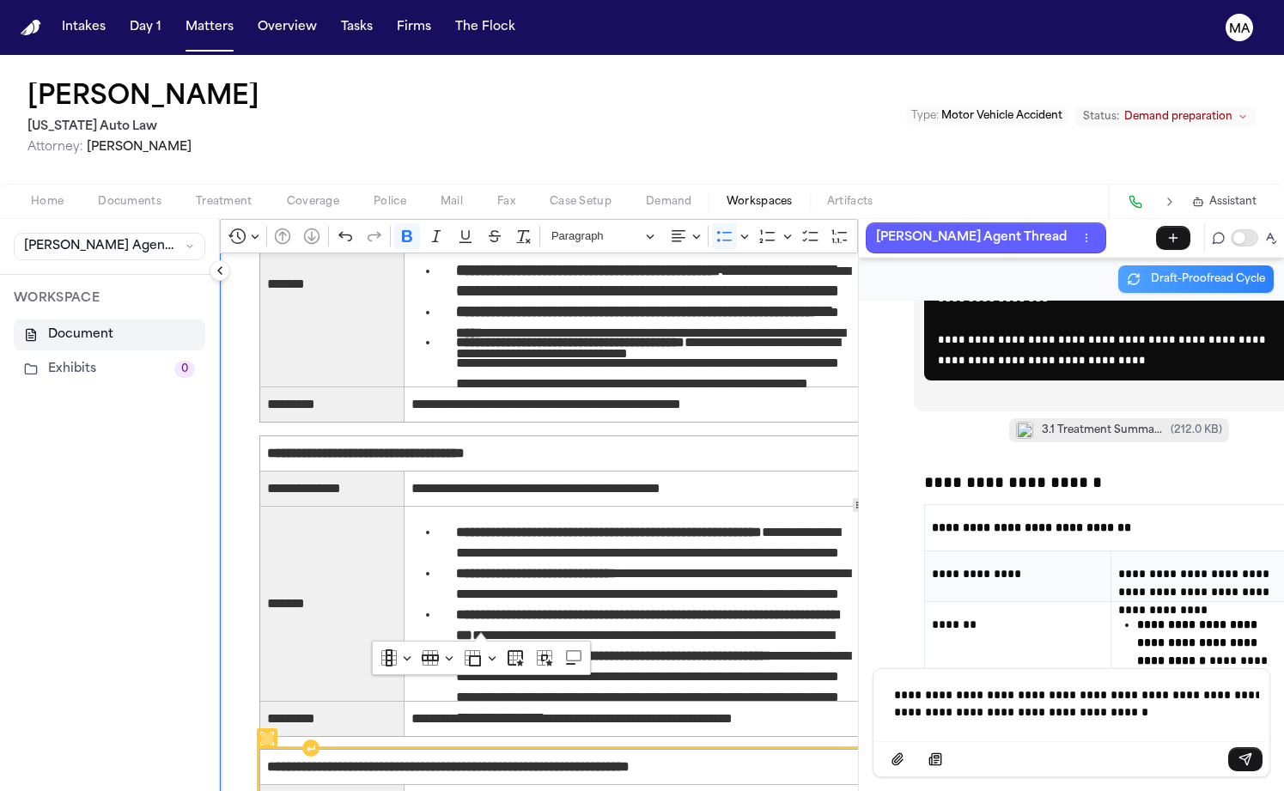
copy ul "**********"
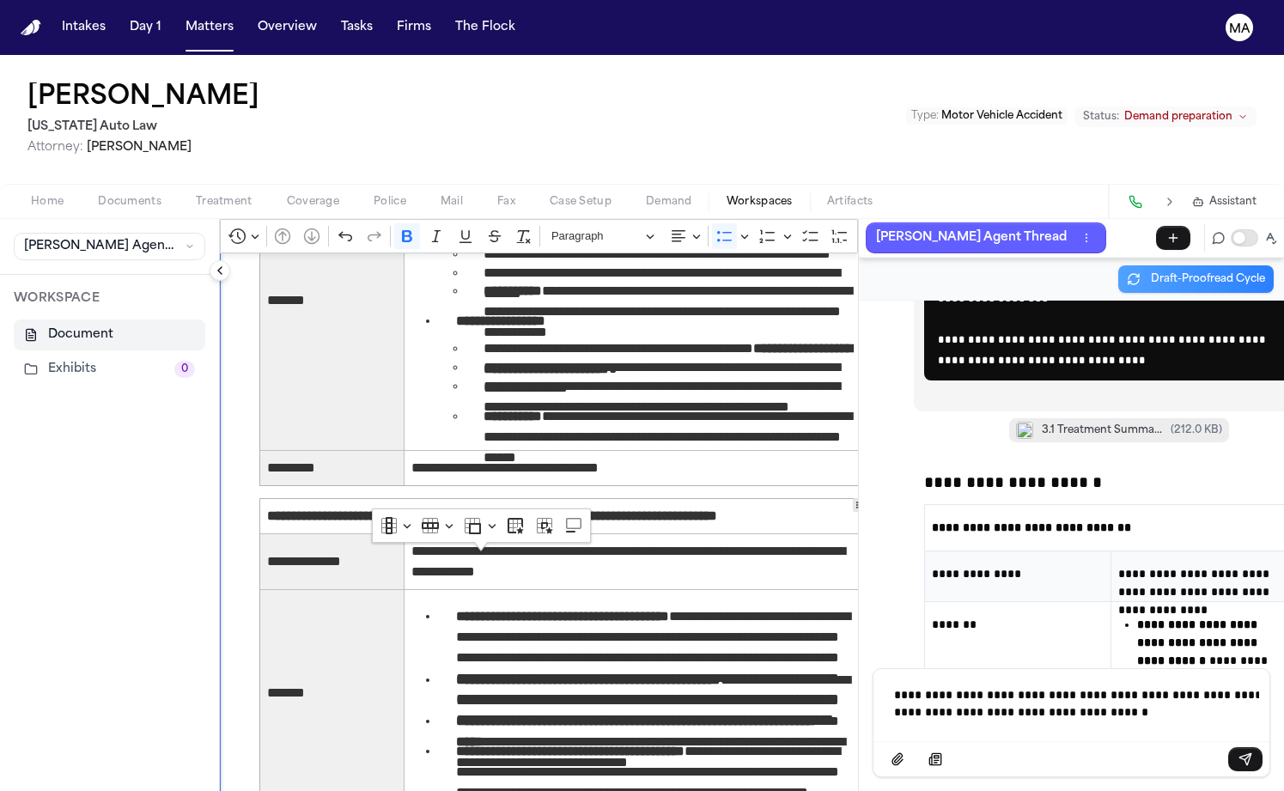
scroll to position [2451, 0]
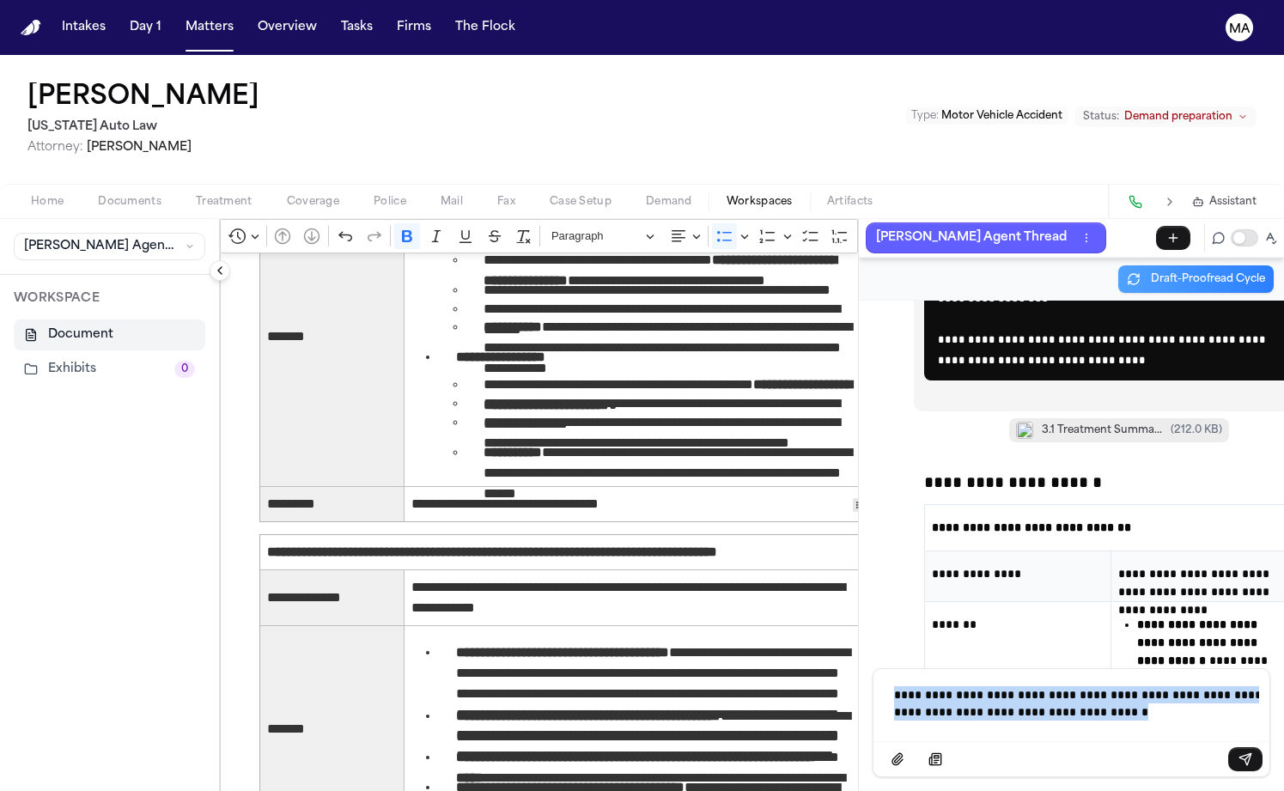
drag, startPoint x: 1259, startPoint y: 724, endPoint x: 835, endPoint y: 711, distance: 423.7
click at [874, 711] on div "**********" at bounding box center [1072, 705] width 396 height 72
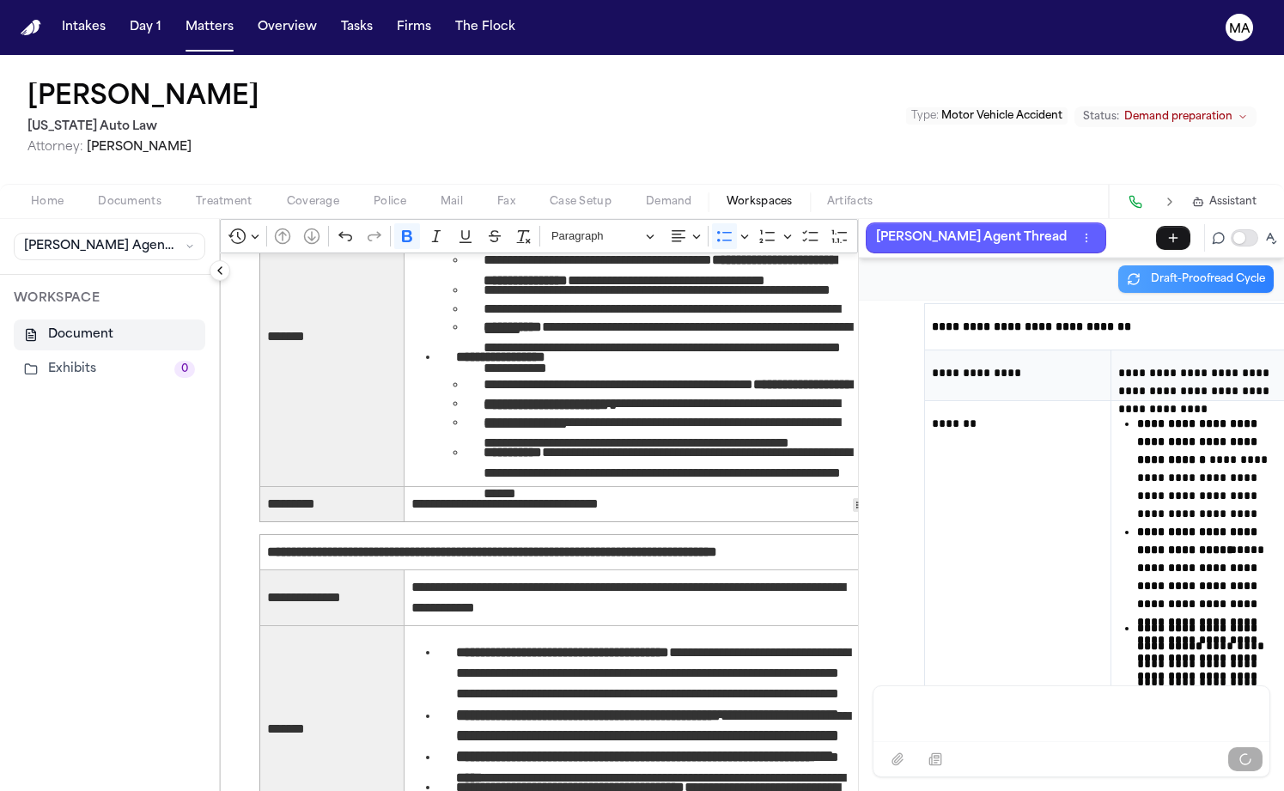
scroll to position [44542, 0]
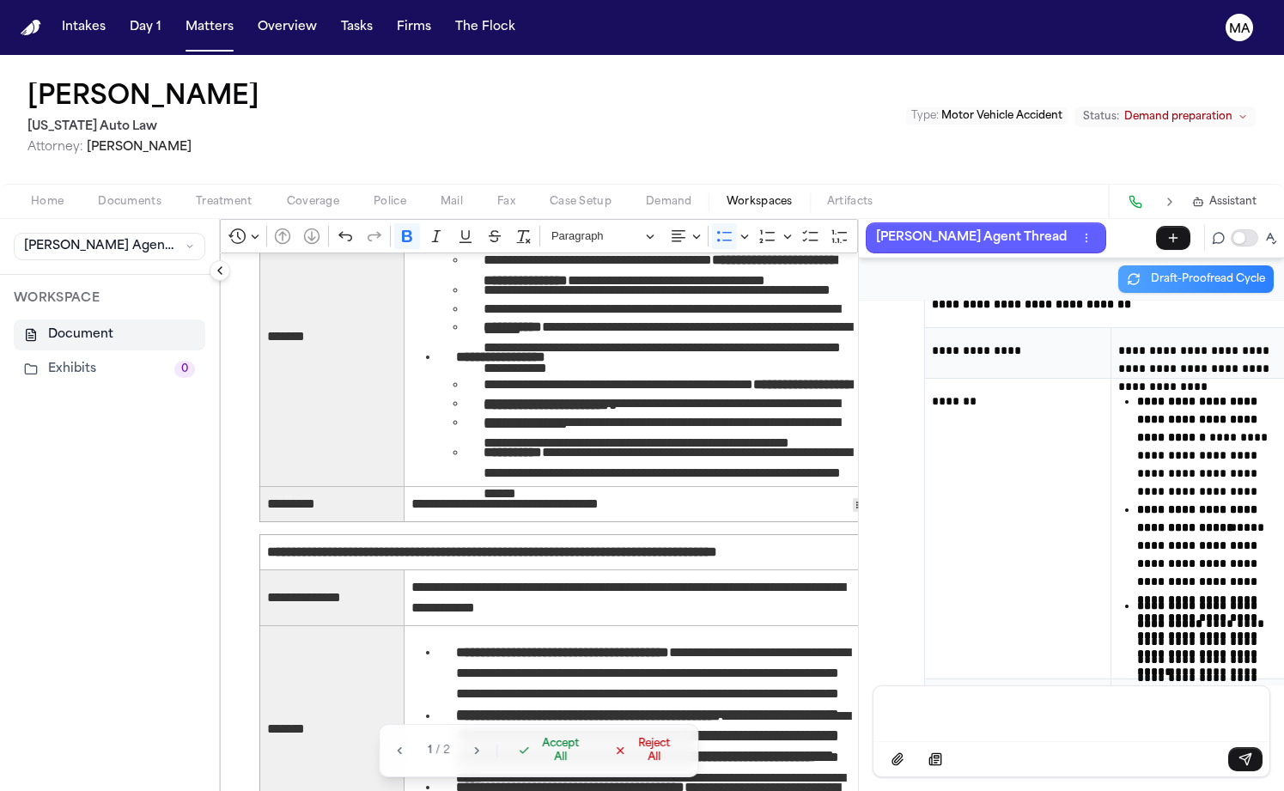
click at [536, 765] on span "Accept All" at bounding box center [561, 750] width 51 height 27
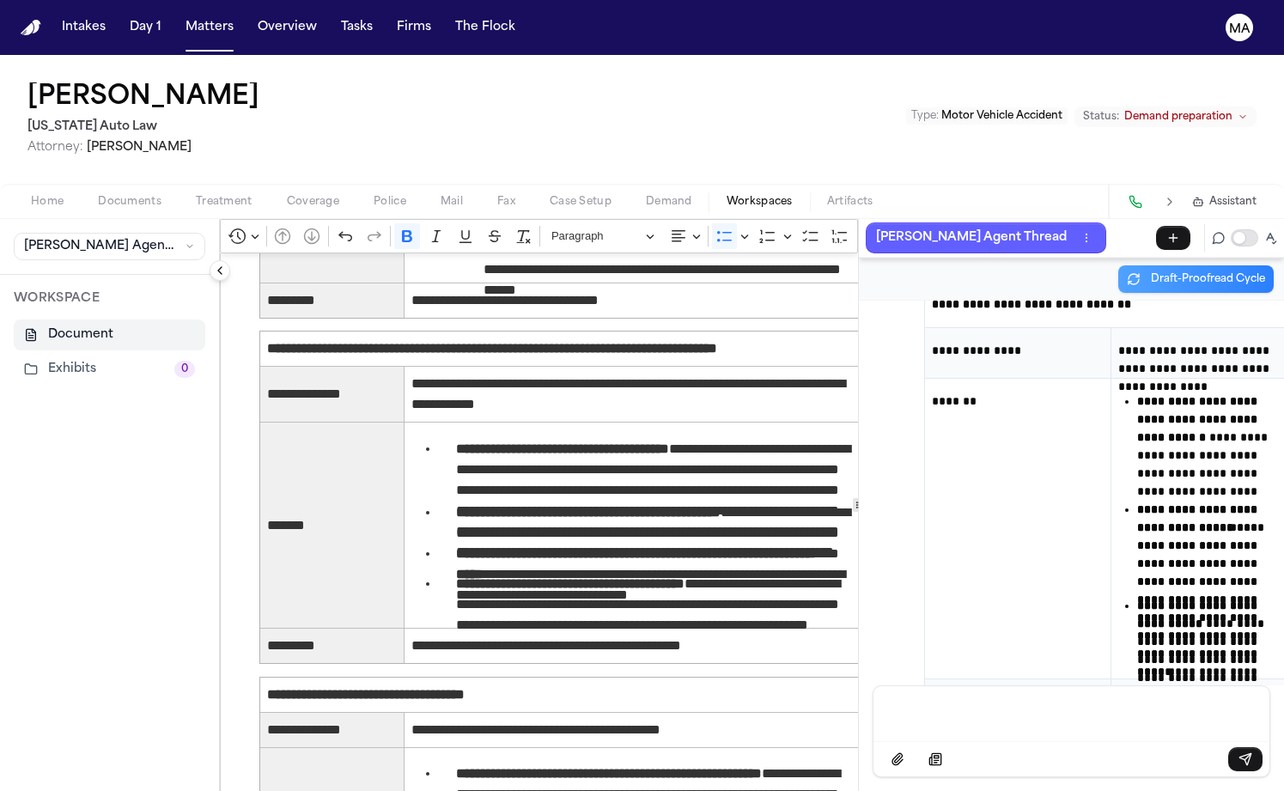
scroll to position [2533, 0]
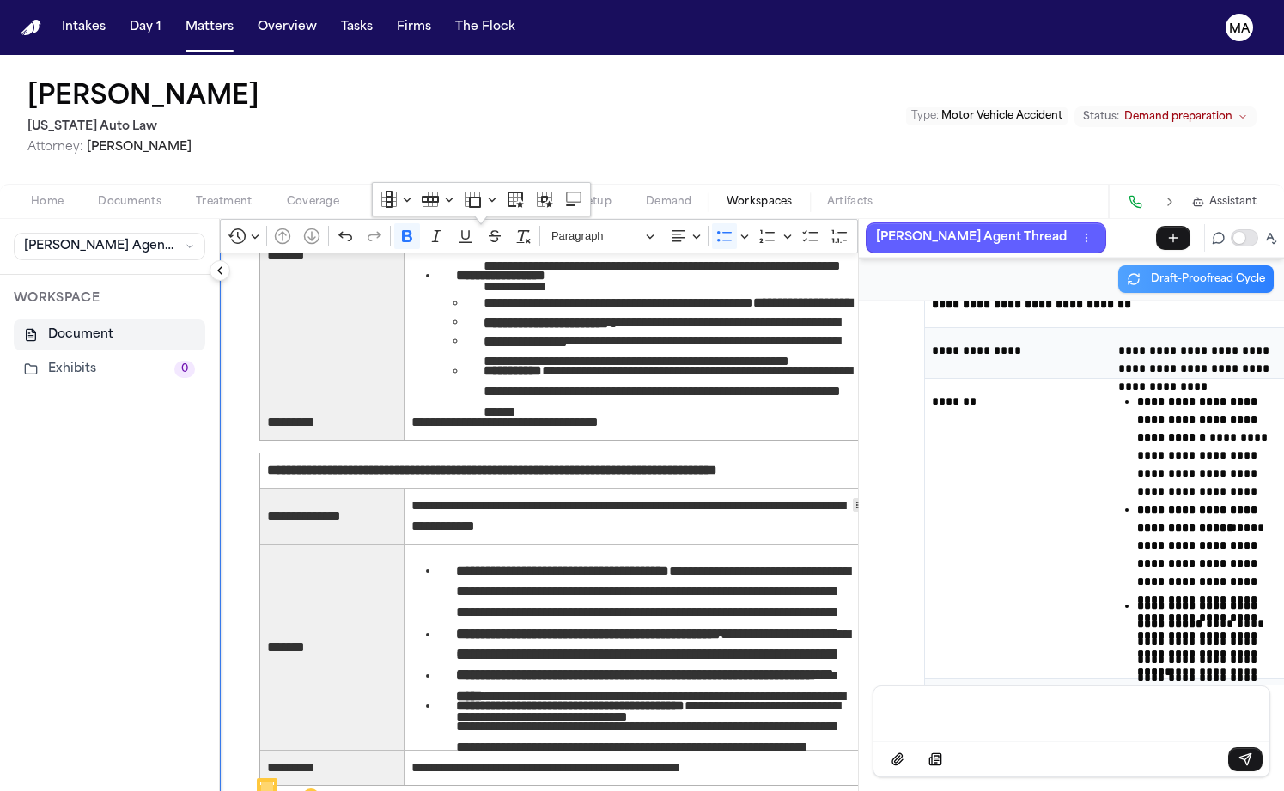
drag, startPoint x: 491, startPoint y: 680, endPoint x: 368, endPoint y: 285, distance: 413.3
drag, startPoint x: 367, startPoint y: 296, endPoint x: 521, endPoint y: 692, distance: 425.2
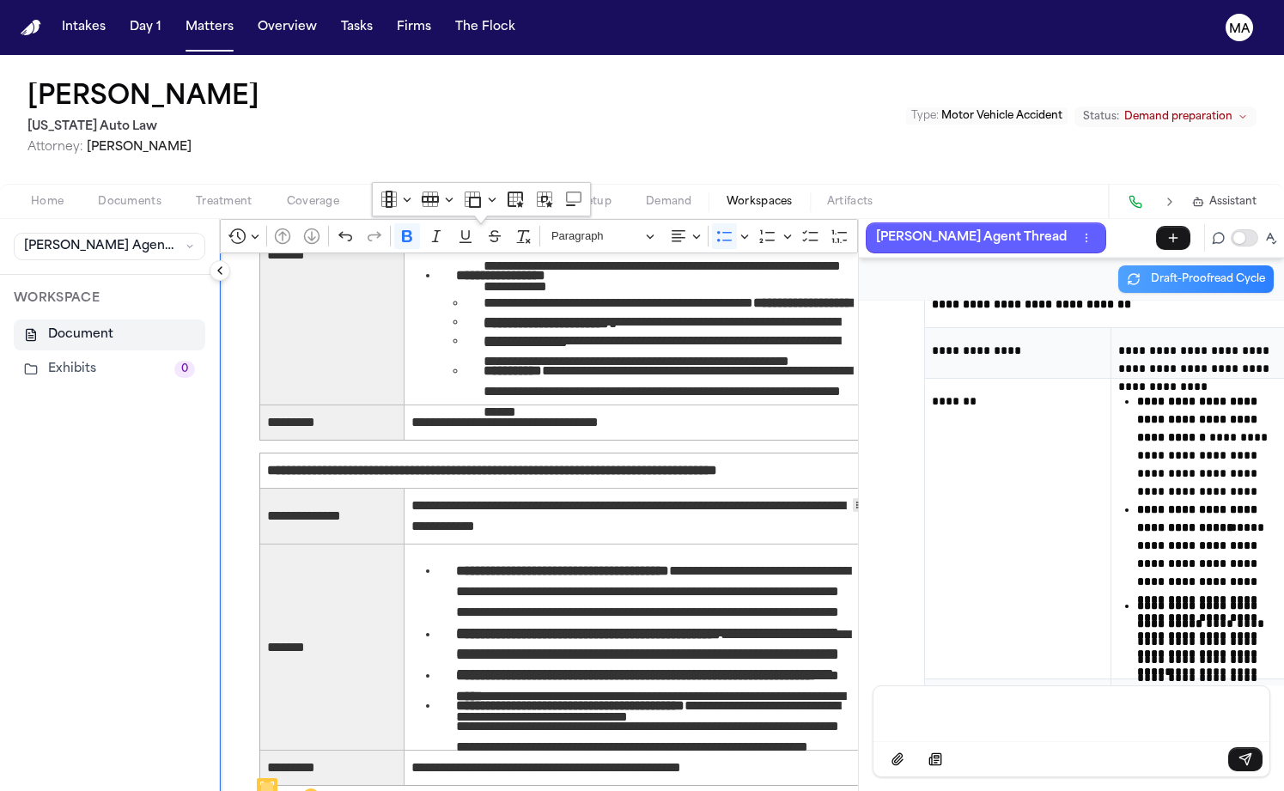
copy p "**********"
click at [892, 732] on div "Message input" at bounding box center [1071, 712] width 375 height 52
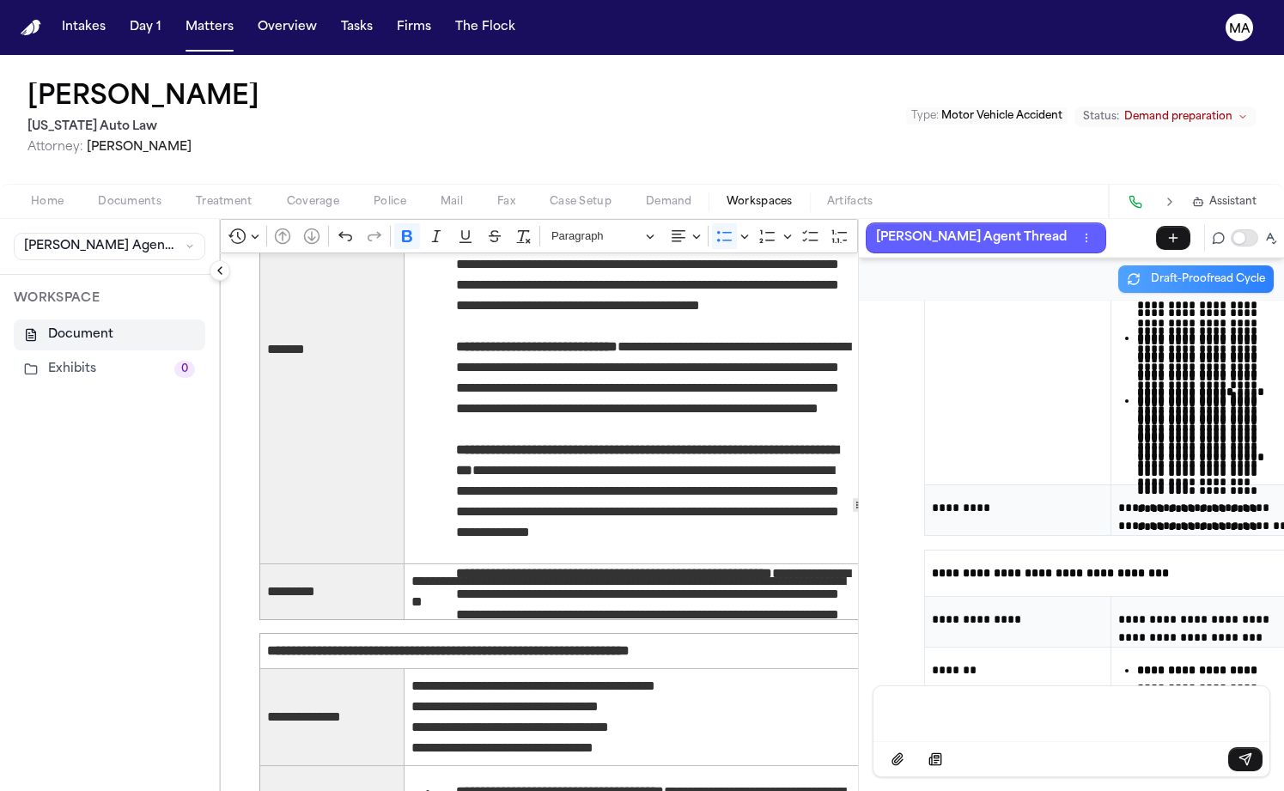
scroll to position [45347, 0]
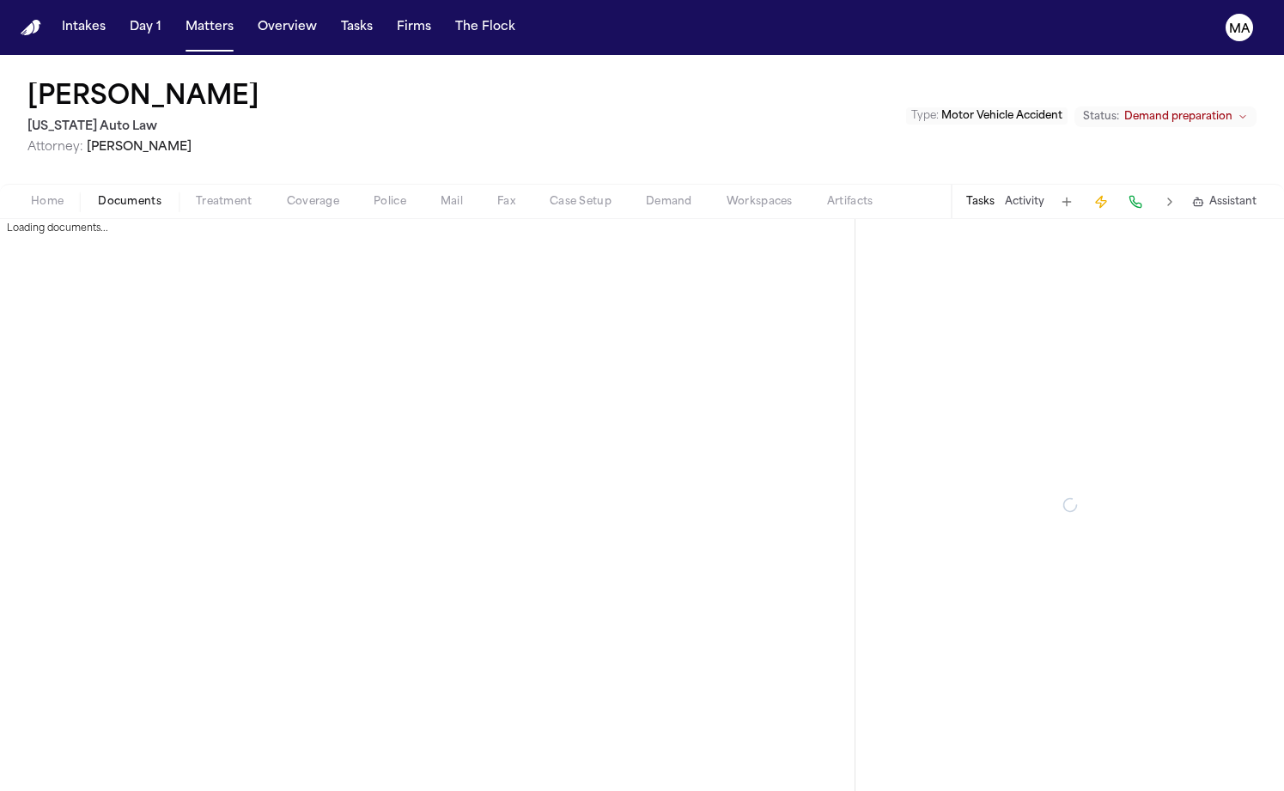
click at [98, 195] on span "Documents" at bounding box center [130, 202] width 64 height 14
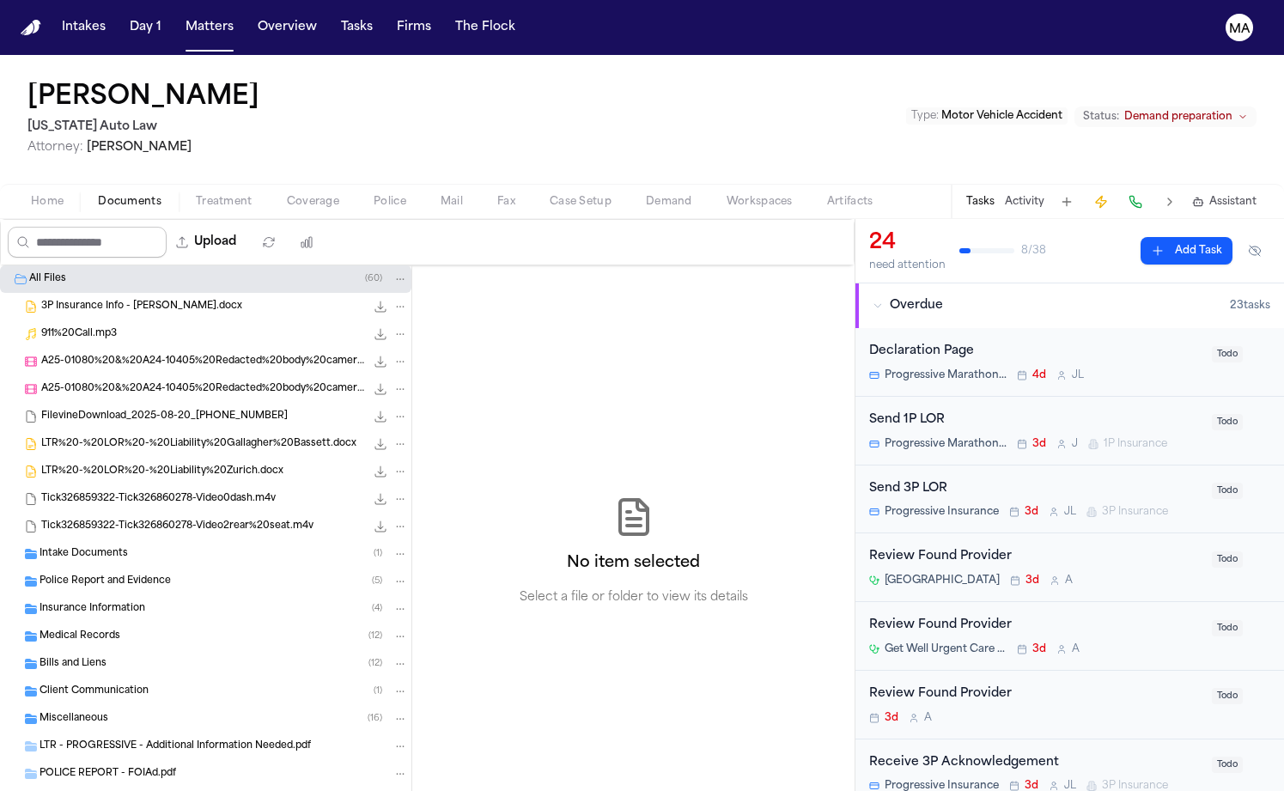
click at [86, 227] on input "Search files" at bounding box center [87, 242] width 159 height 31
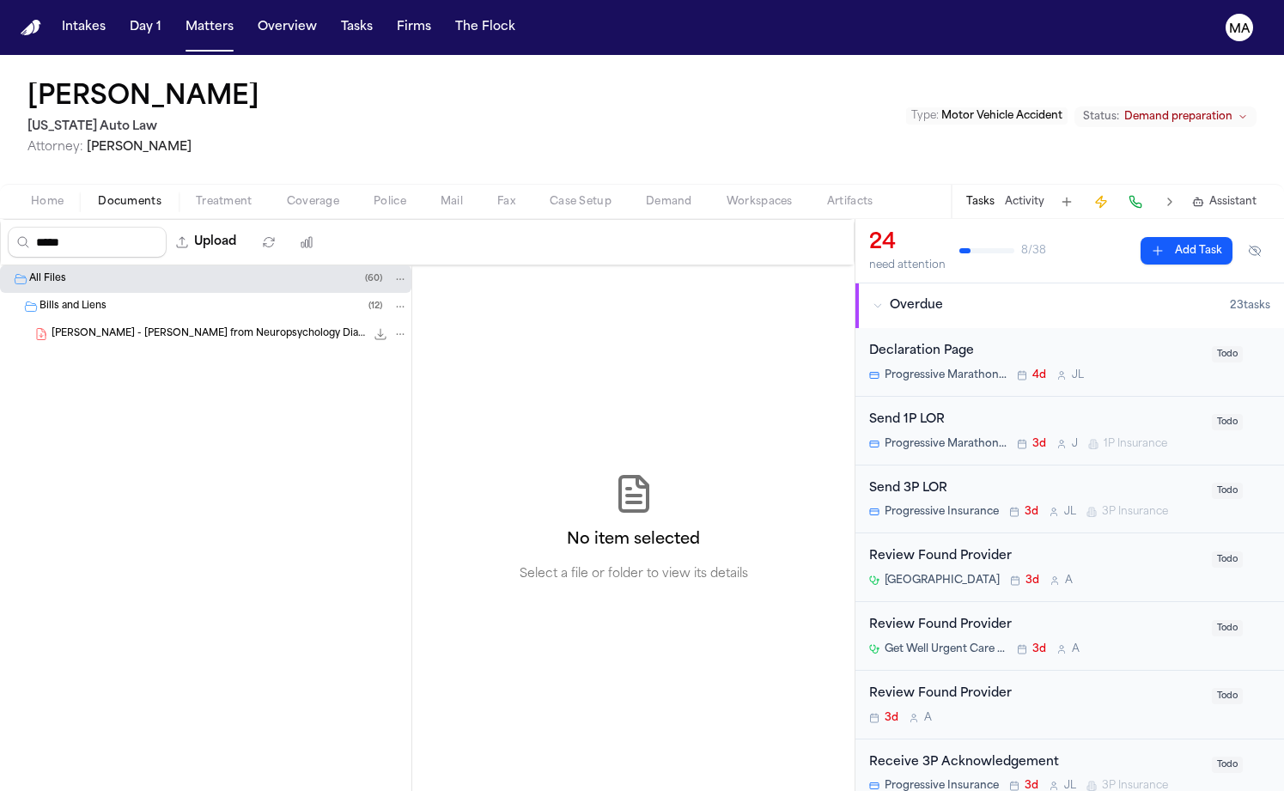
type input "*****"
click at [129, 327] on span "[PERSON_NAME] - [PERSON_NAME] from Neuropsychology Diagnostics - [DATE]" at bounding box center [209, 334] width 314 height 15
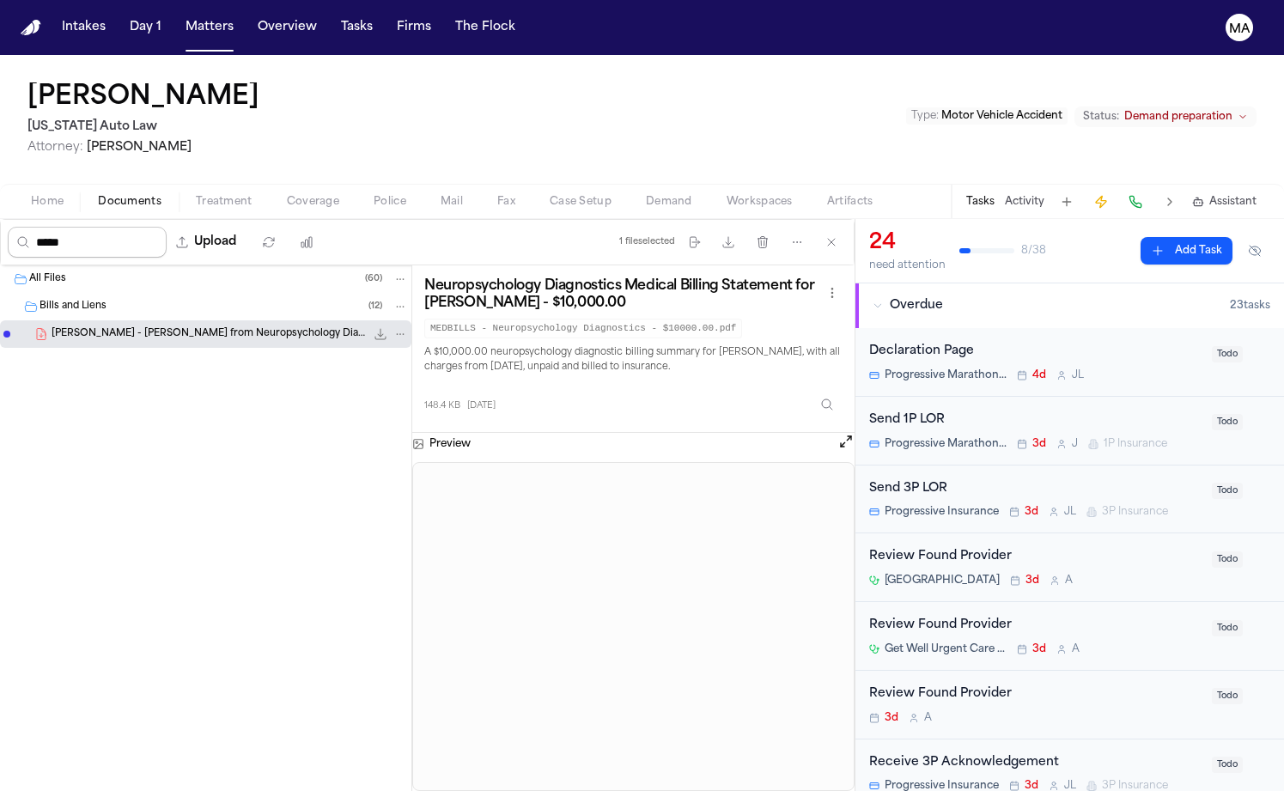
drag, startPoint x: 92, startPoint y: 138, endPoint x: -95, endPoint y: 137, distance: 186.4
click at [0, 137] on html "Intakes Day 1 Matters Overview Tasks Firms The Flock MA [PERSON_NAME] [US_STATE…" at bounding box center [642, 395] width 1284 height 791
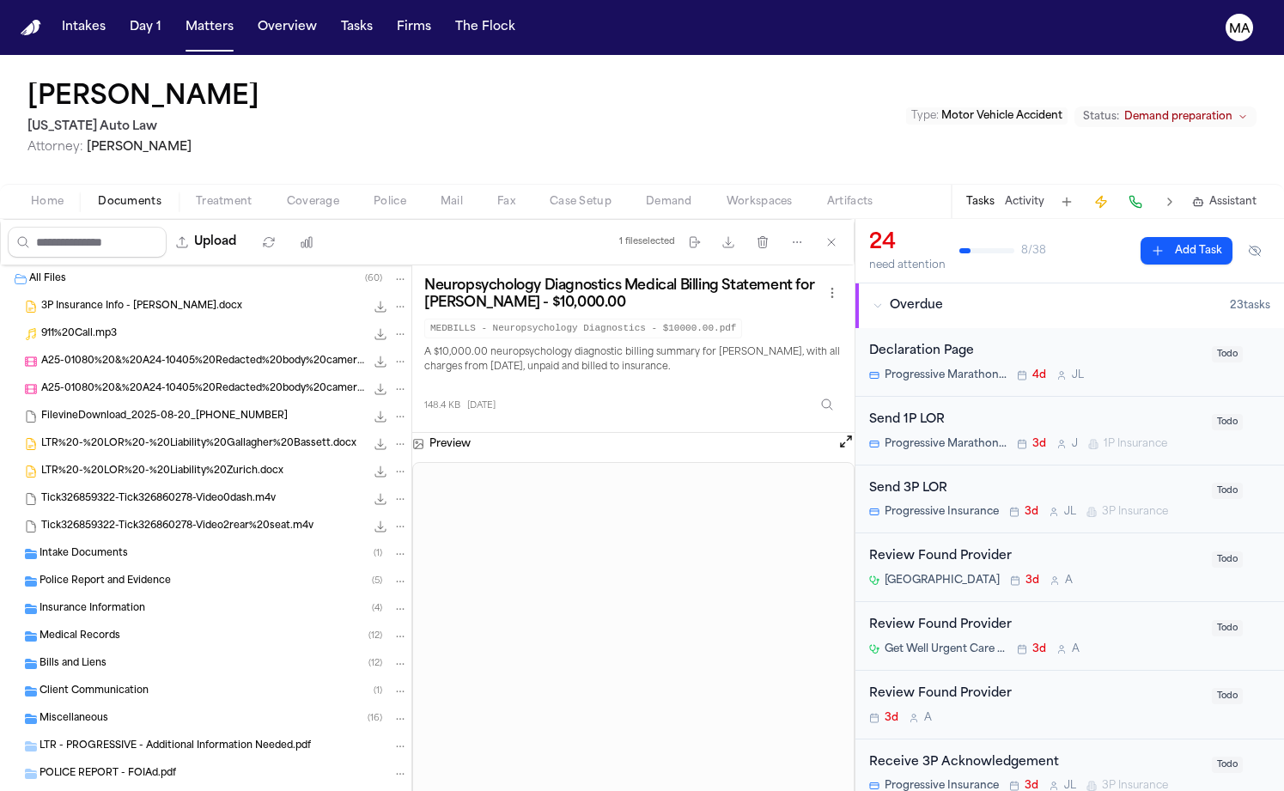
click at [196, 195] on span "Treatment" at bounding box center [224, 202] width 57 height 14
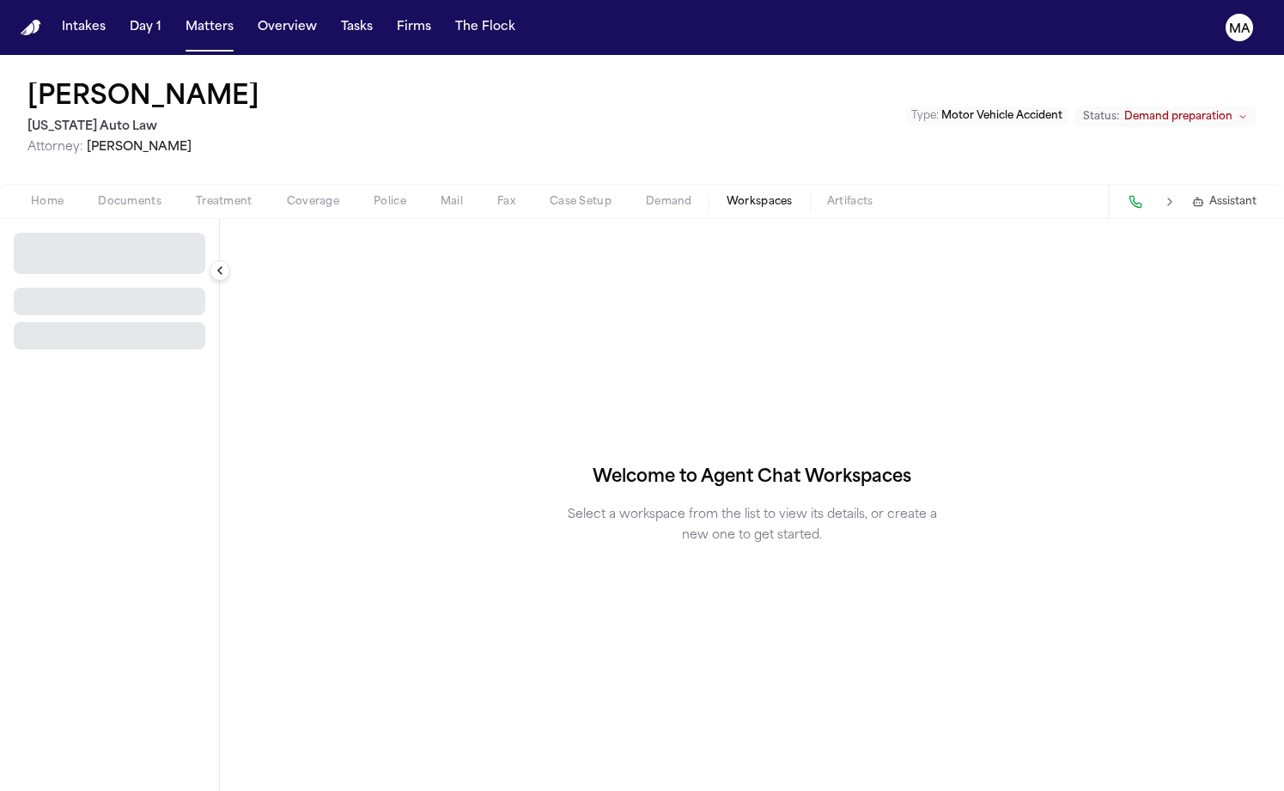
click at [727, 195] on span "Workspaces" at bounding box center [760, 202] width 66 height 14
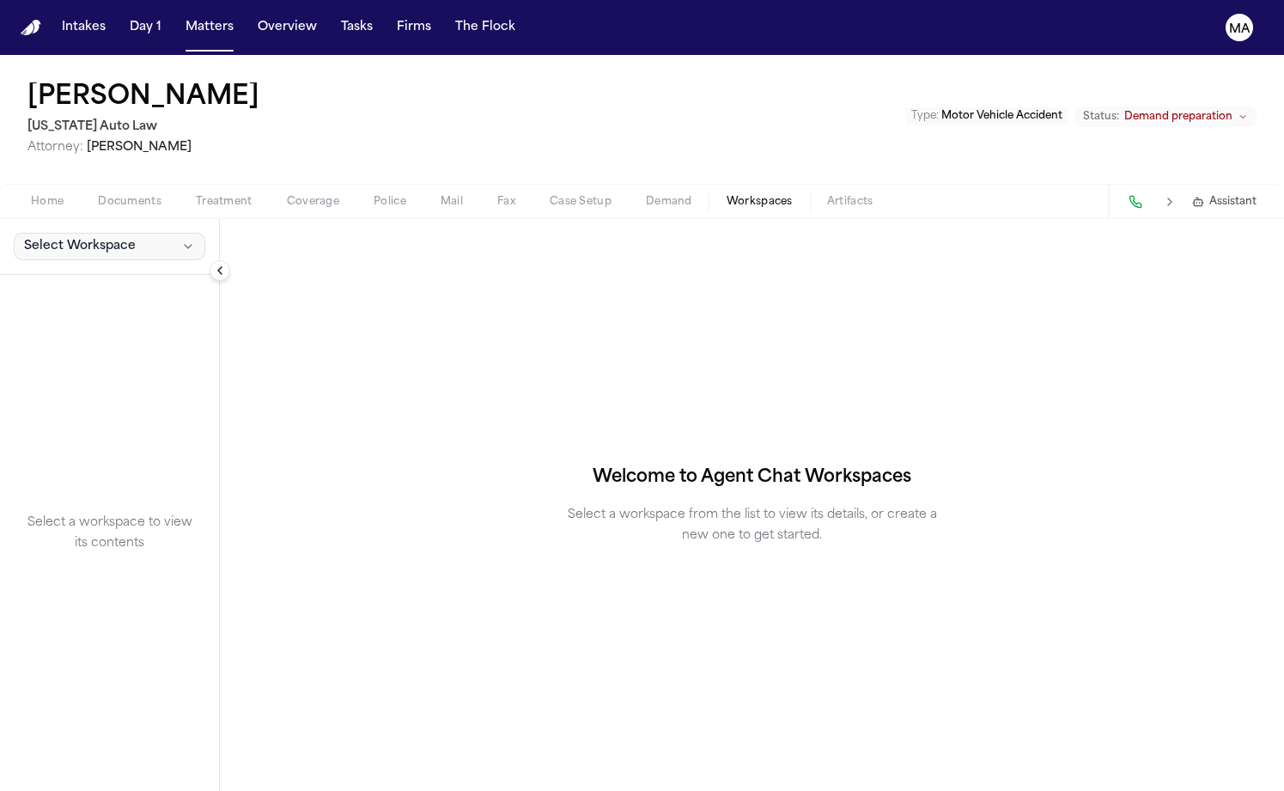
click at [77, 233] on button "Select Workspace" at bounding box center [110, 246] width 192 height 27
click at [77, 160] on span "[PERSON_NAME] Agent Demand" at bounding box center [116, 167] width 200 height 17
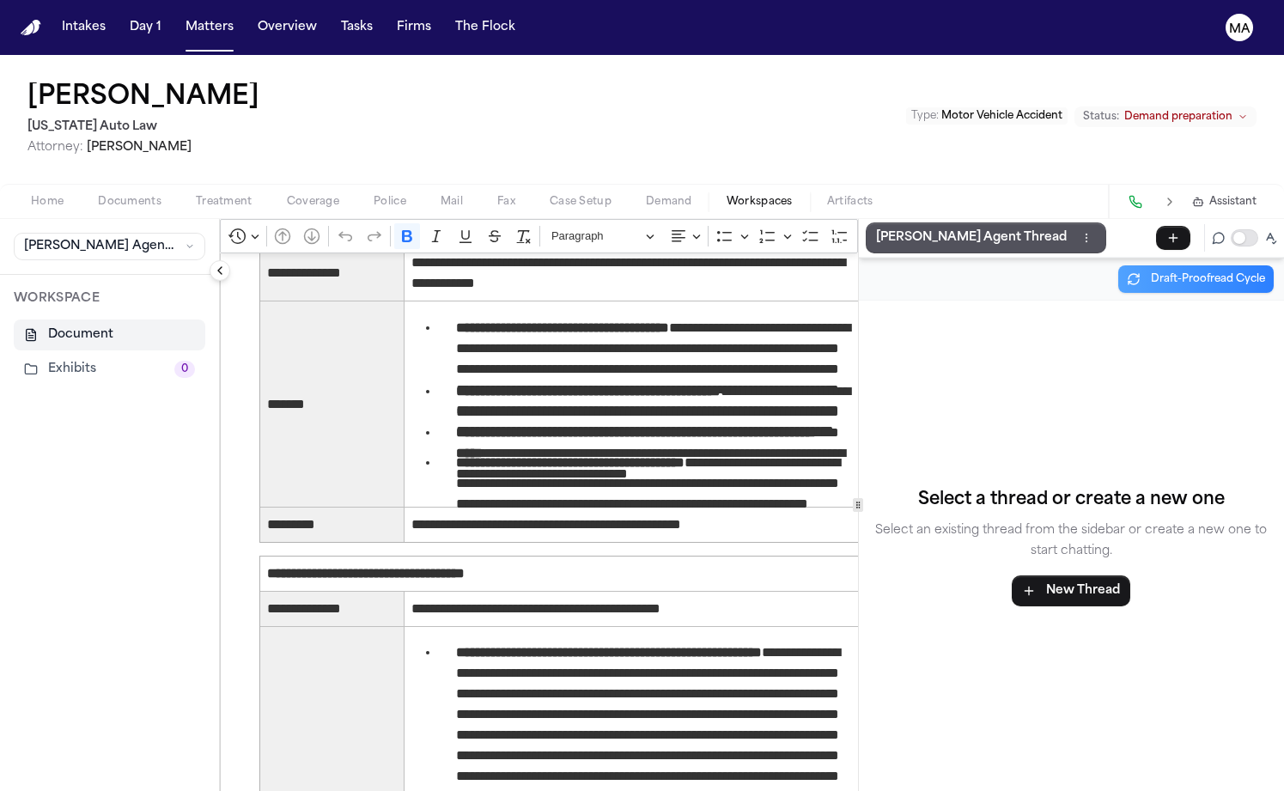
scroll to position [5293, 0]
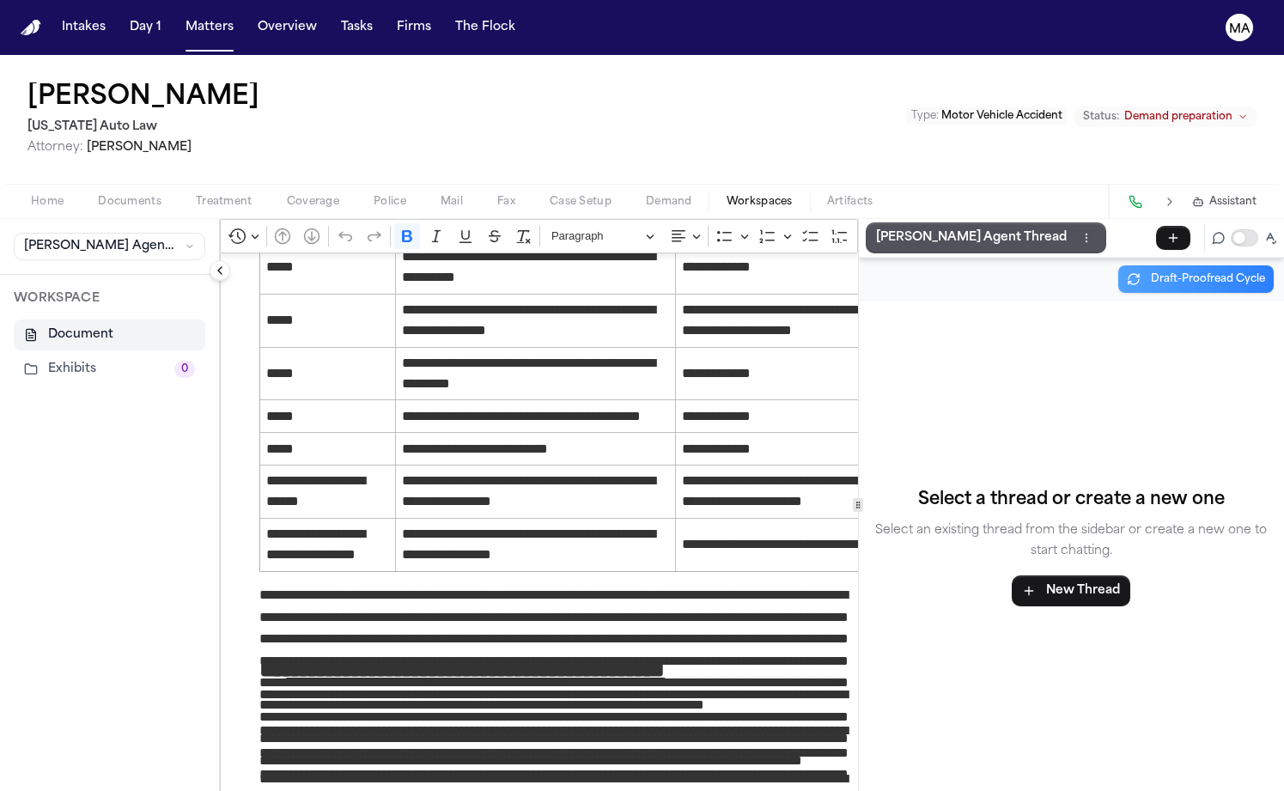
drag, startPoint x: 168, startPoint y: 363, endPoint x: 513, endPoint y: 408, distance: 347.4
copy p "**********"
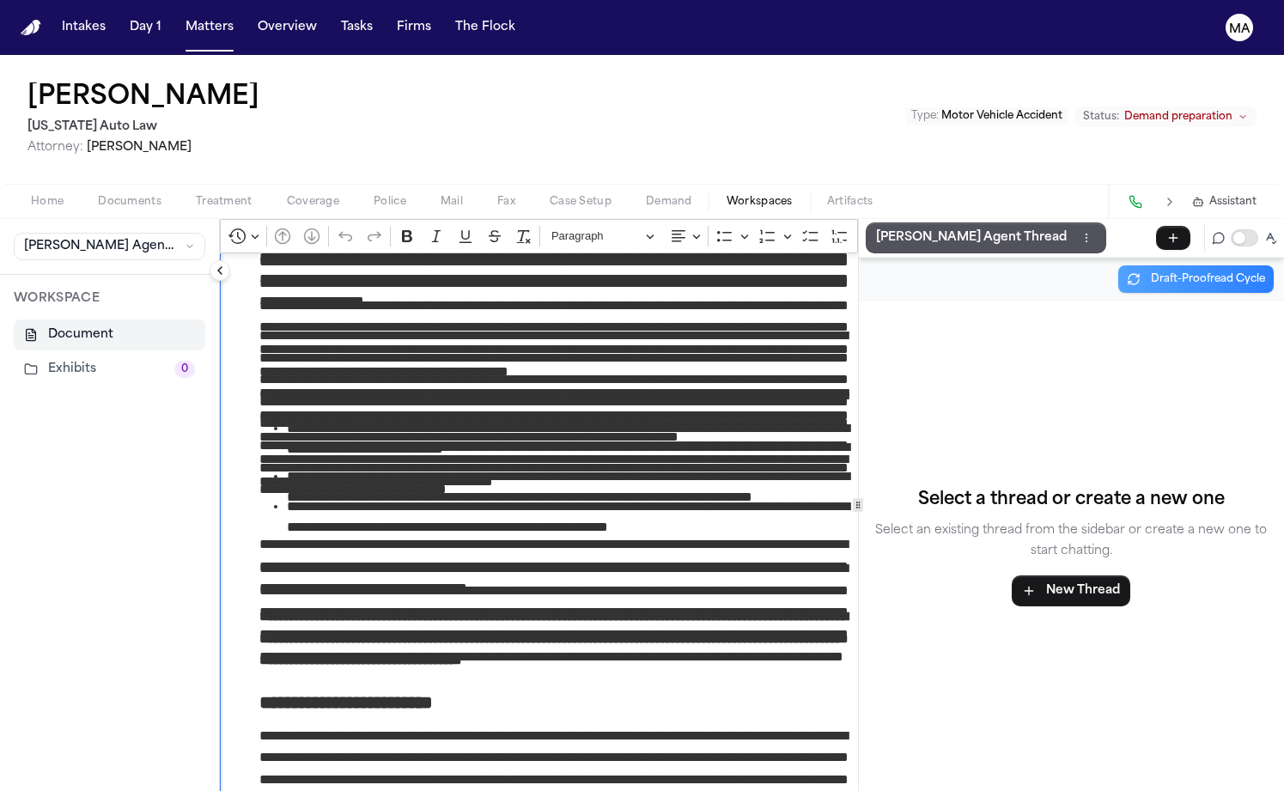
scroll to position [0, 0]
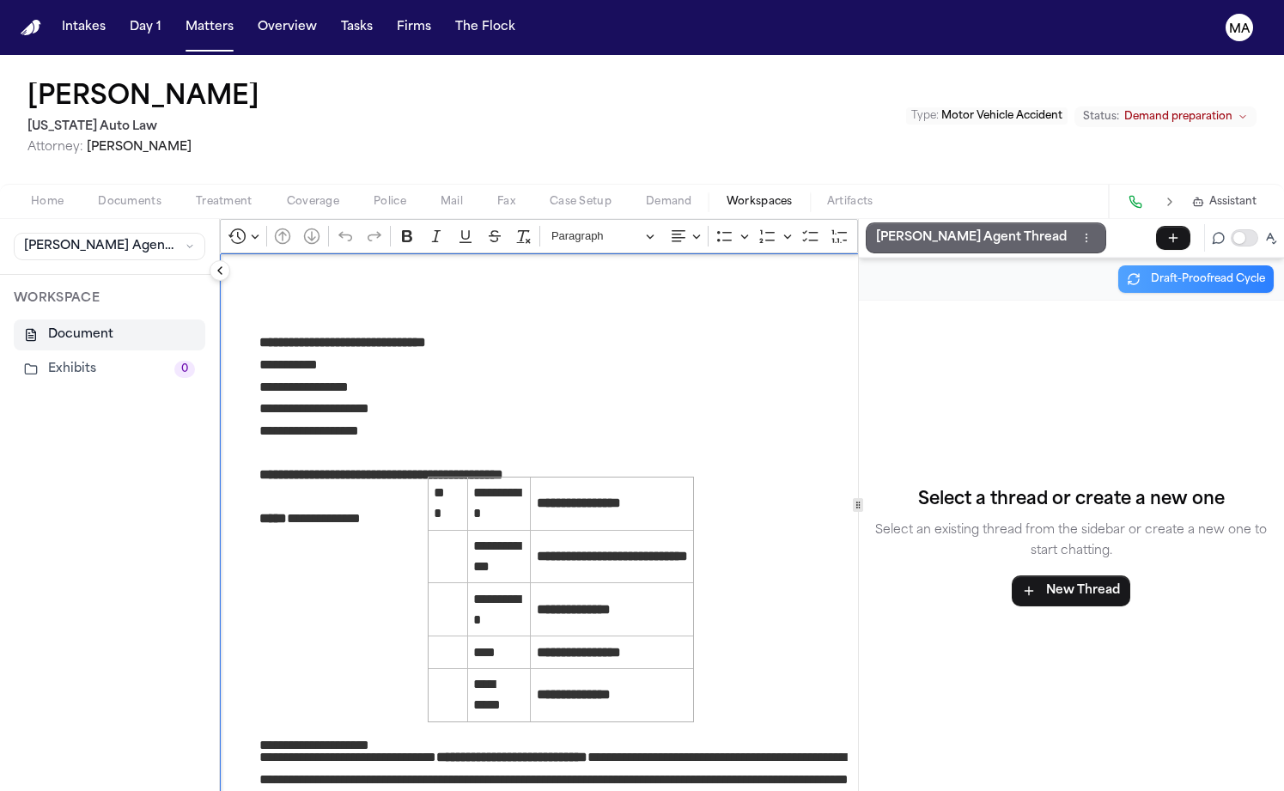
click at [876, 228] on p "[PERSON_NAME] Agent Thread" at bounding box center [971, 238] width 191 height 21
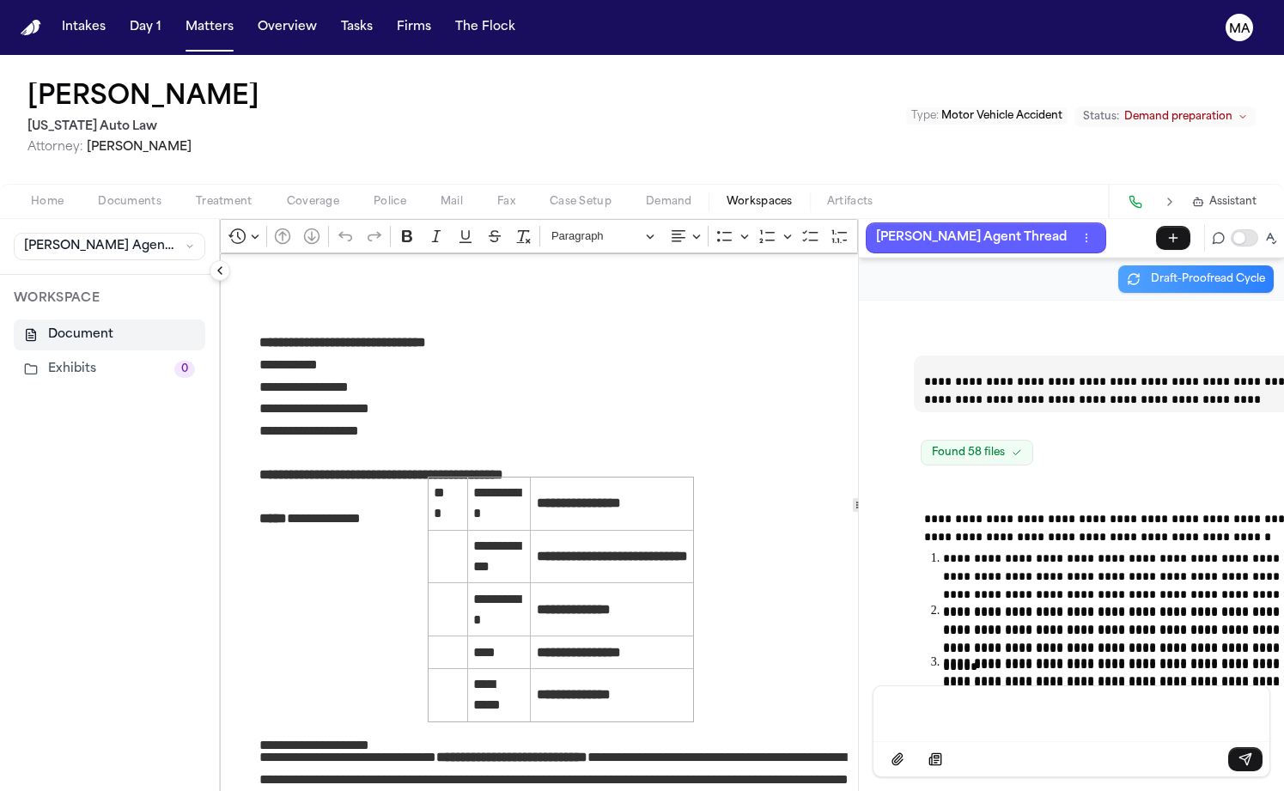
click at [1003, 717] on p "Message input" at bounding box center [1071, 712] width 355 height 17
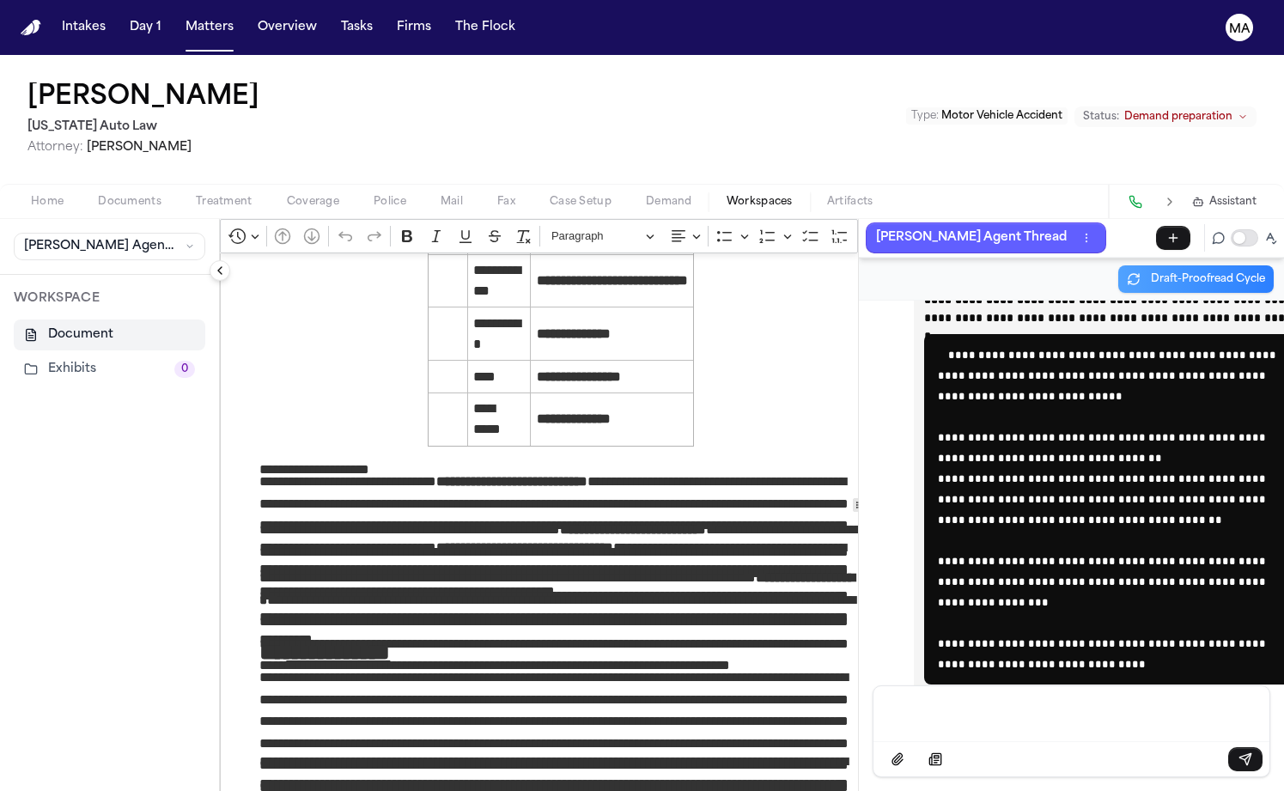
scroll to position [48067, 0]
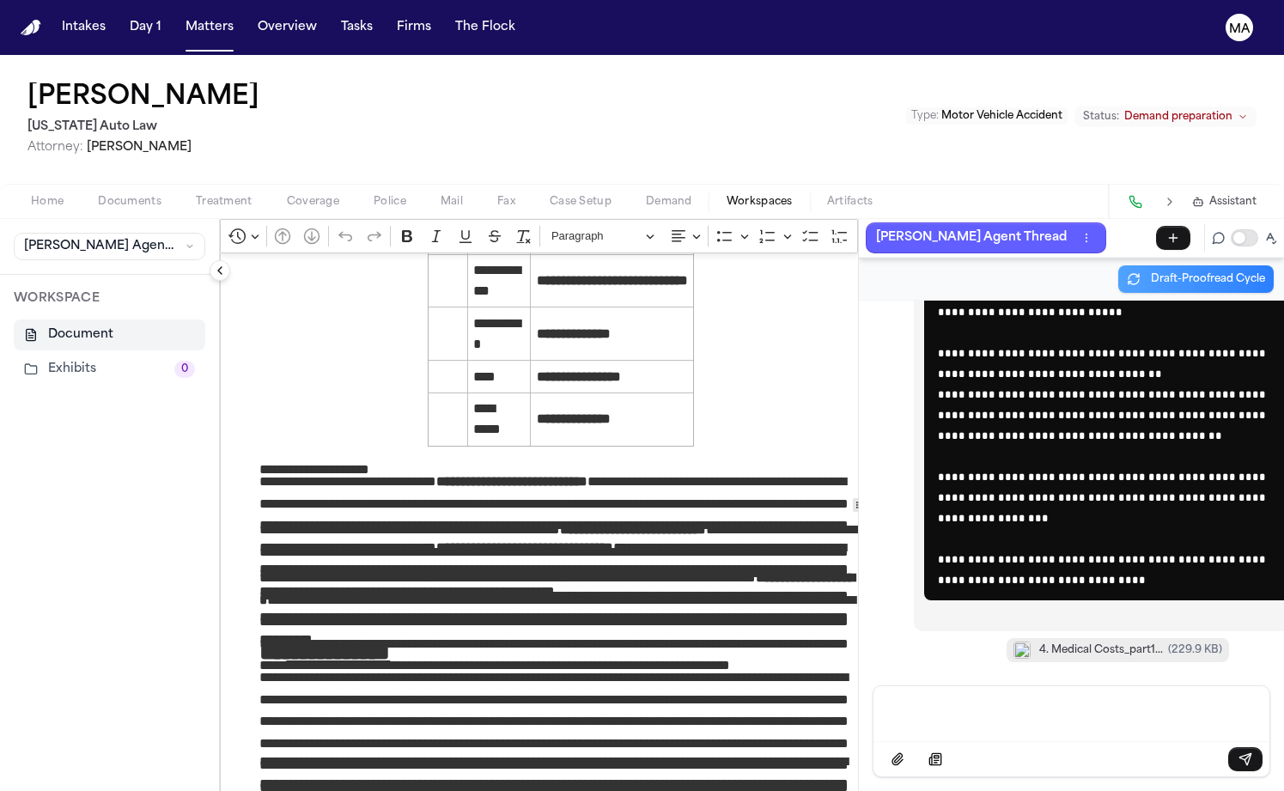
drag, startPoint x: 861, startPoint y: 451, endPoint x: 1059, endPoint y: 544, distance: 219.1
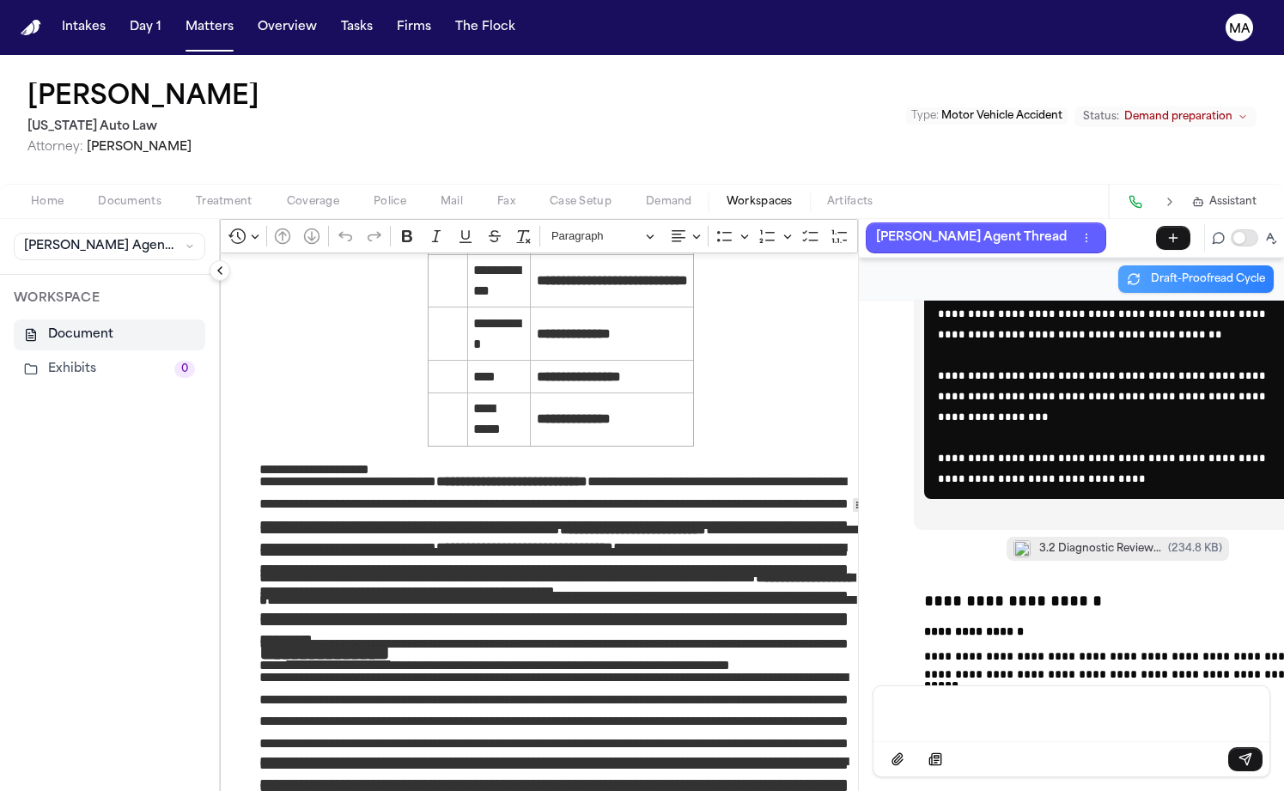
scroll to position [46936, 0]
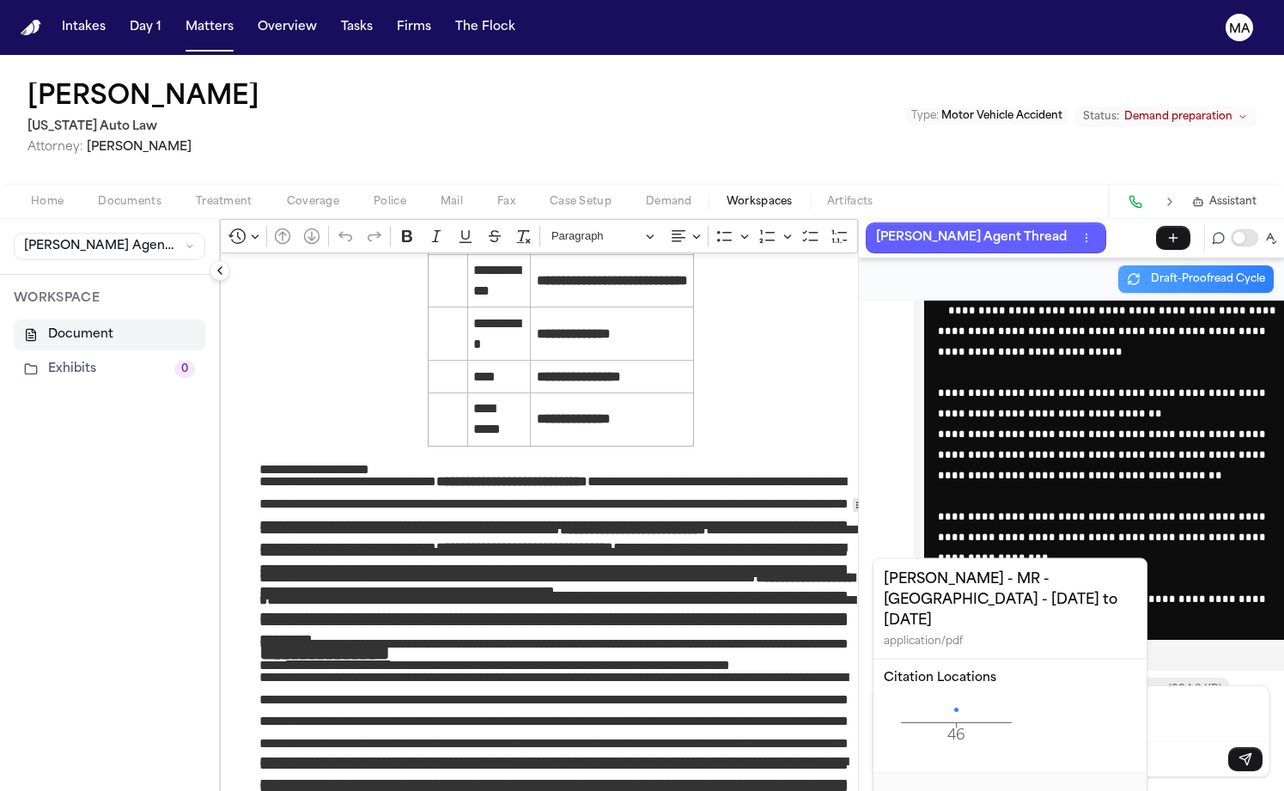
copy div "**********"
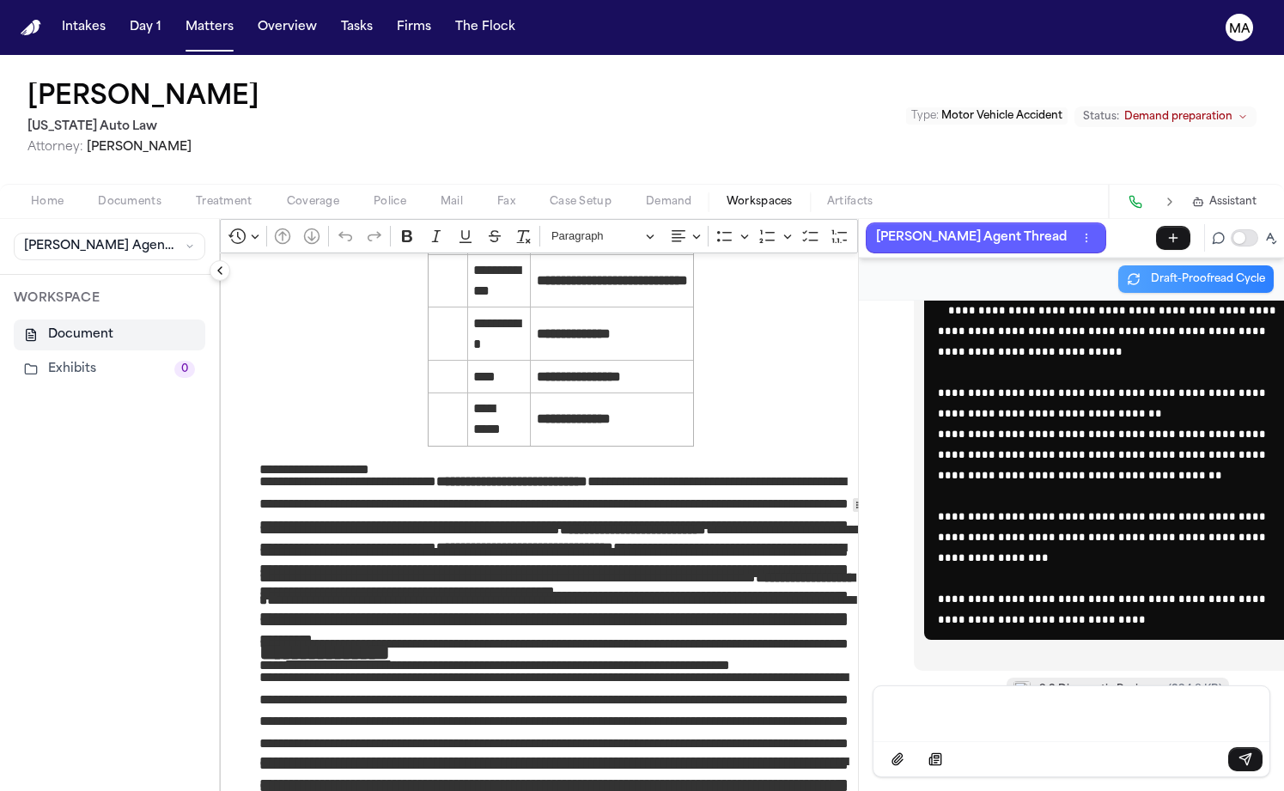
scroll to position [48067, 0]
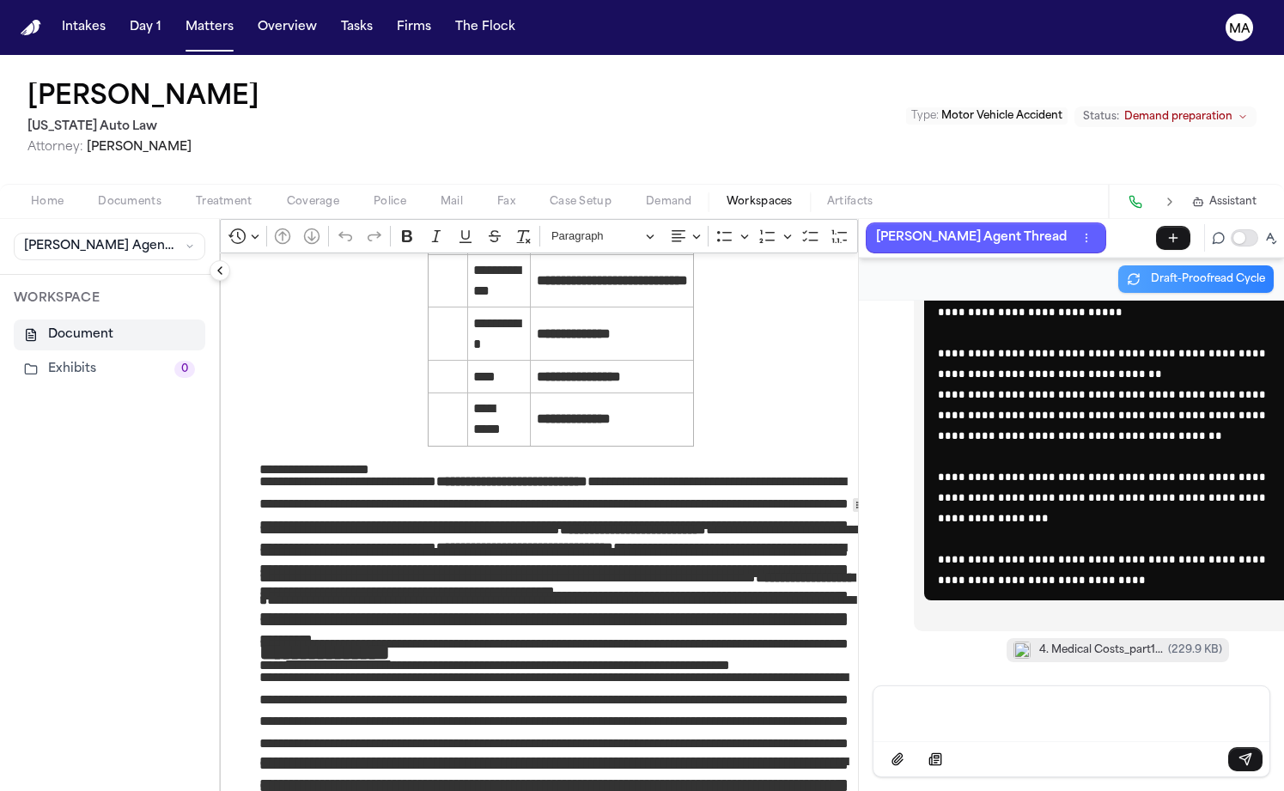
click at [936, 731] on div "Message input" at bounding box center [1071, 712] width 375 height 52
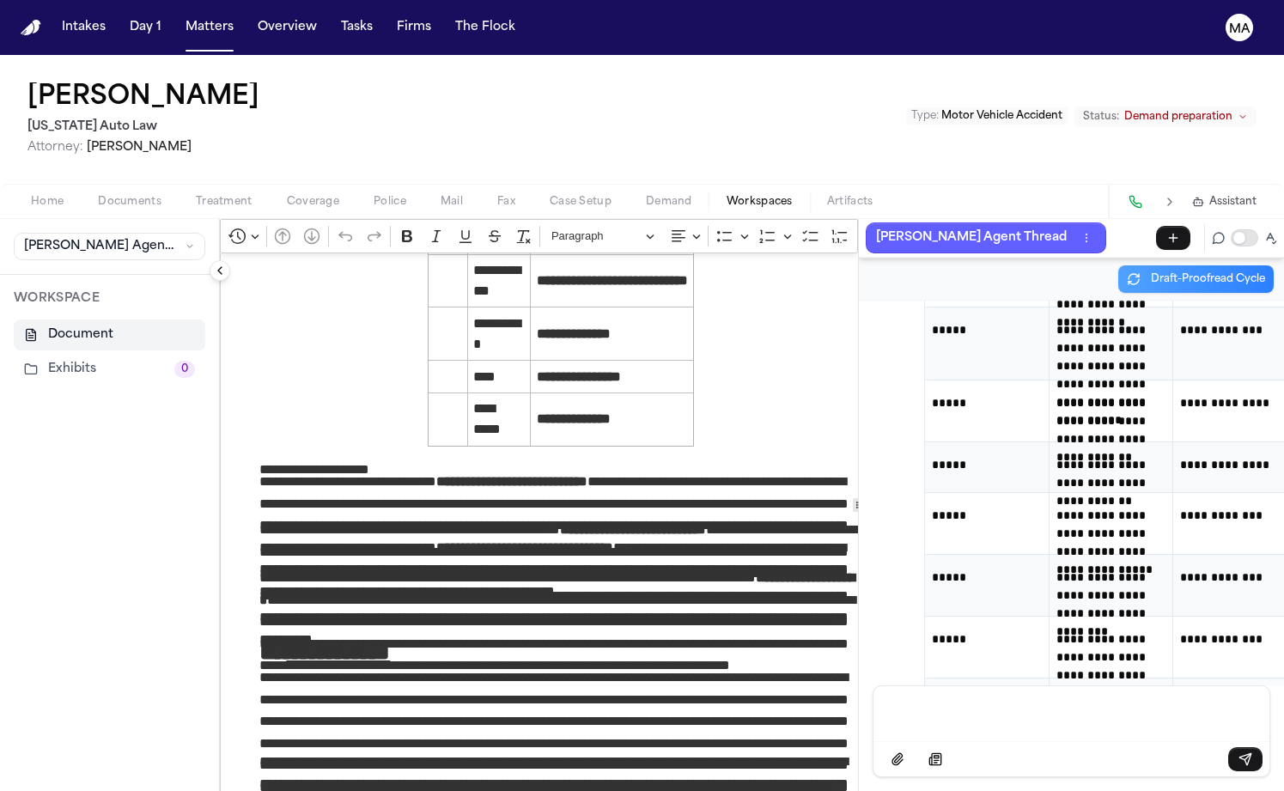
scroll to position [48624, 0]
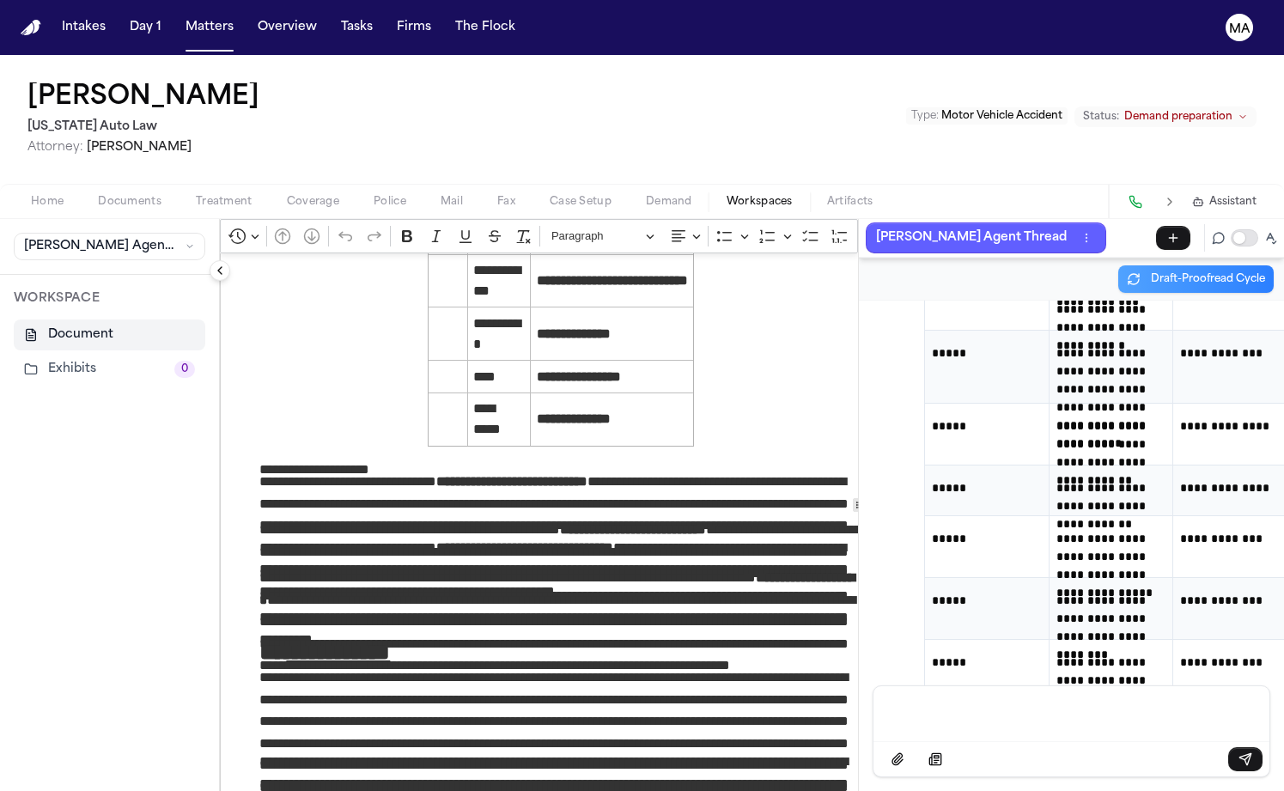
drag, startPoint x: 1195, startPoint y: 454, endPoint x: 847, endPoint y: 248, distance: 404.0
click at [859, 301] on div "**********" at bounding box center [1071, 493] width 425 height 385
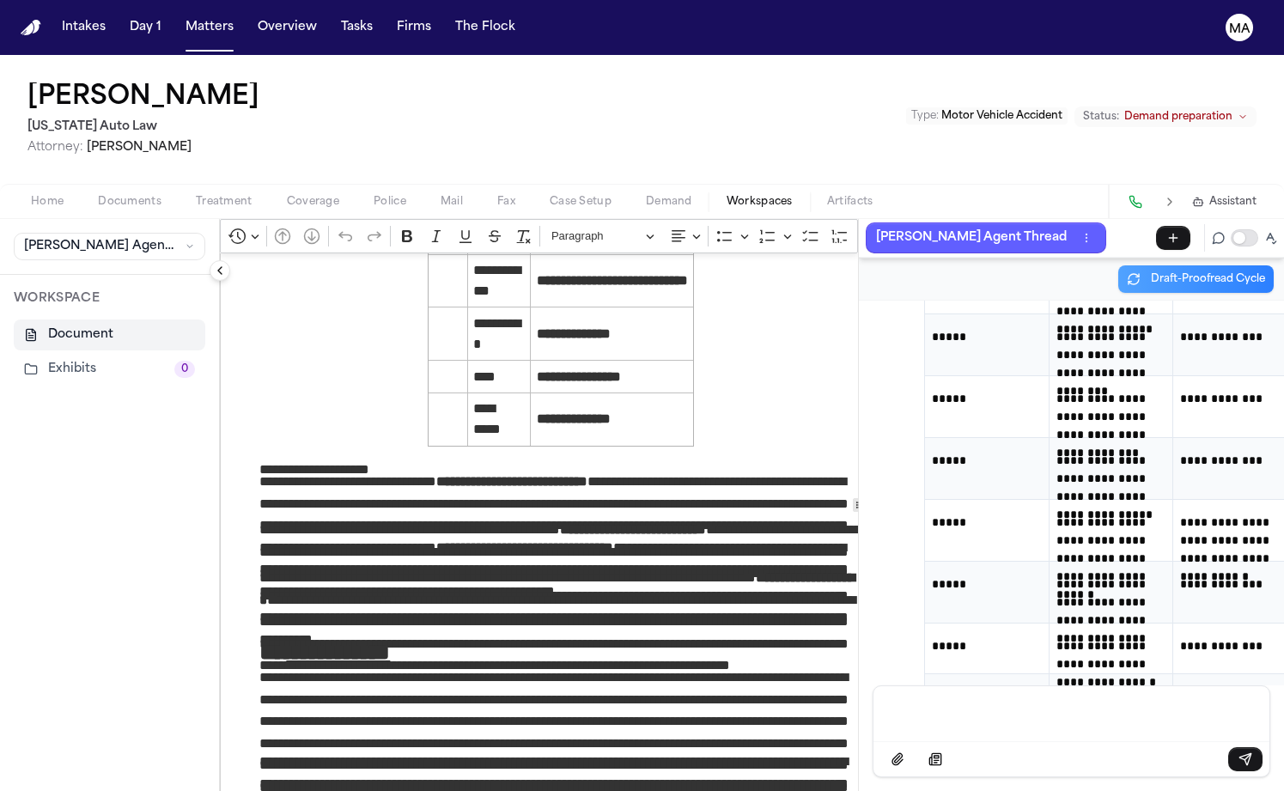
scroll to position [48894, 0]
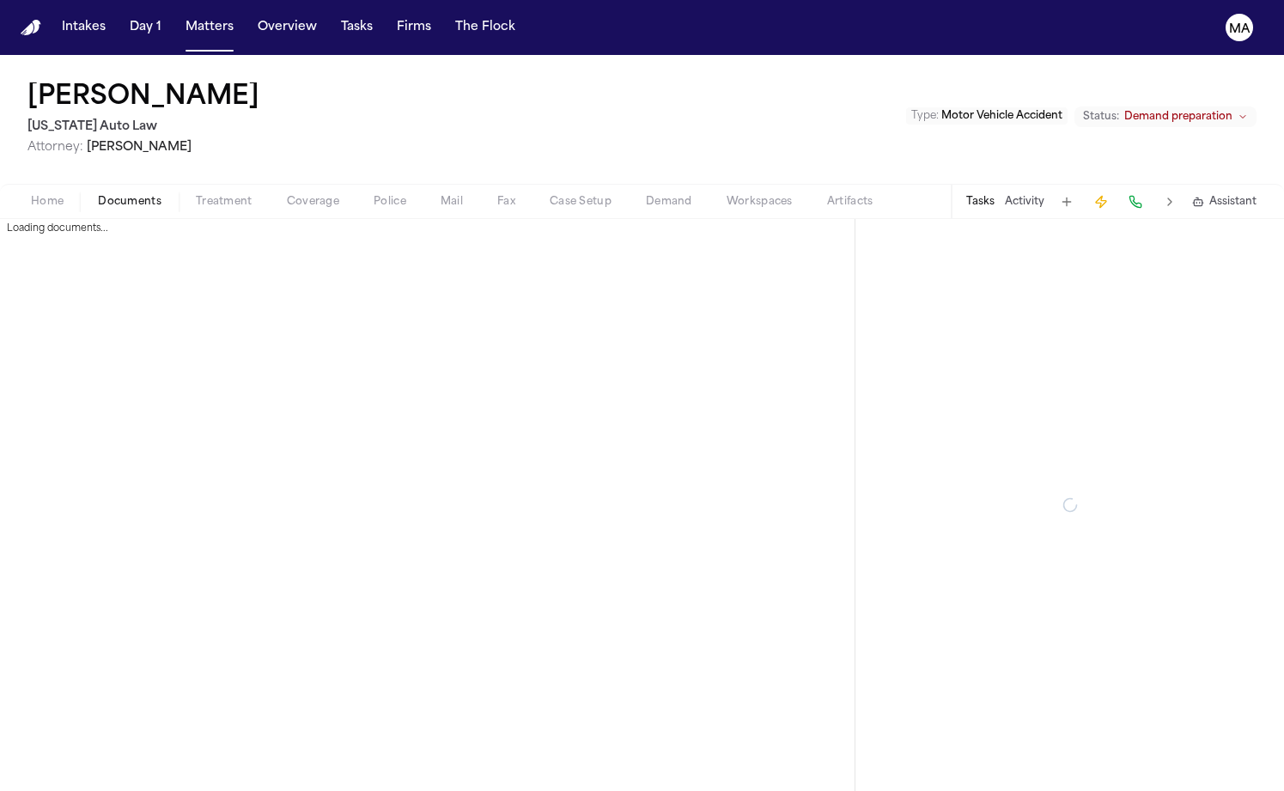
click at [98, 195] on span "Documents" at bounding box center [130, 202] width 64 height 14
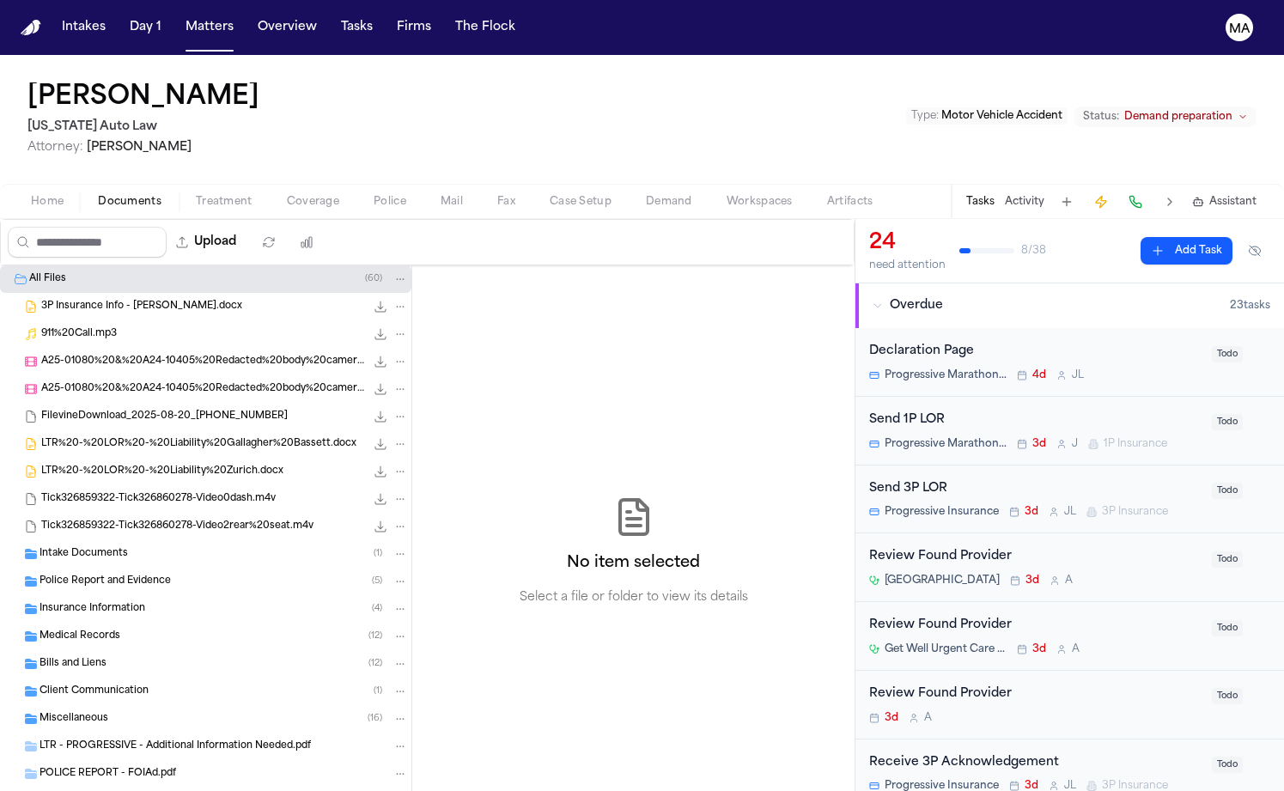
click at [784, 284] on div "No item selected Select a file or folder to view its details" at bounding box center [633, 551] width 442 height 572
click at [179, 22] on button "Matters" at bounding box center [210, 27] width 62 height 31
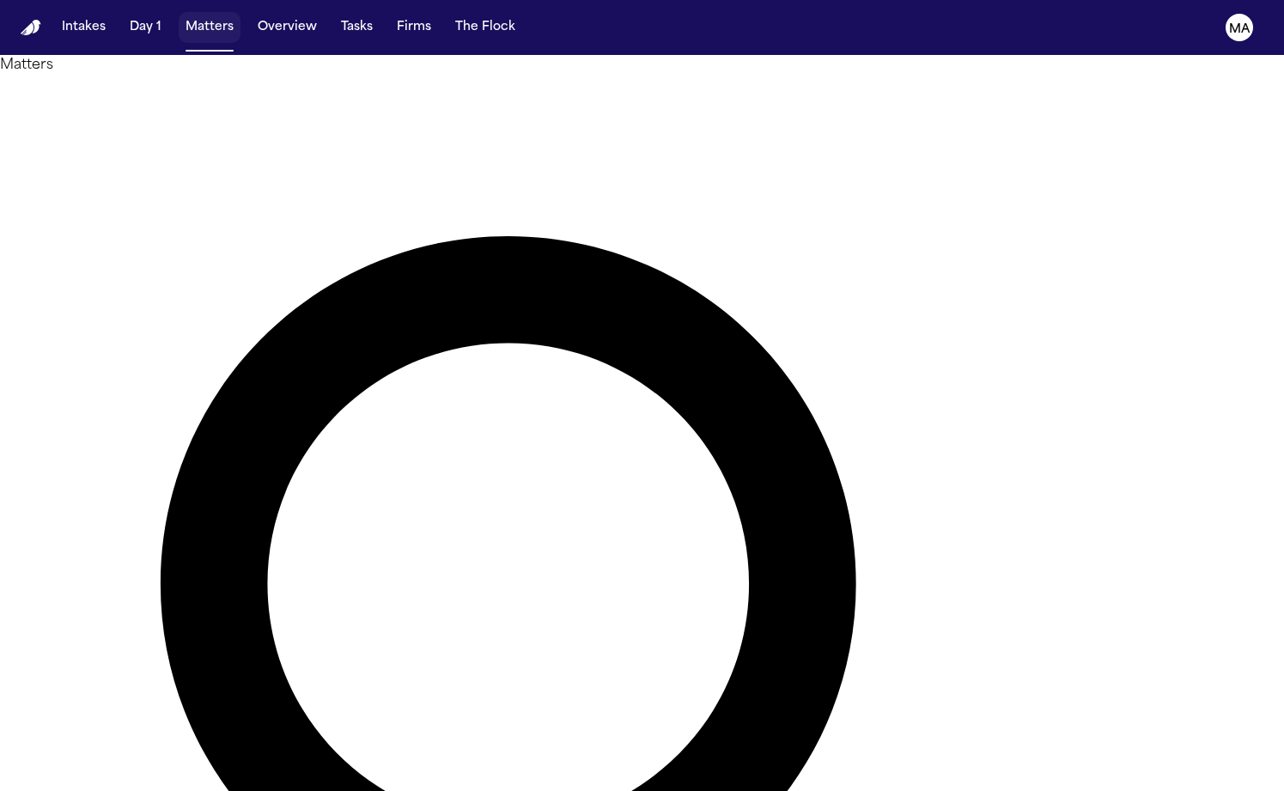
click at [179, 20] on button "Matters" at bounding box center [210, 27] width 62 height 31
type input "**********"
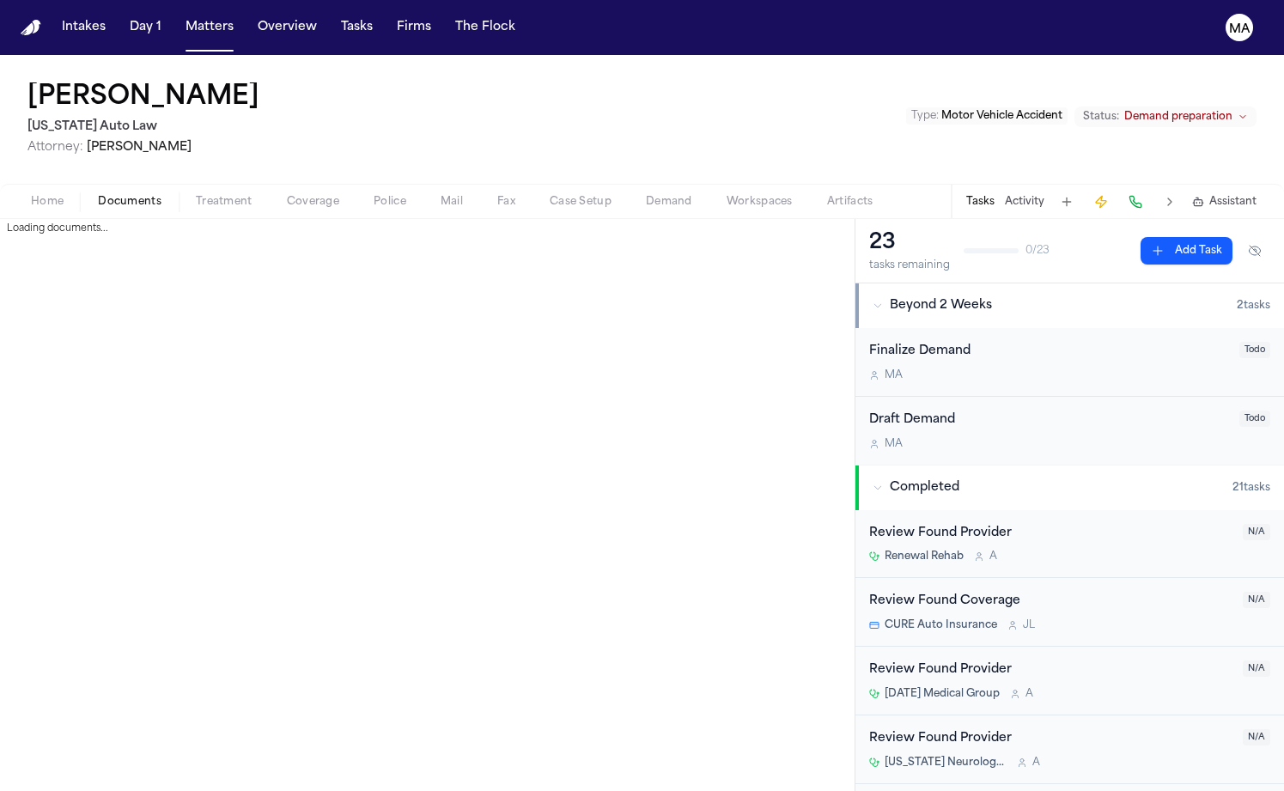
click at [98, 195] on span "Documents" at bounding box center [130, 202] width 64 height 14
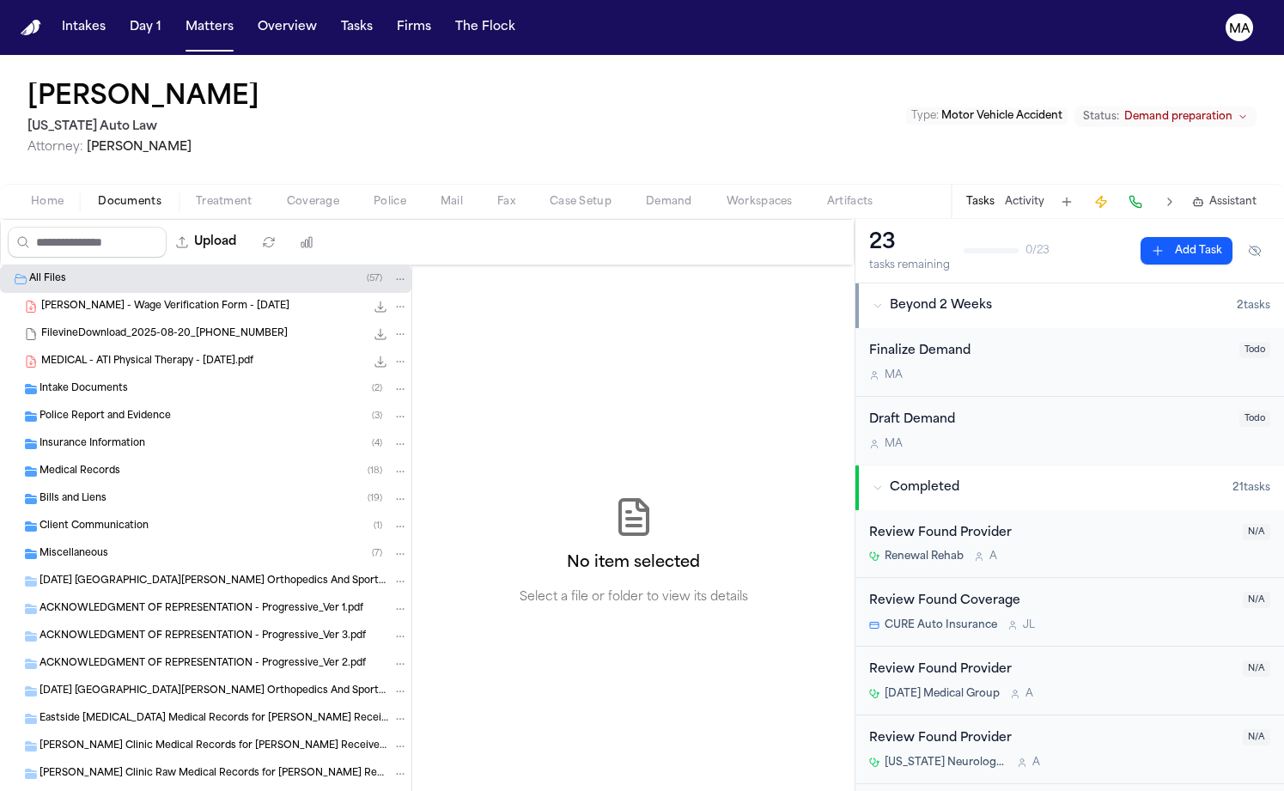
click at [1243, 195] on span "Assistant" at bounding box center [1233, 202] width 47 height 14
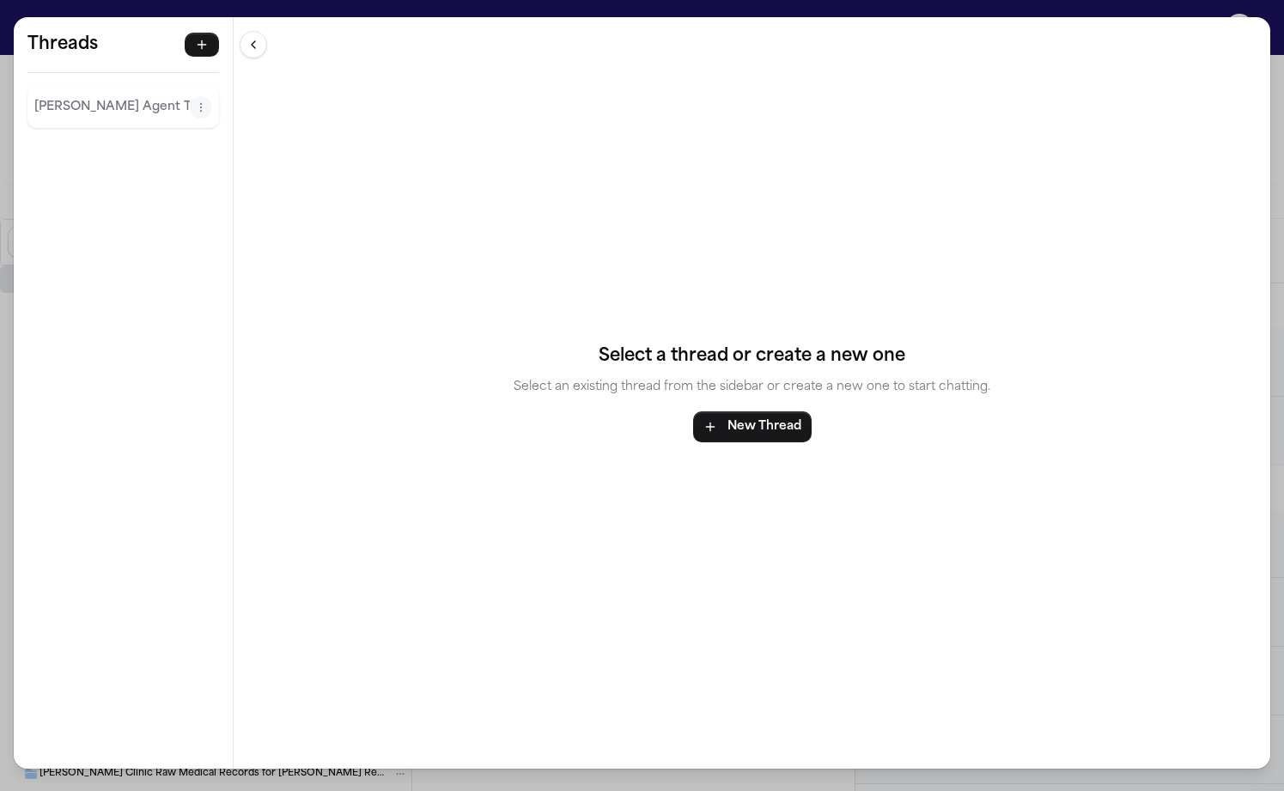
click at [323, 9] on div "Threads [PERSON_NAME] Agent Thread Threads [PERSON_NAME] Agent Thread Select a …" at bounding box center [642, 395] width 1284 height 791
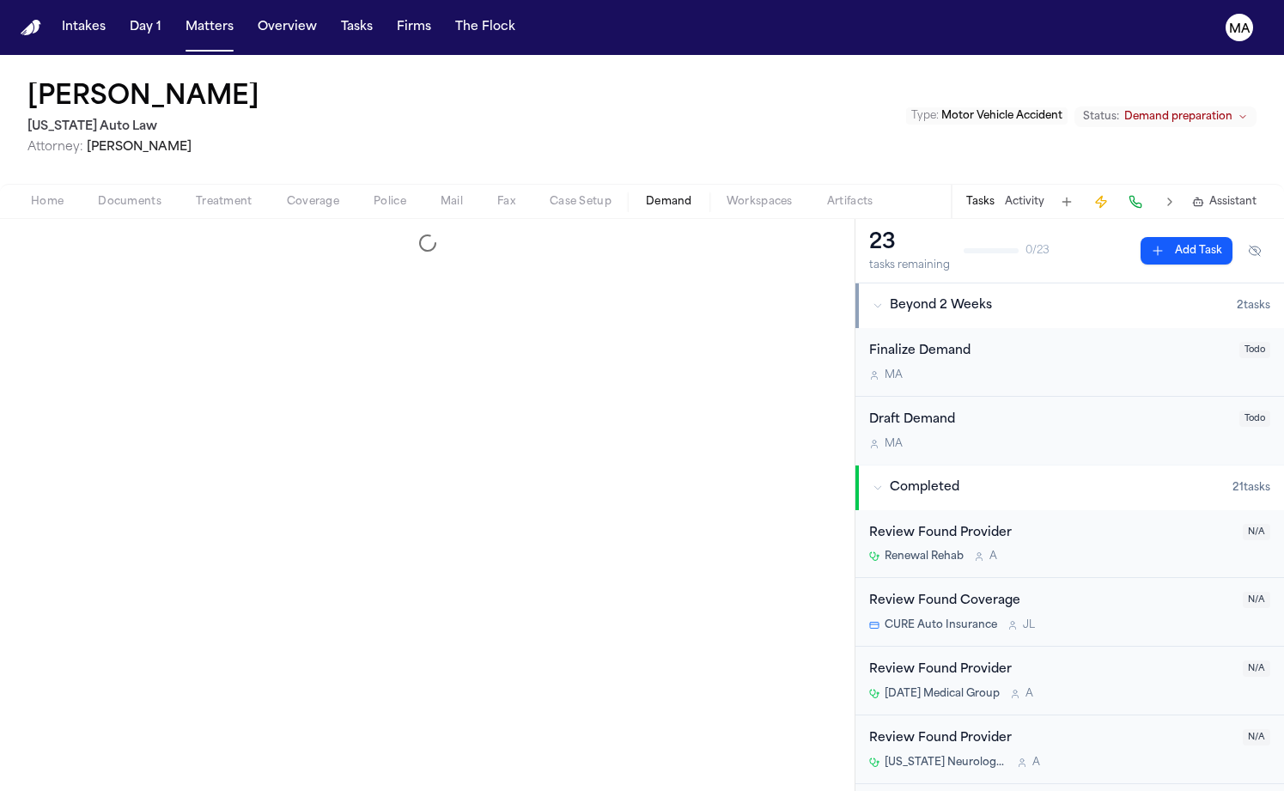
click at [646, 195] on span "Demand" at bounding box center [669, 202] width 46 height 14
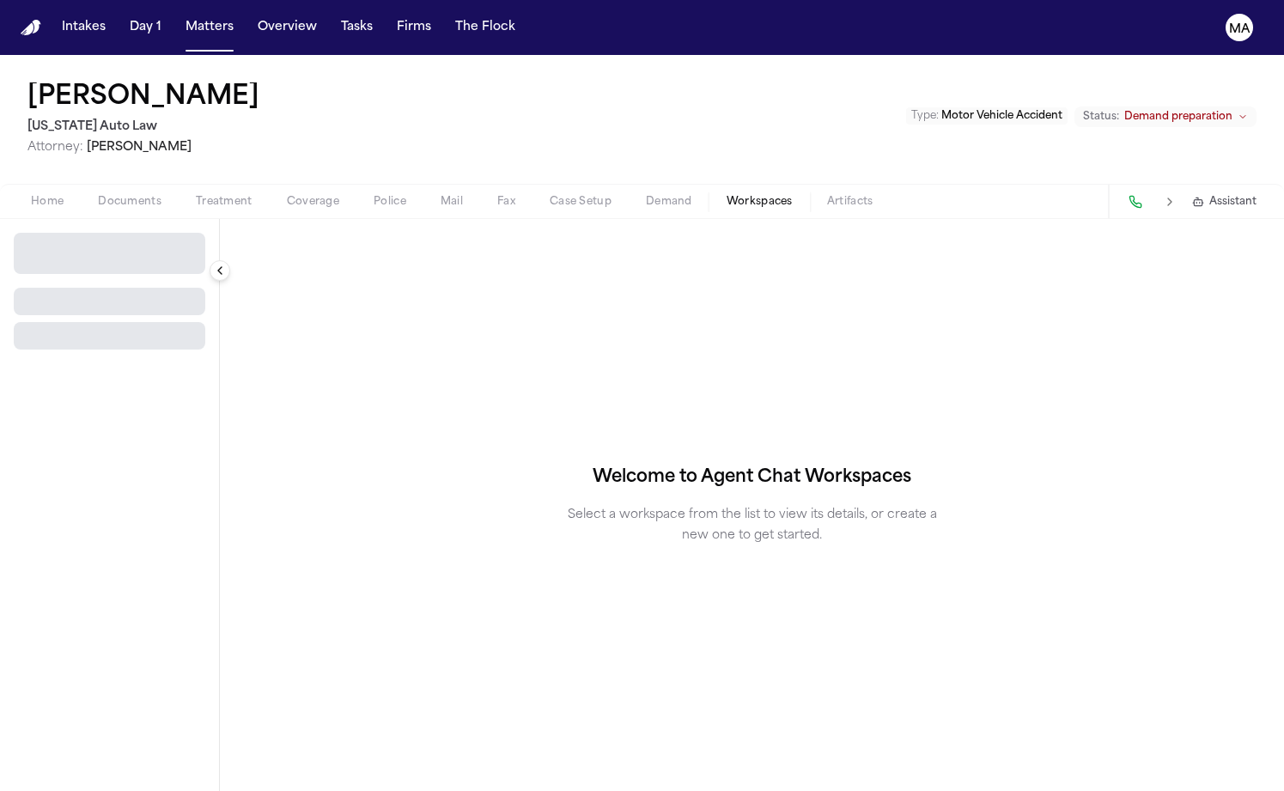
click at [727, 195] on span "Workspaces" at bounding box center [760, 202] width 66 height 14
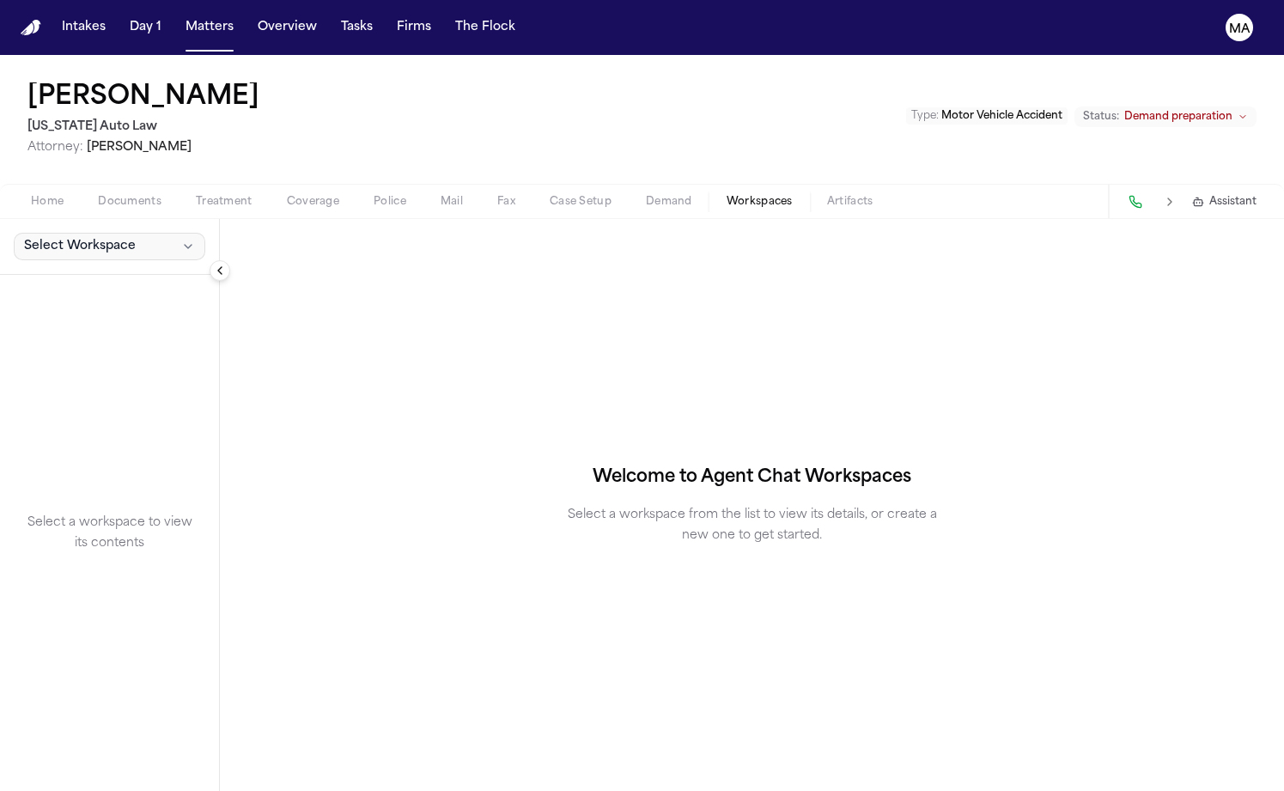
click at [97, 233] on button "Select Workspace" at bounding box center [110, 246] width 192 height 27
click at [77, 159] on span "[PERSON_NAME] Agent Demand" at bounding box center [116, 167] width 200 height 17
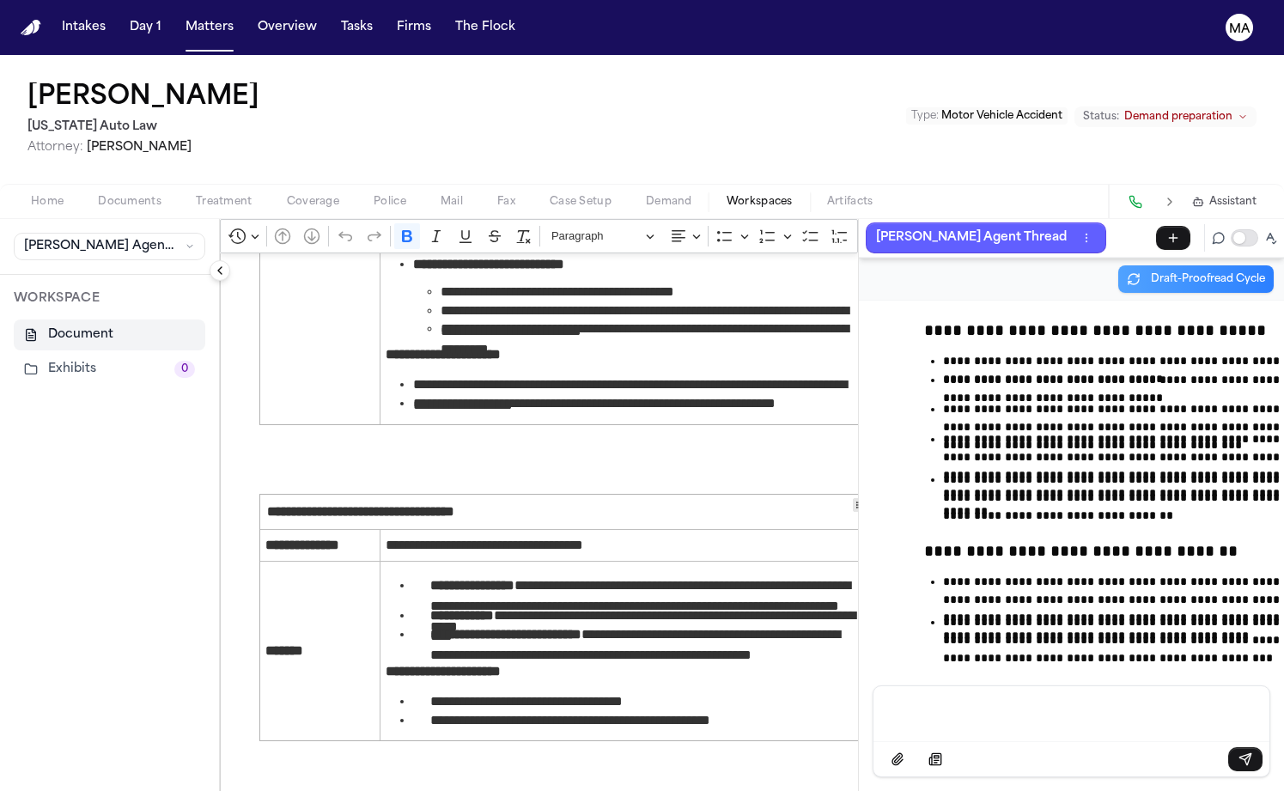
scroll to position [3465, 0]
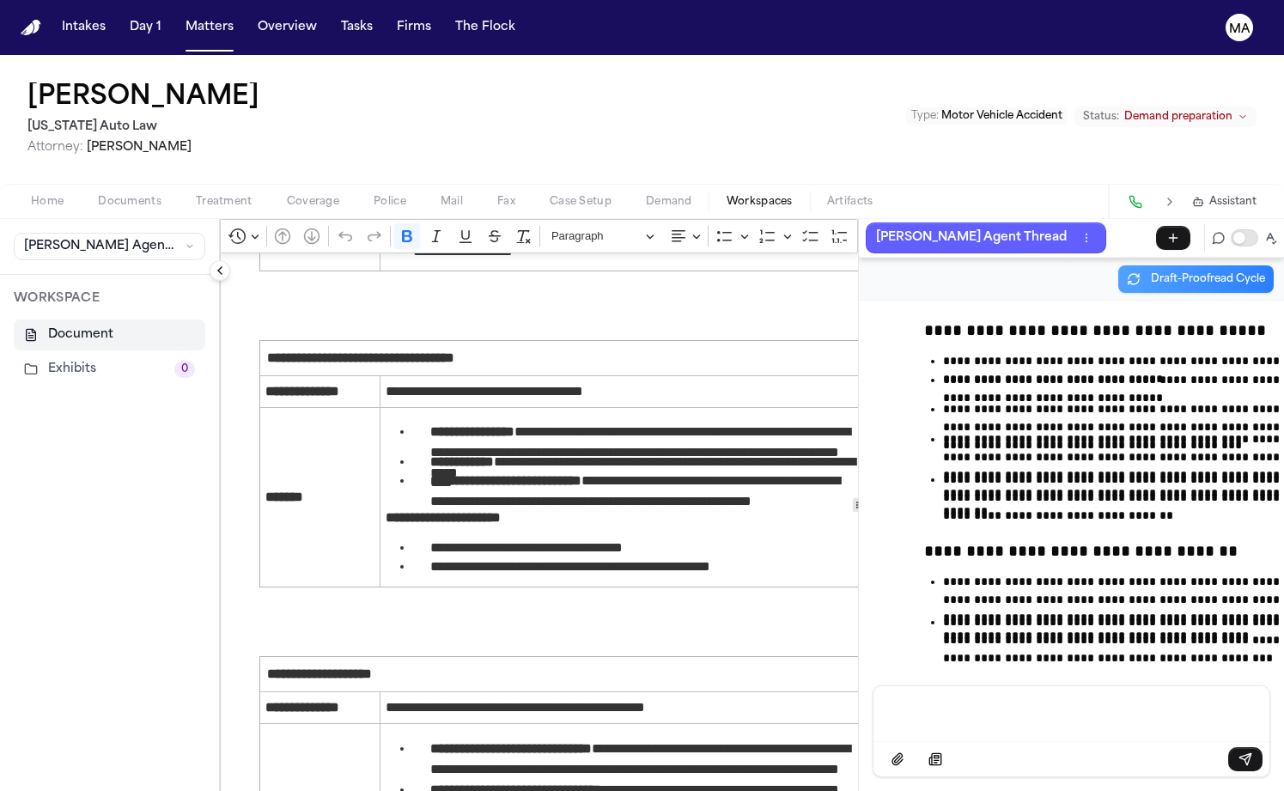
click at [929, 729] on div "Message input" at bounding box center [1071, 712] width 375 height 52
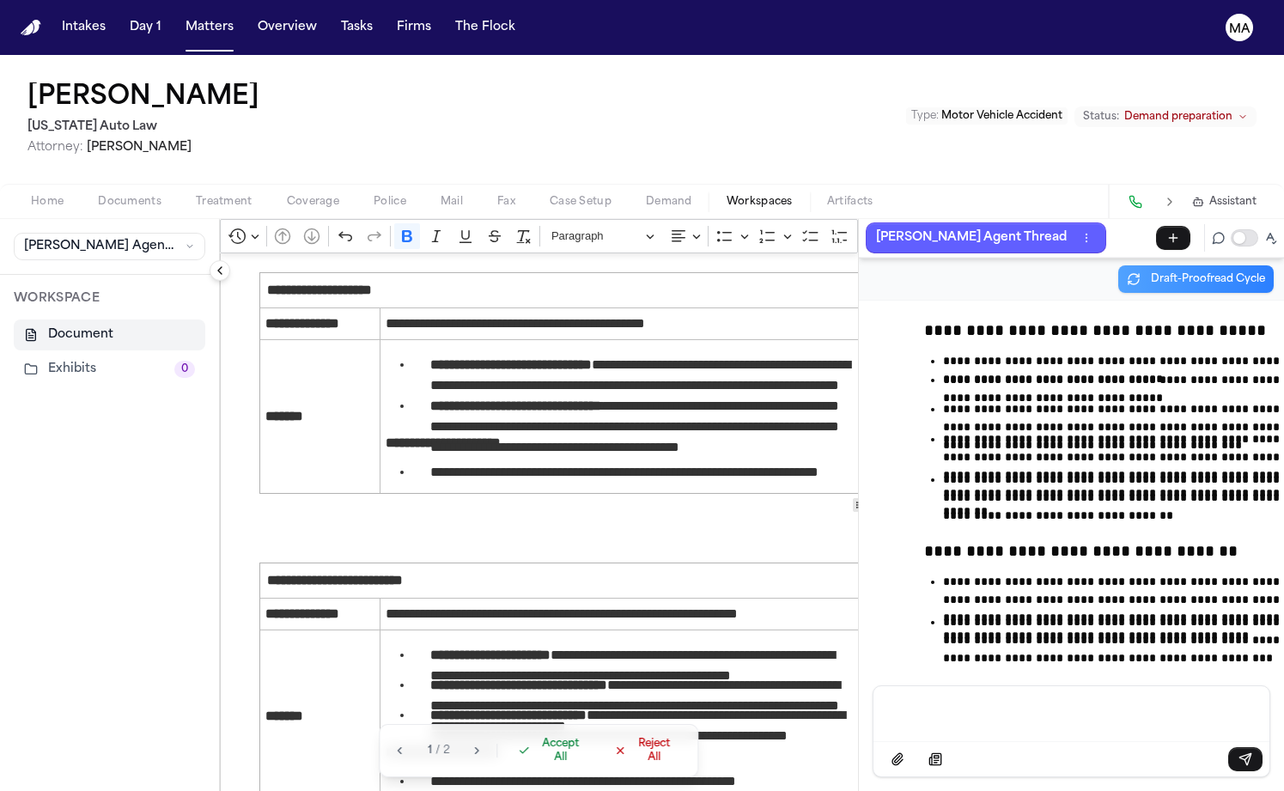
scroll to position [3818, 0]
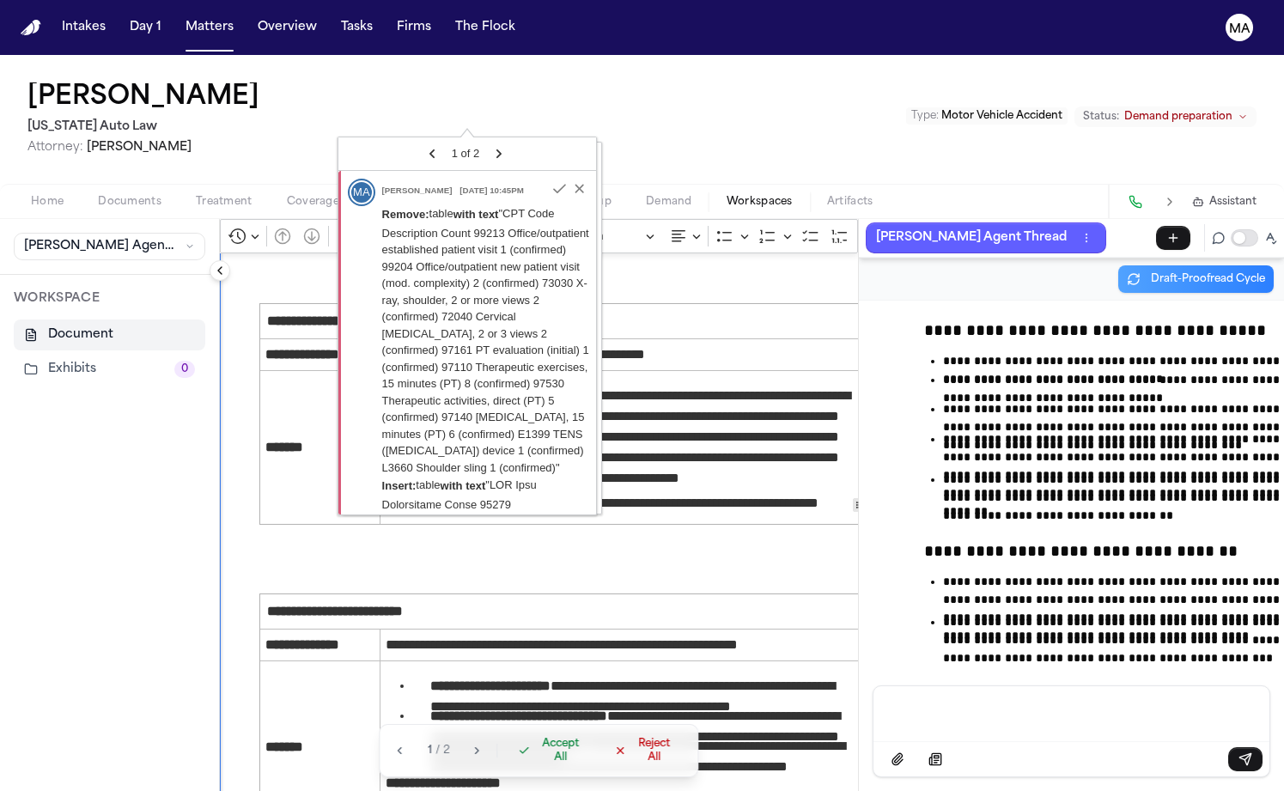
drag, startPoint x: 175, startPoint y: 180, endPoint x: 686, endPoint y: 723, distance: 746.3
copy span "**********"
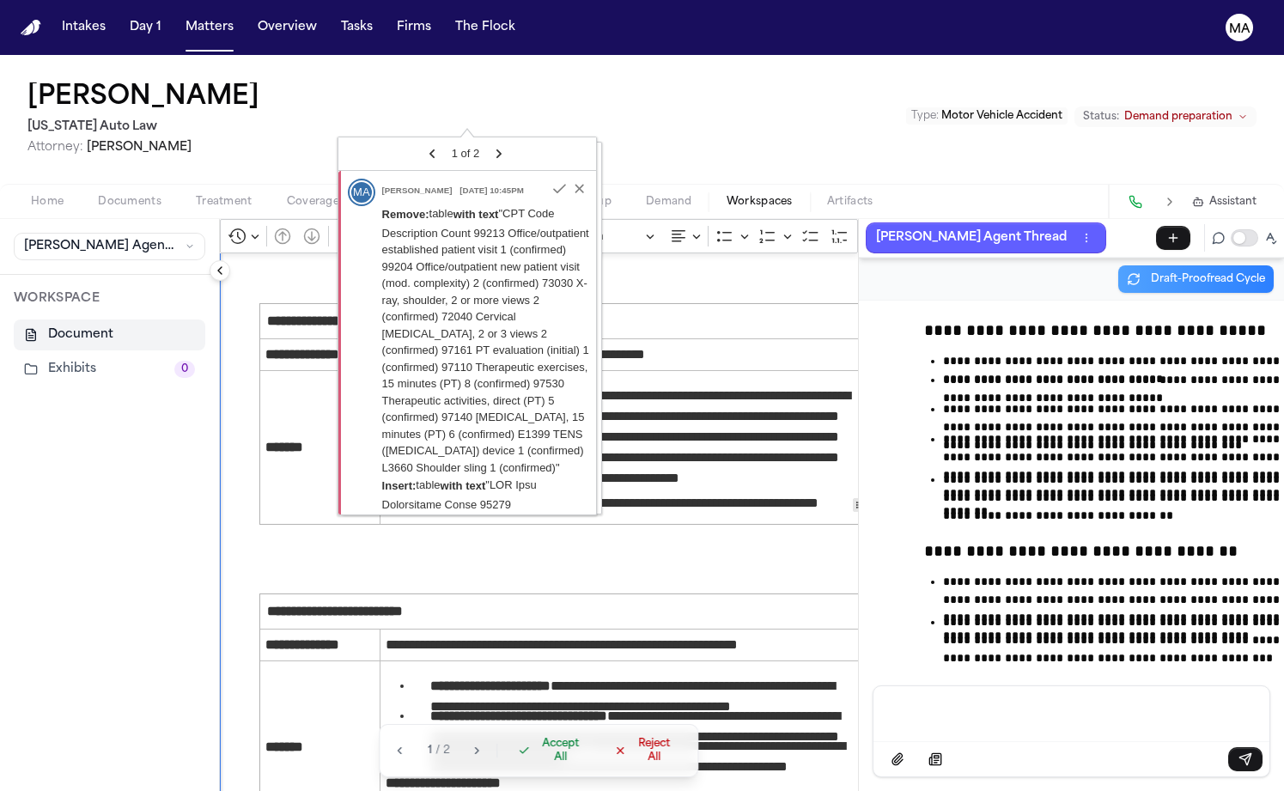
drag, startPoint x: 177, startPoint y: 693, endPoint x: 689, endPoint y: 715, distance: 512.5
copy span "**********"
click at [1018, 721] on p "Message input" at bounding box center [1071, 712] width 355 height 17
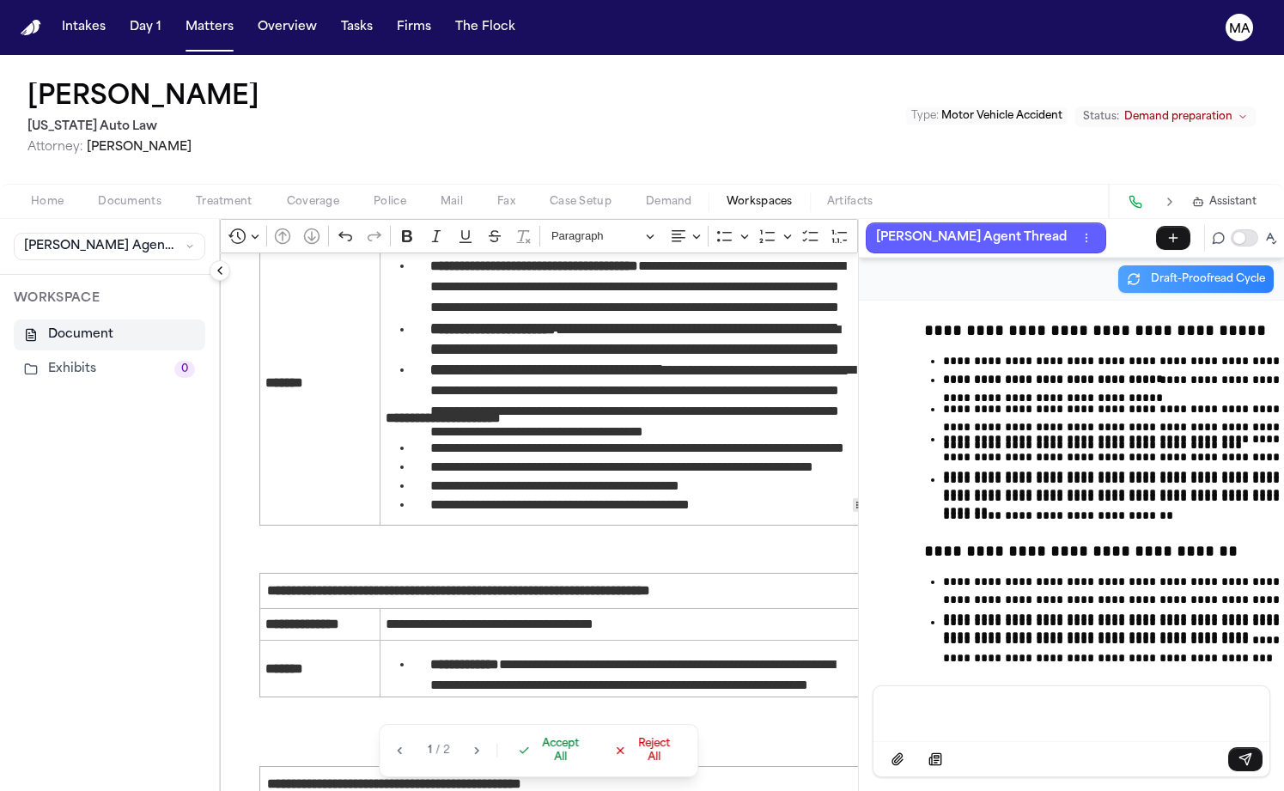
scroll to position [2405, 0]
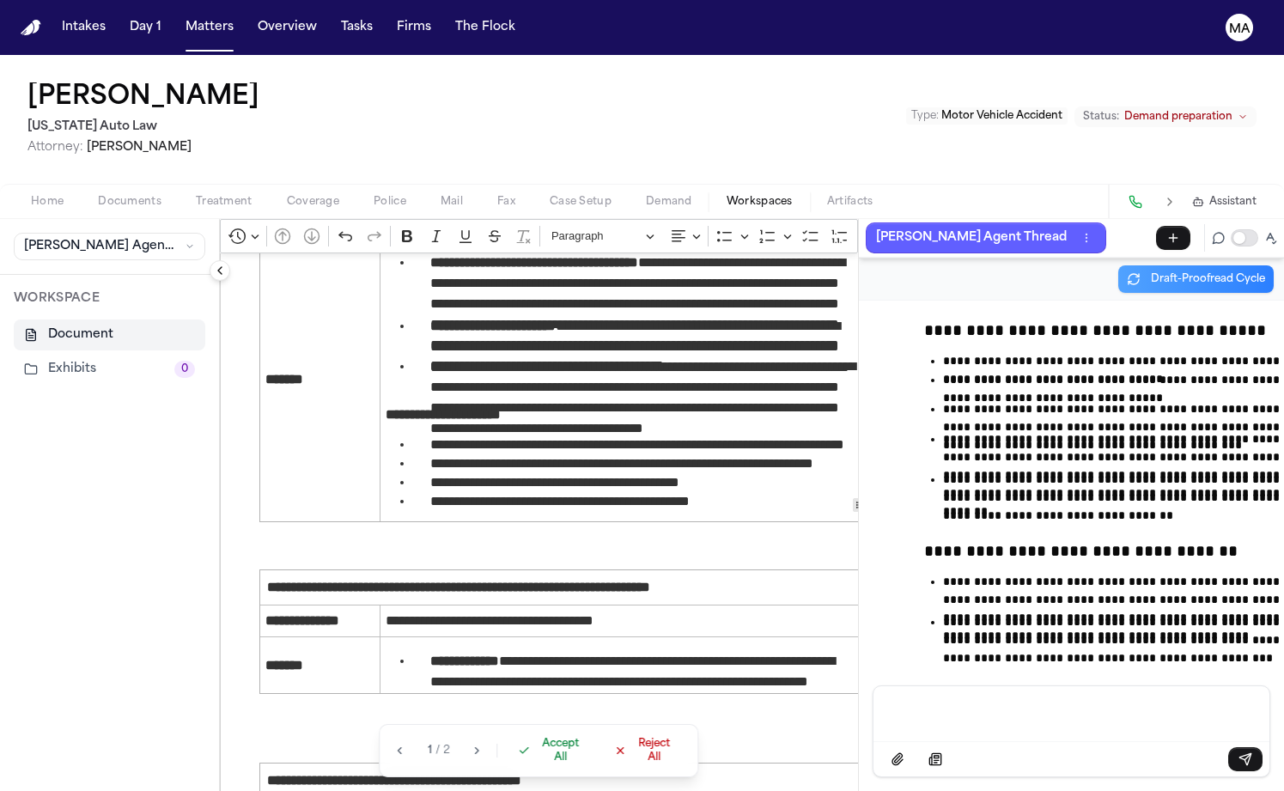
click at [536, 765] on span "Accept All" at bounding box center [561, 750] width 51 height 27
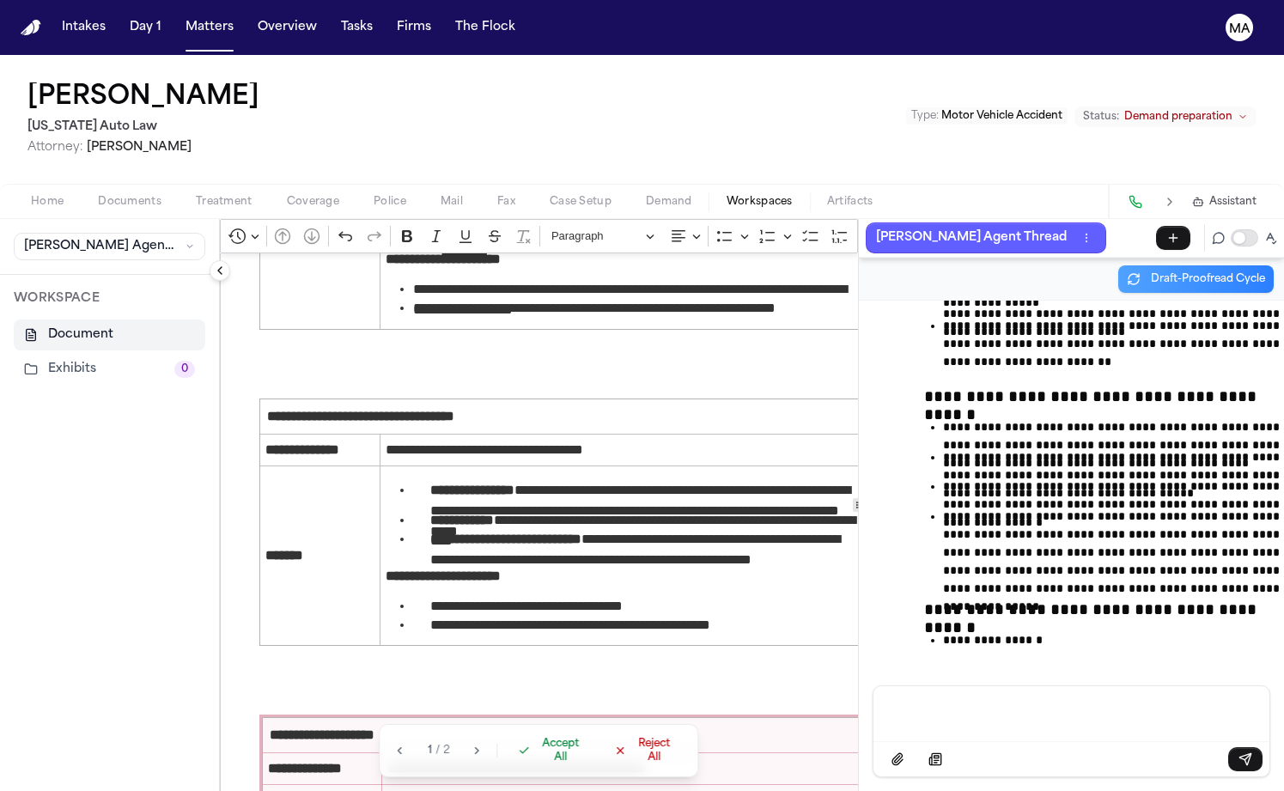
scroll to position [3347, 0]
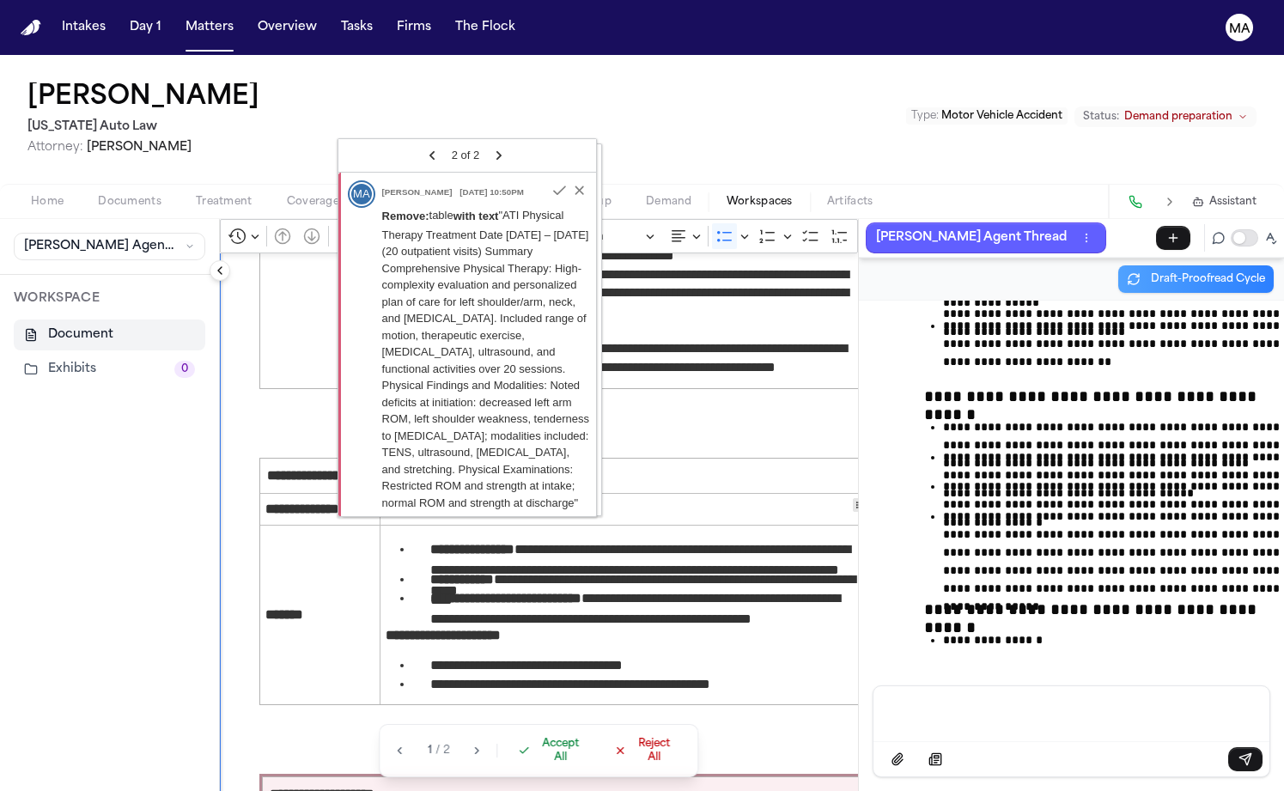
drag, startPoint x: 660, startPoint y: 647, endPoint x: 334, endPoint y: 531, distance: 345.6
click at [509, 763] on button "Accept All" at bounding box center [553, 751] width 88 height 38
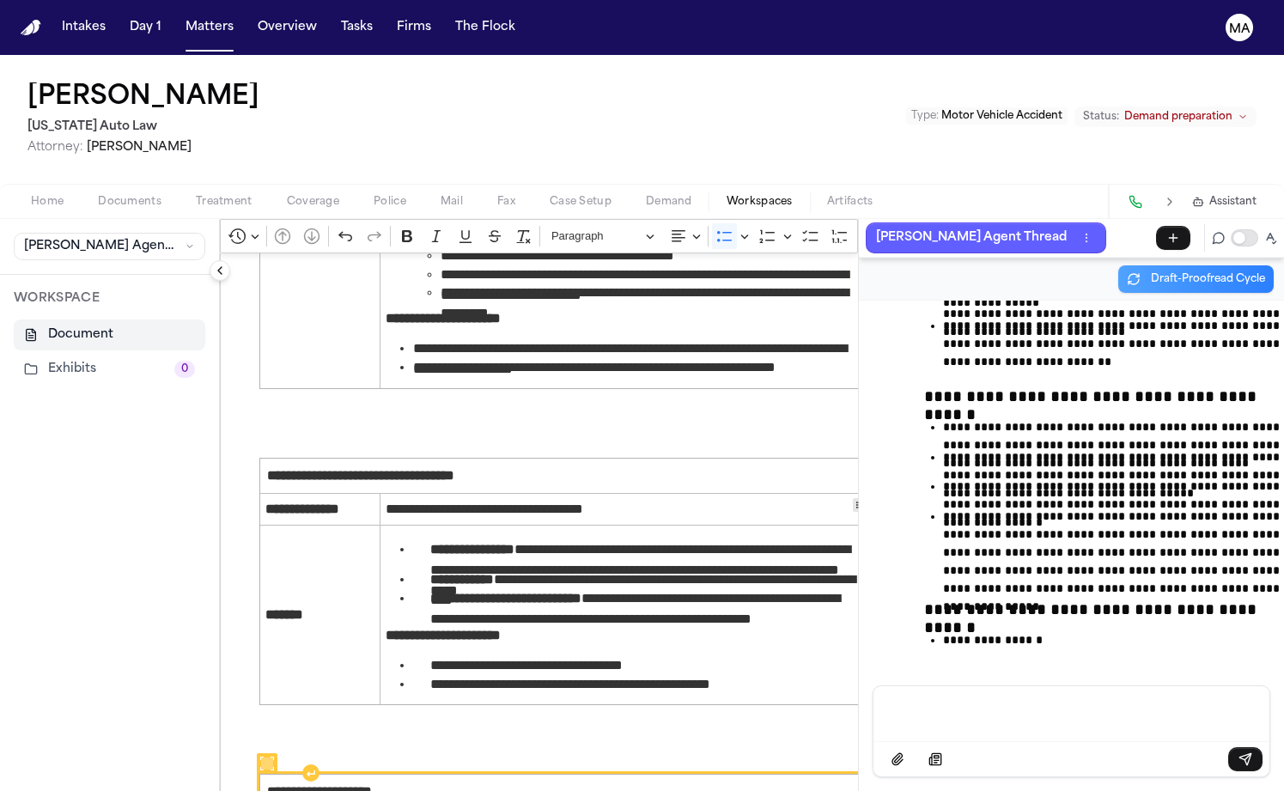
scroll to position [3192, 0]
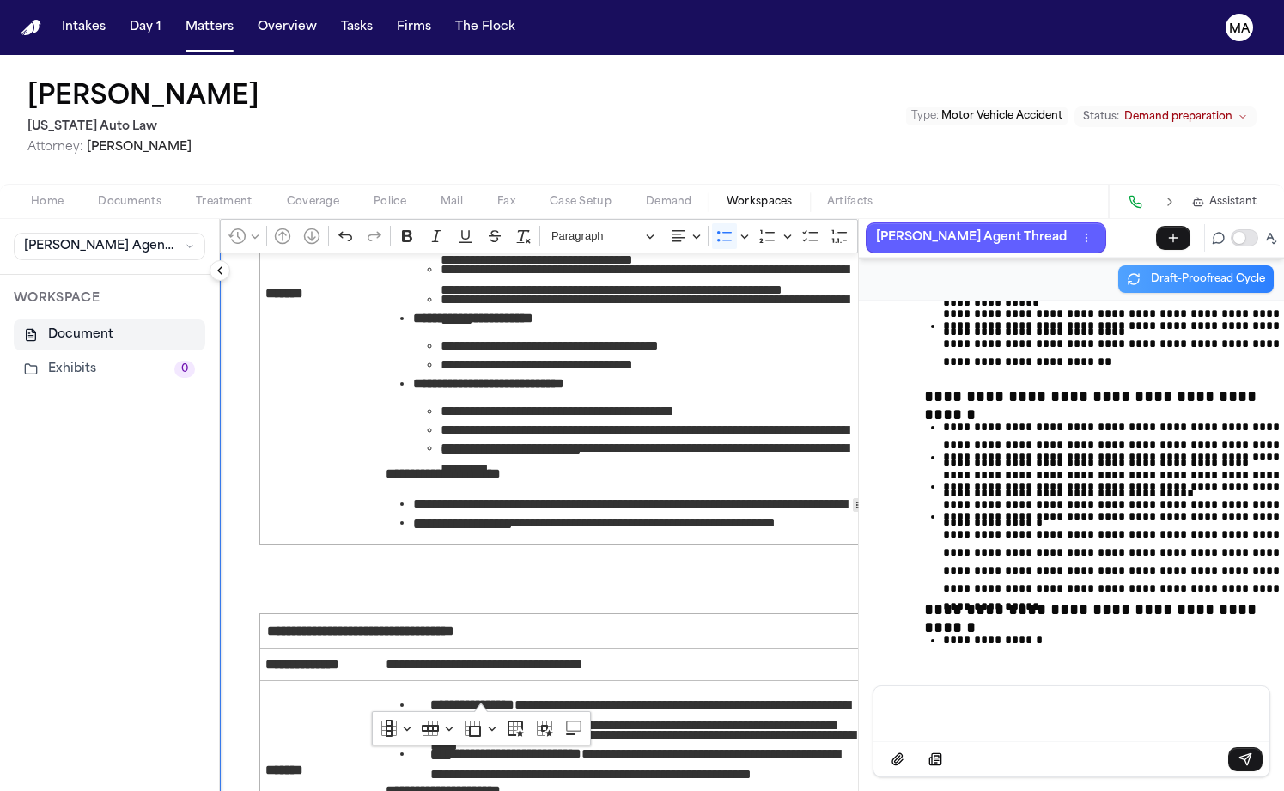
drag, startPoint x: 683, startPoint y: 593, endPoint x: 301, endPoint y: 134, distance: 597.2
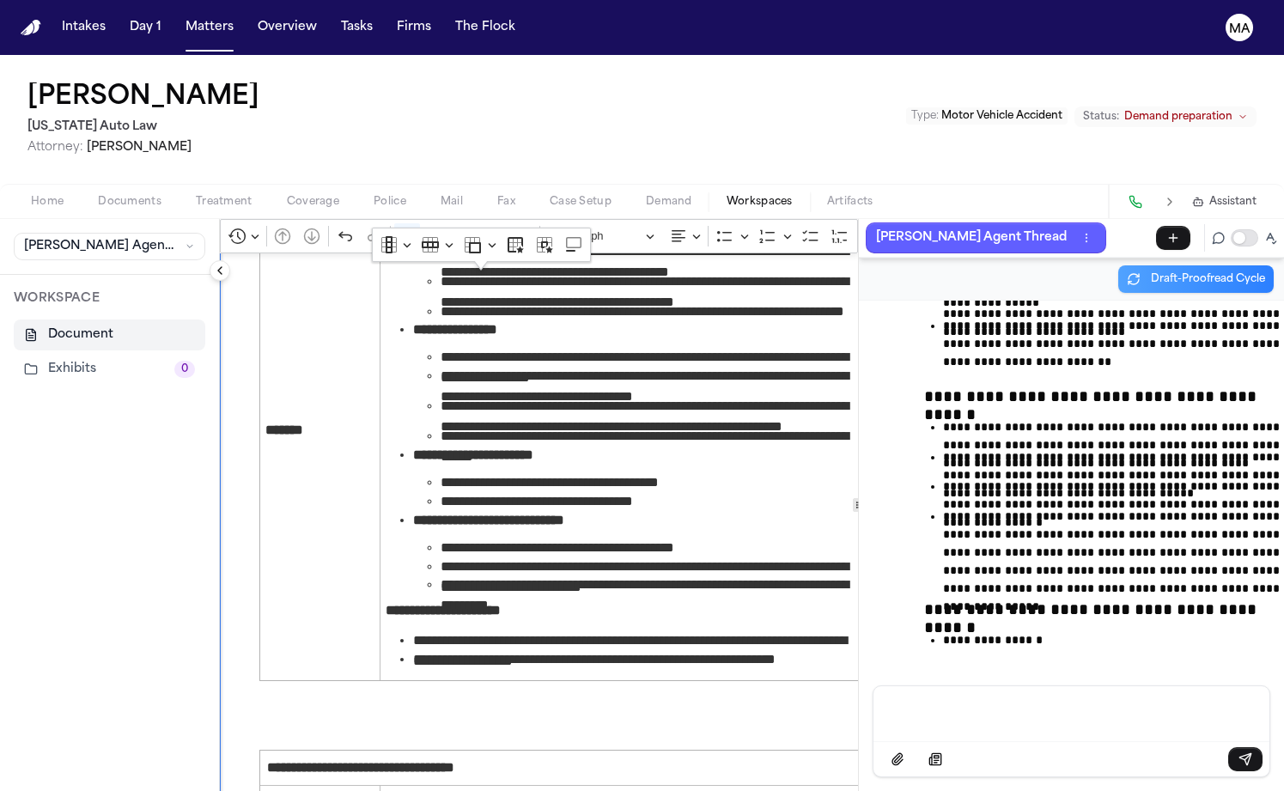
scroll to position [2897, 0]
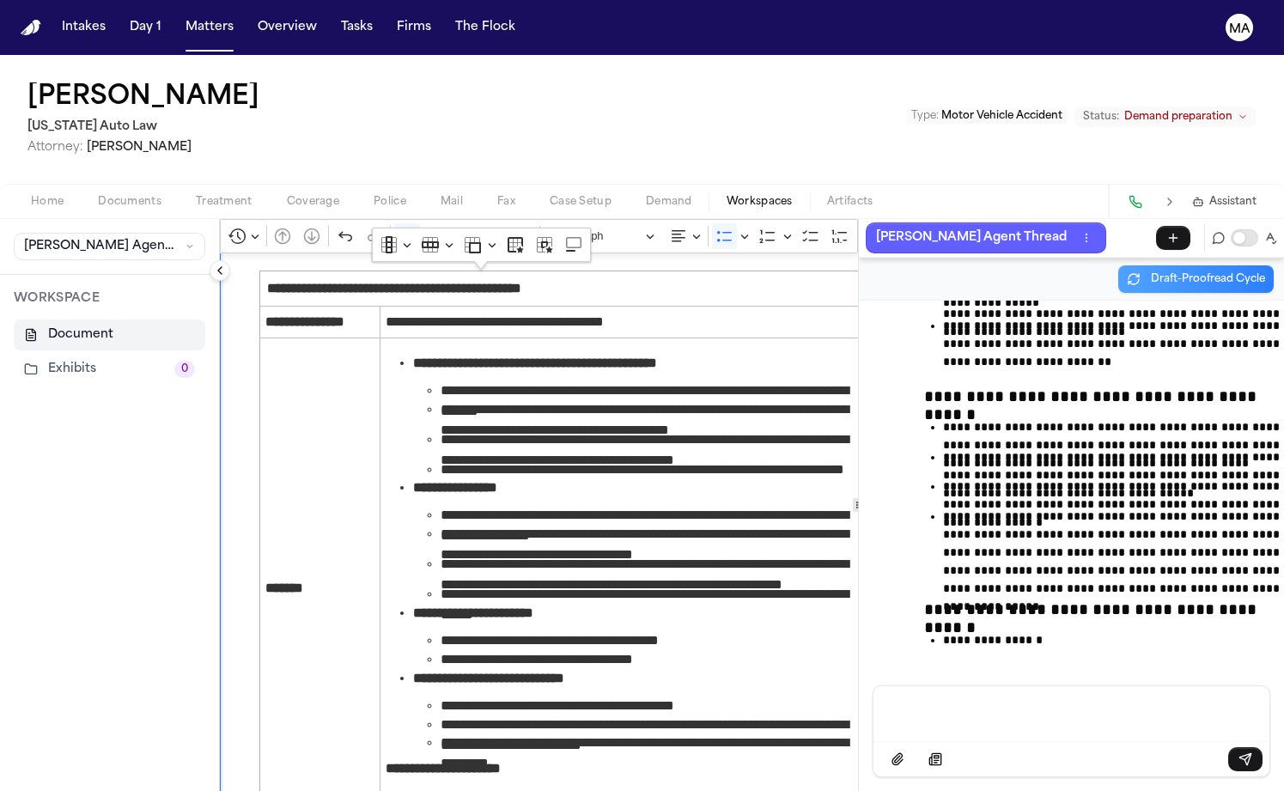
drag, startPoint x: 308, startPoint y: 335, endPoint x: 453, endPoint y: 441, distance: 178.9
copy li "**********"
click at [912, 735] on div "Message input" at bounding box center [1071, 712] width 375 height 52
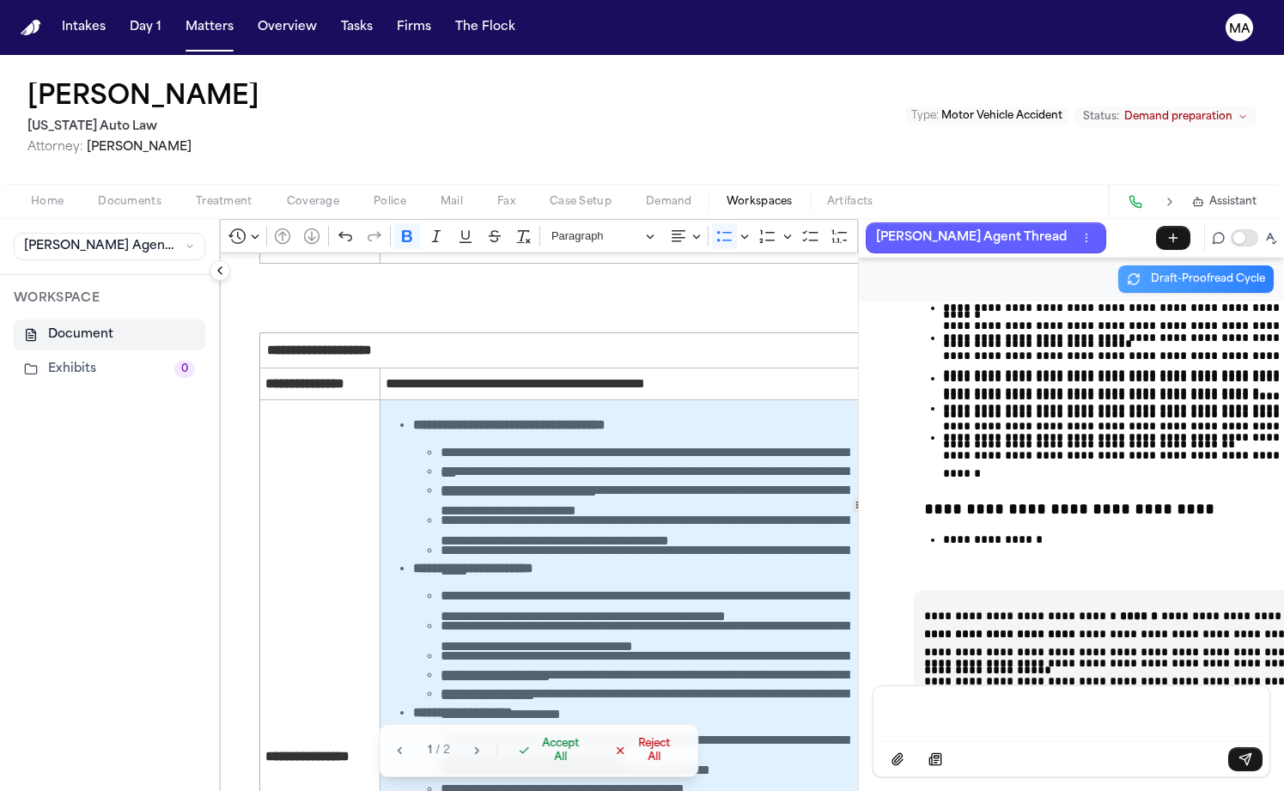
scroll to position [3820, 0]
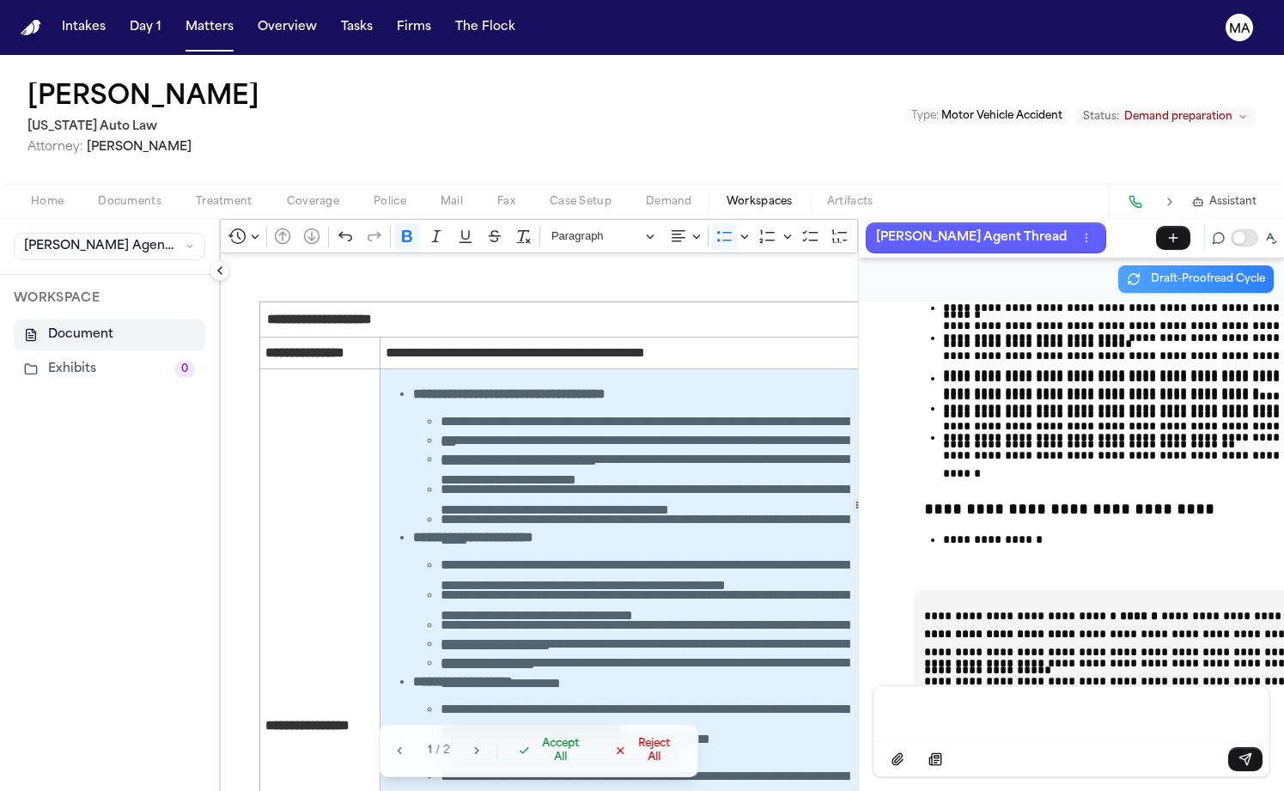
click at [536, 765] on span "Accept All" at bounding box center [561, 750] width 51 height 27
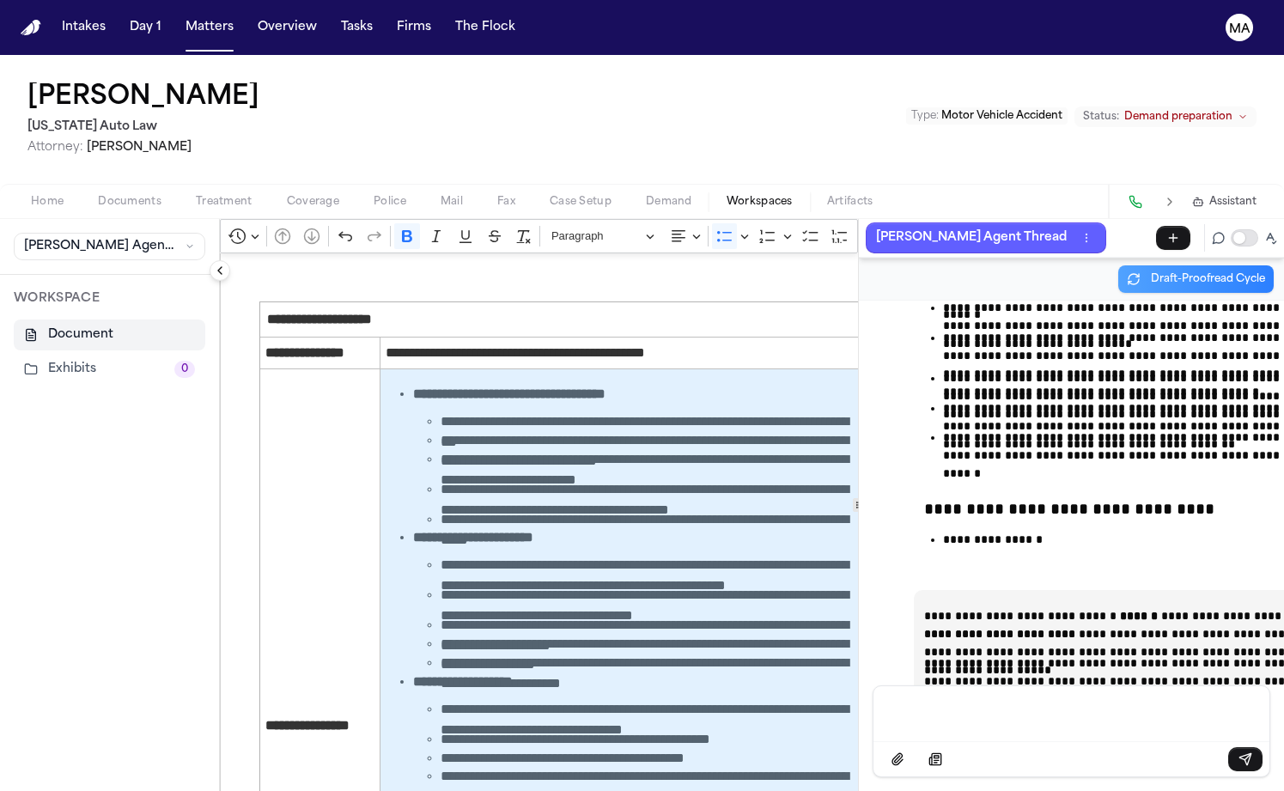
scroll to position [3650, 0]
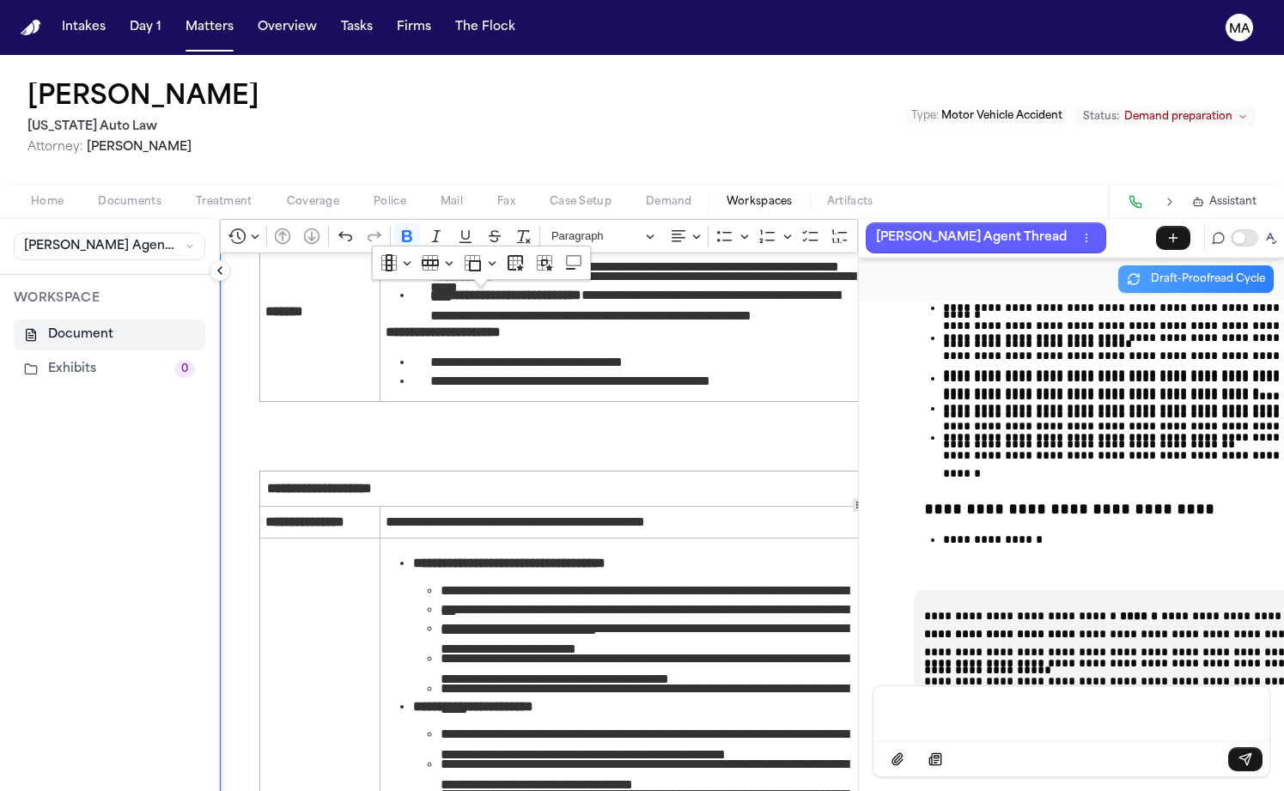
drag, startPoint x: 420, startPoint y: 632, endPoint x: 338, endPoint y: 360, distance: 284.3
drag, startPoint x: 306, startPoint y: 351, endPoint x: 674, endPoint y: 628, distance: 461.3
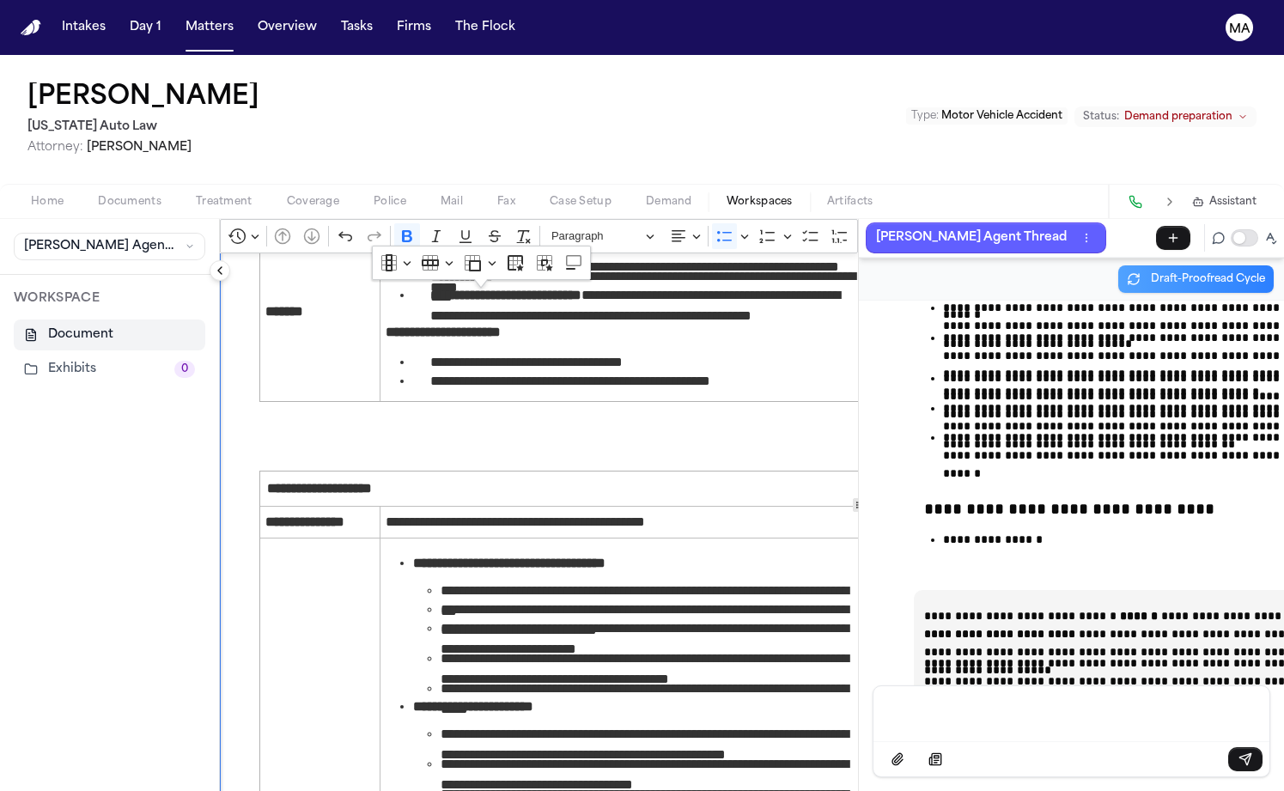
copy ul "**********"
